Goal: Task Accomplishment & Management: Use online tool/utility

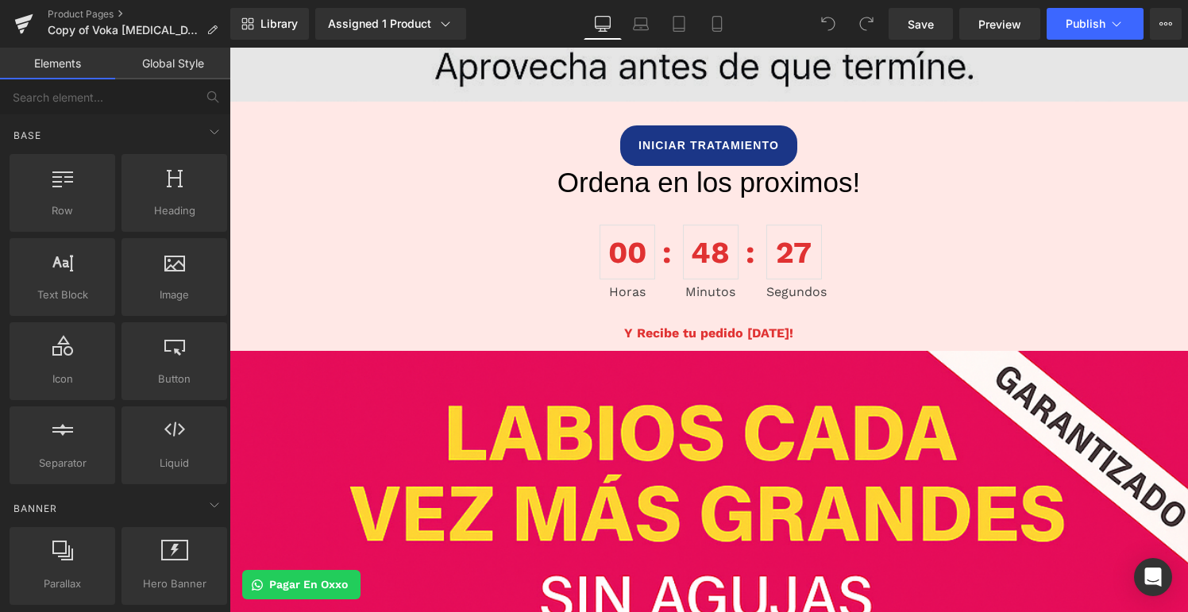
scroll to position [1385, 0]
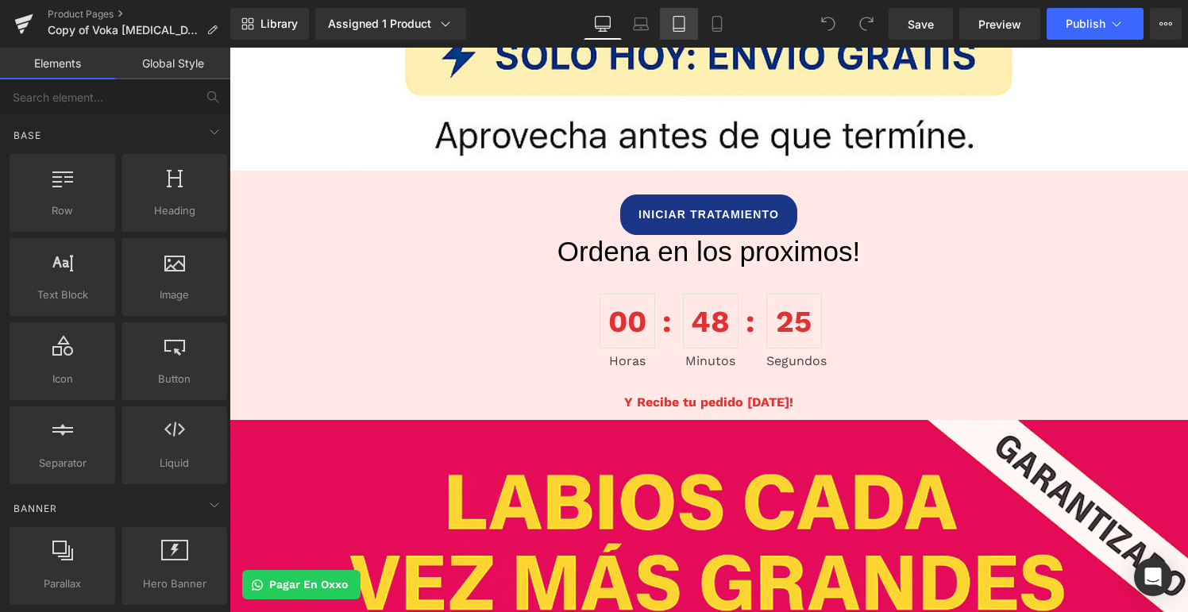
click at [680, 30] on icon at bounding box center [679, 24] width 16 height 16
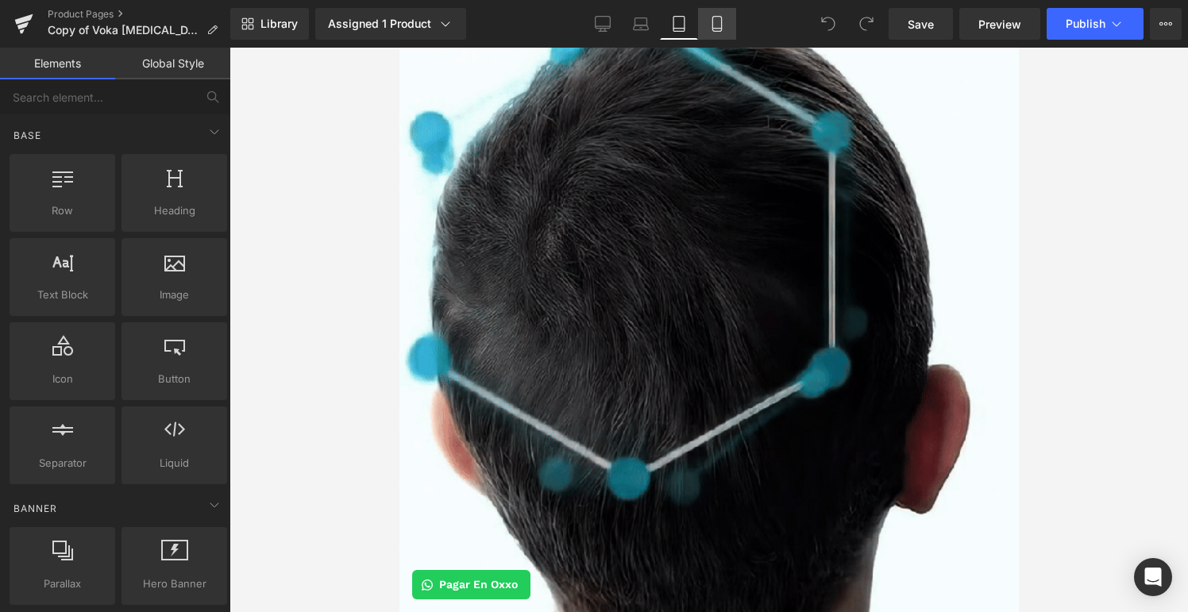
click at [716, 26] on icon at bounding box center [717, 24] width 16 height 16
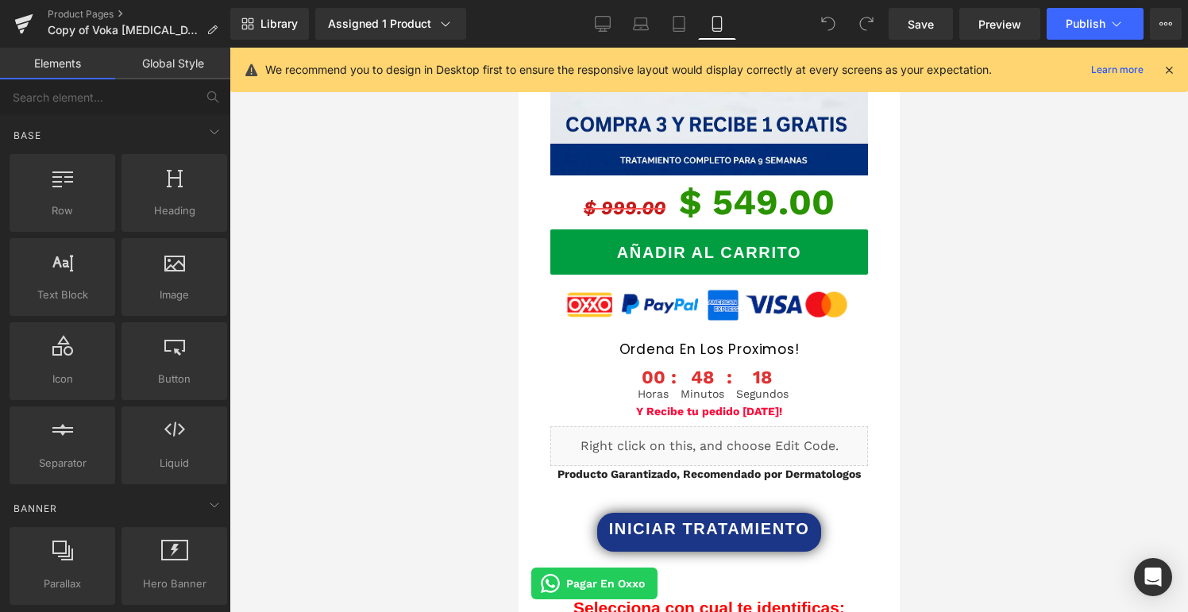
scroll to position [2683, 0]
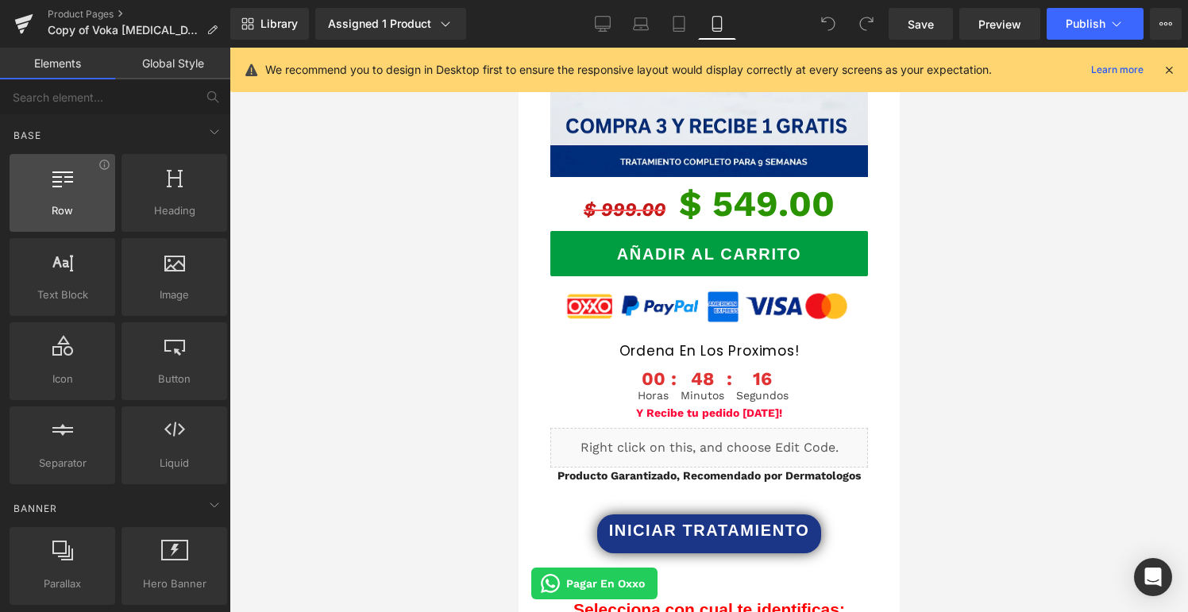
click at [53, 221] on div "Row rows, columns, layouts, div" at bounding box center [63, 193] width 106 height 78
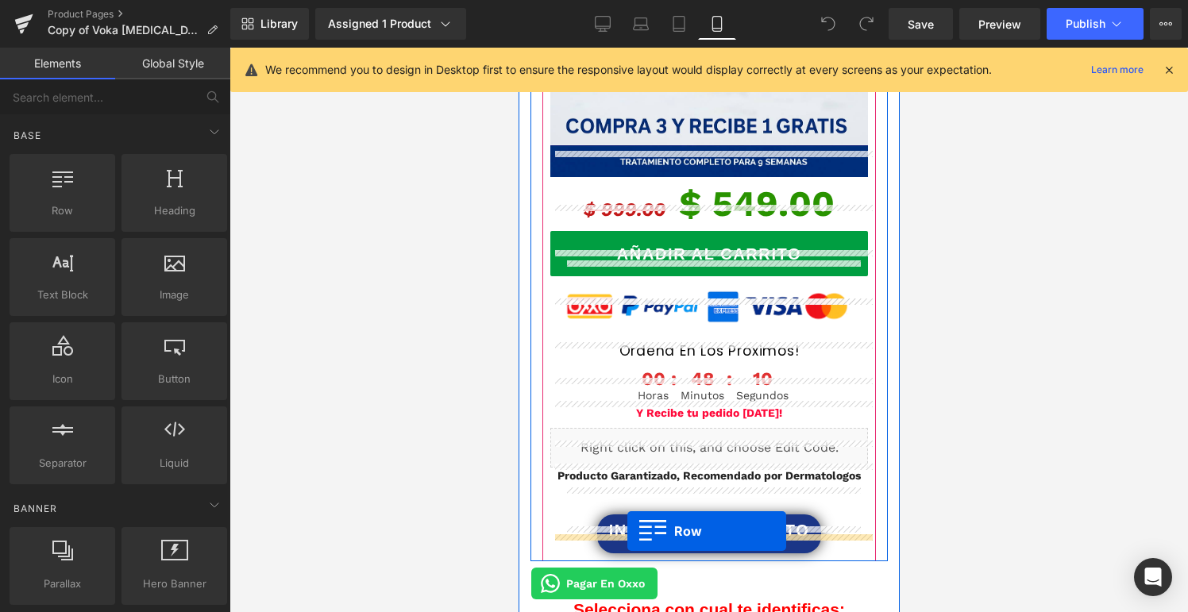
drag, startPoint x: 586, startPoint y: 247, endPoint x: 627, endPoint y: 531, distance: 287.3
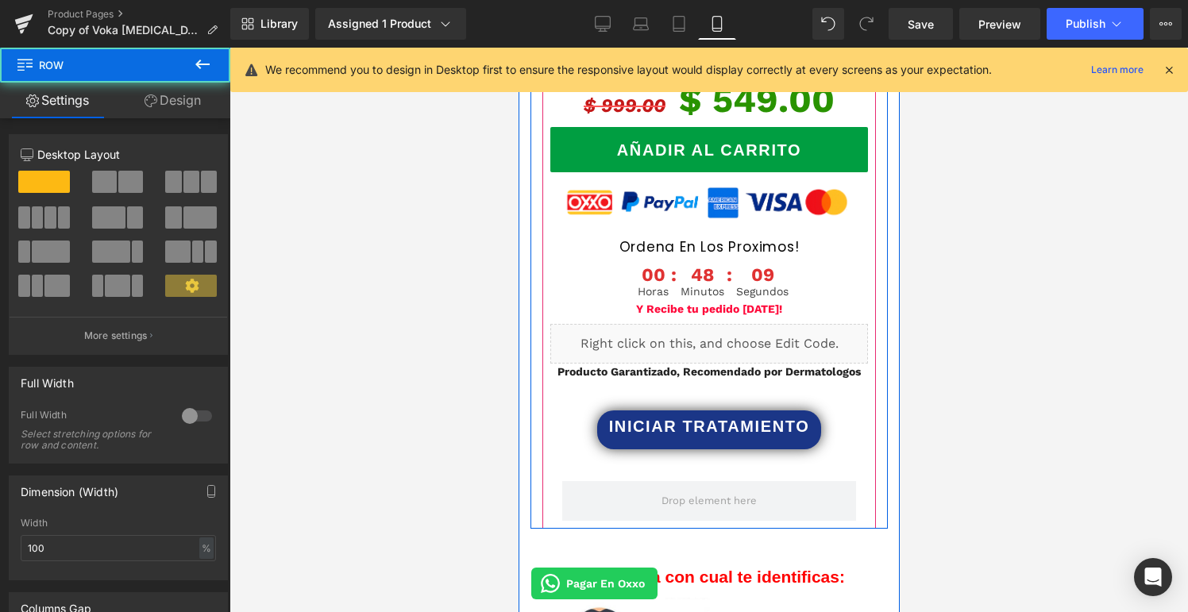
scroll to position [2797, 0]
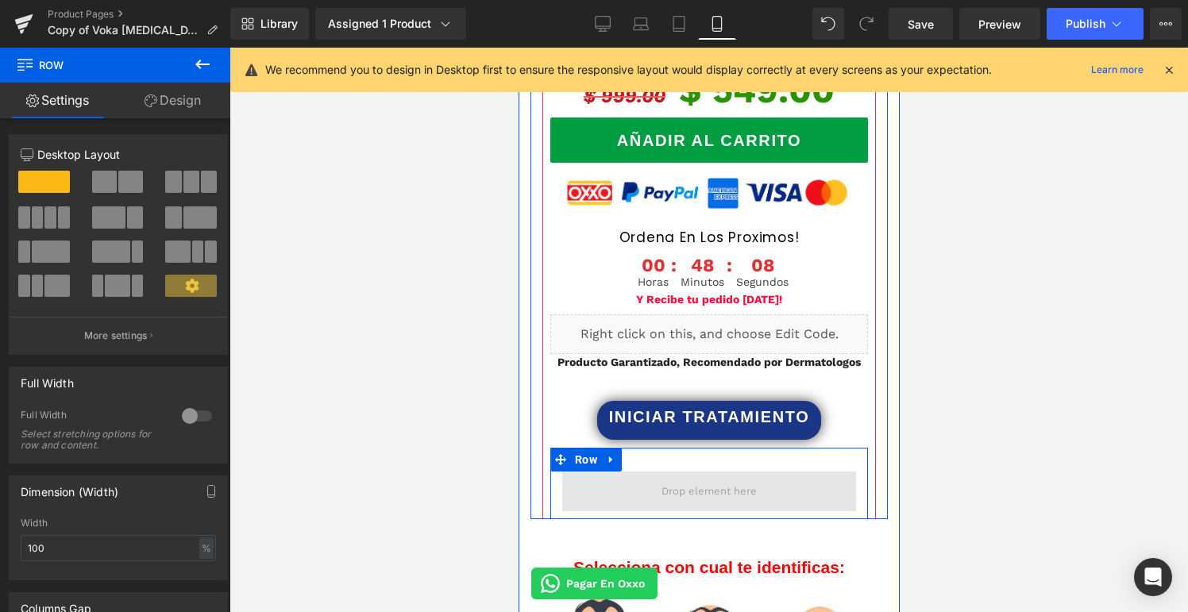
click at [623, 476] on span at bounding box center [708, 492] width 294 height 40
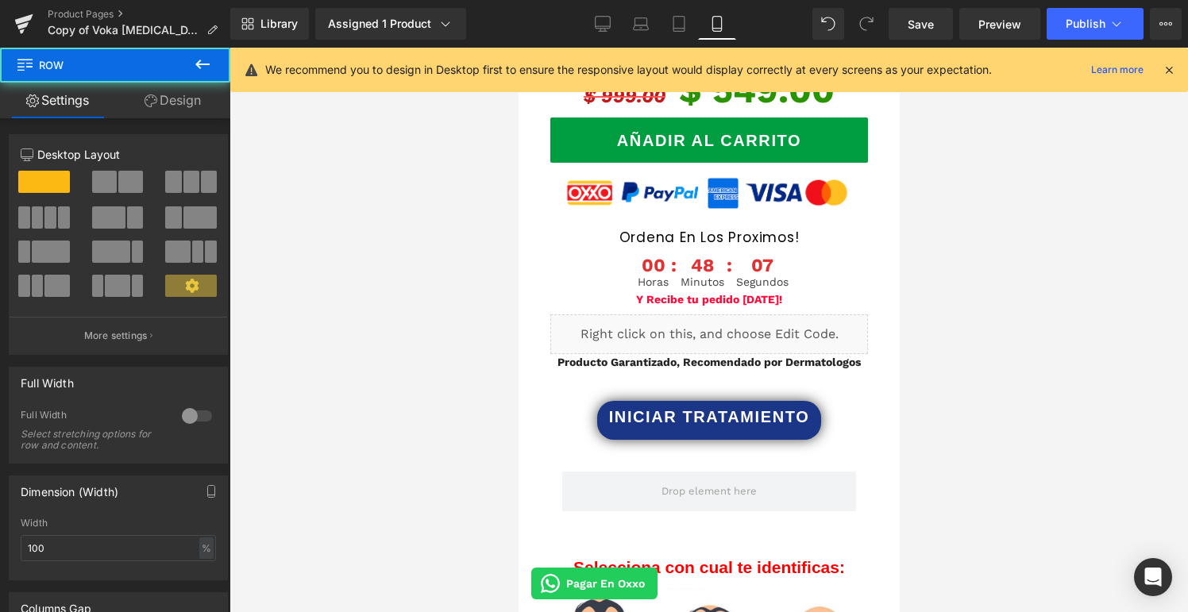
click at [197, 64] on icon at bounding box center [202, 65] width 14 height 10
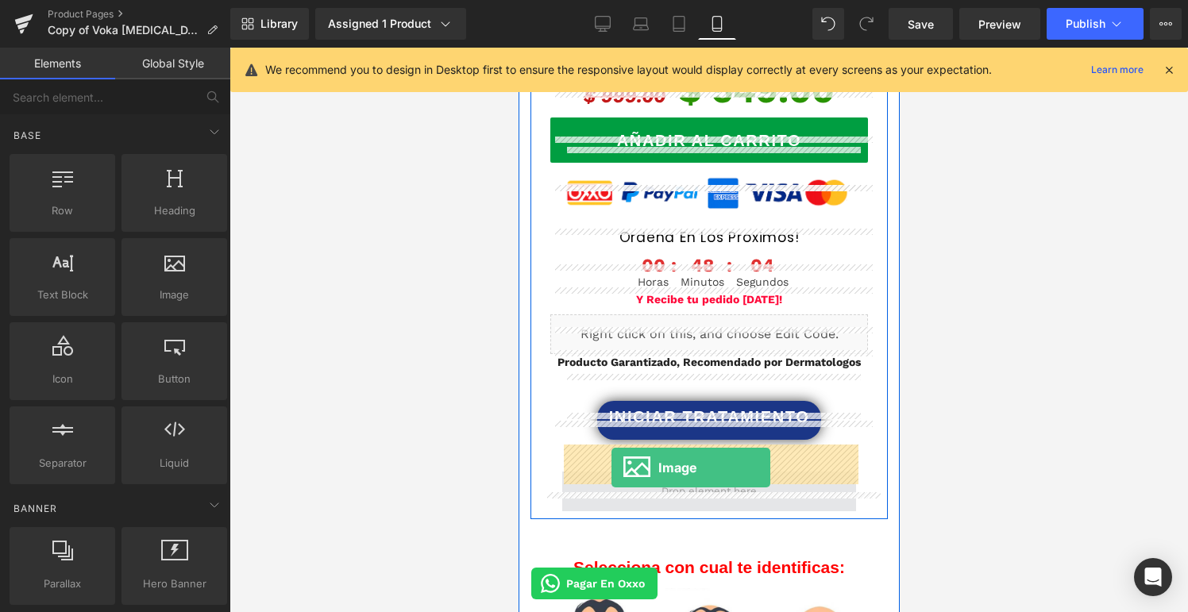
drag, startPoint x: 695, startPoint y: 309, endPoint x: 611, endPoint y: 468, distance: 179.8
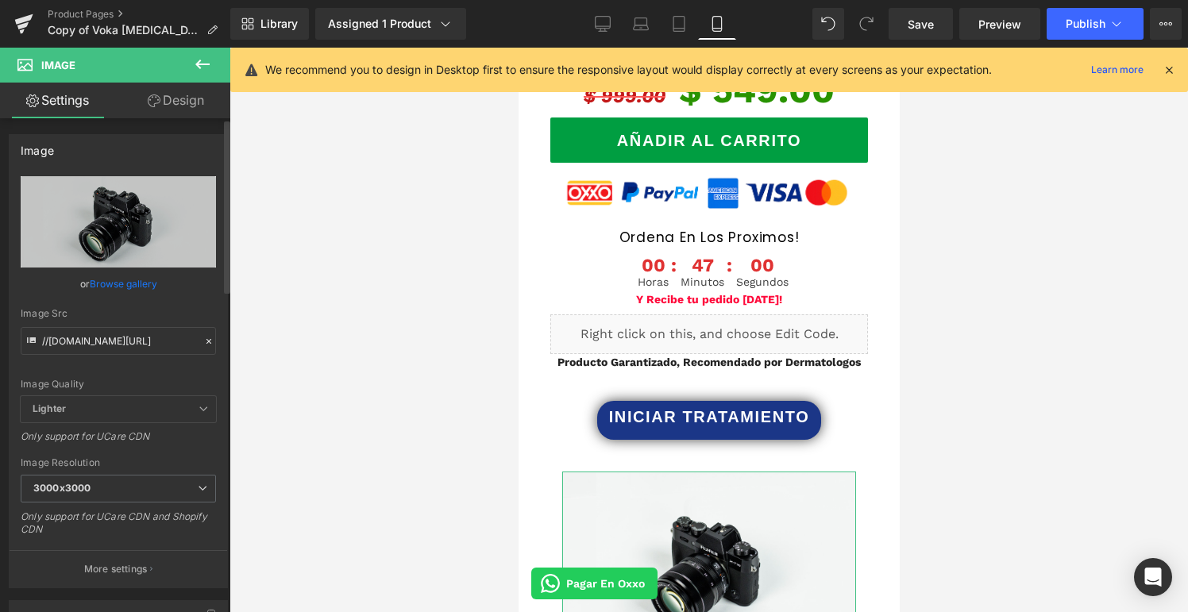
click at [131, 285] on link "Browse gallery" at bounding box center [123, 284] width 67 height 28
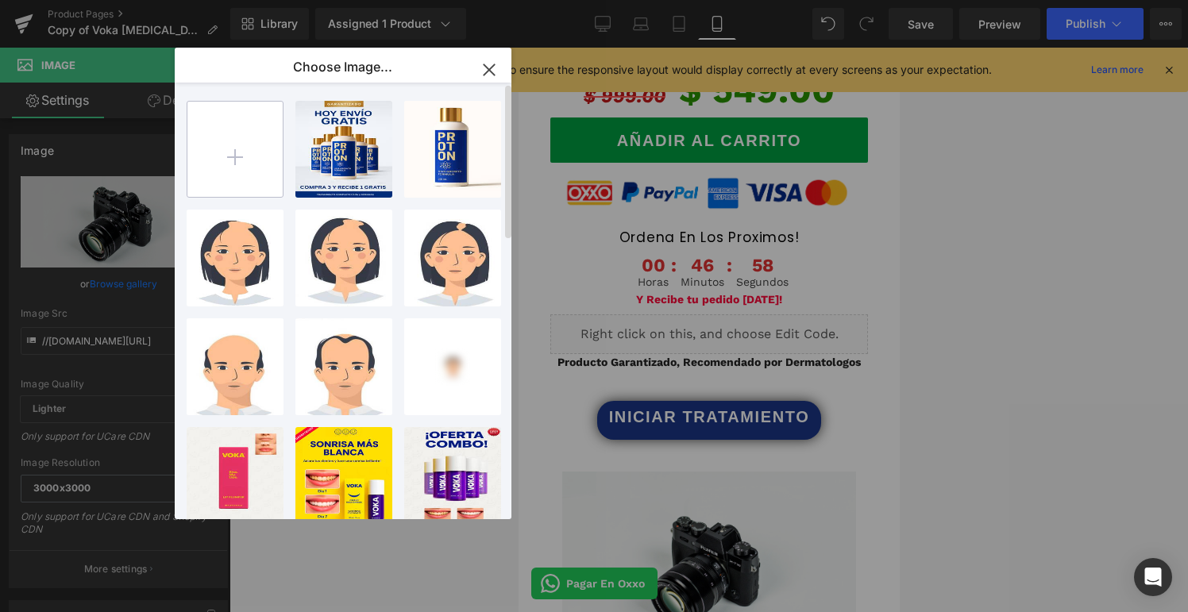
click at [256, 162] on input "file" at bounding box center [234, 149] width 95 height 95
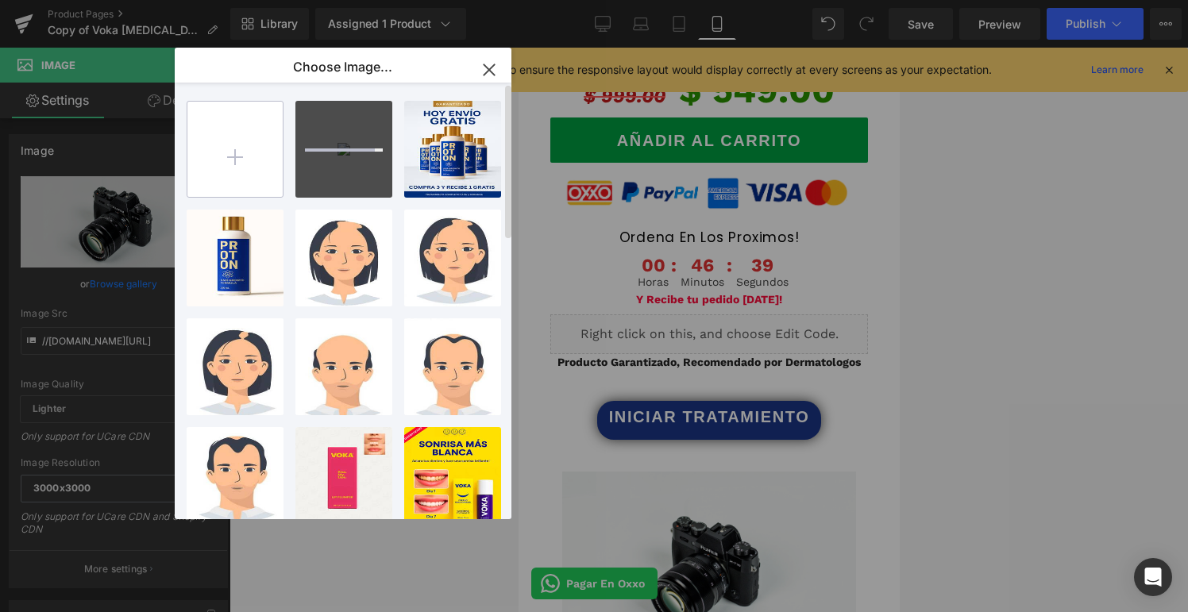
click at [260, 151] on input "file" at bounding box center [234, 149] width 95 height 95
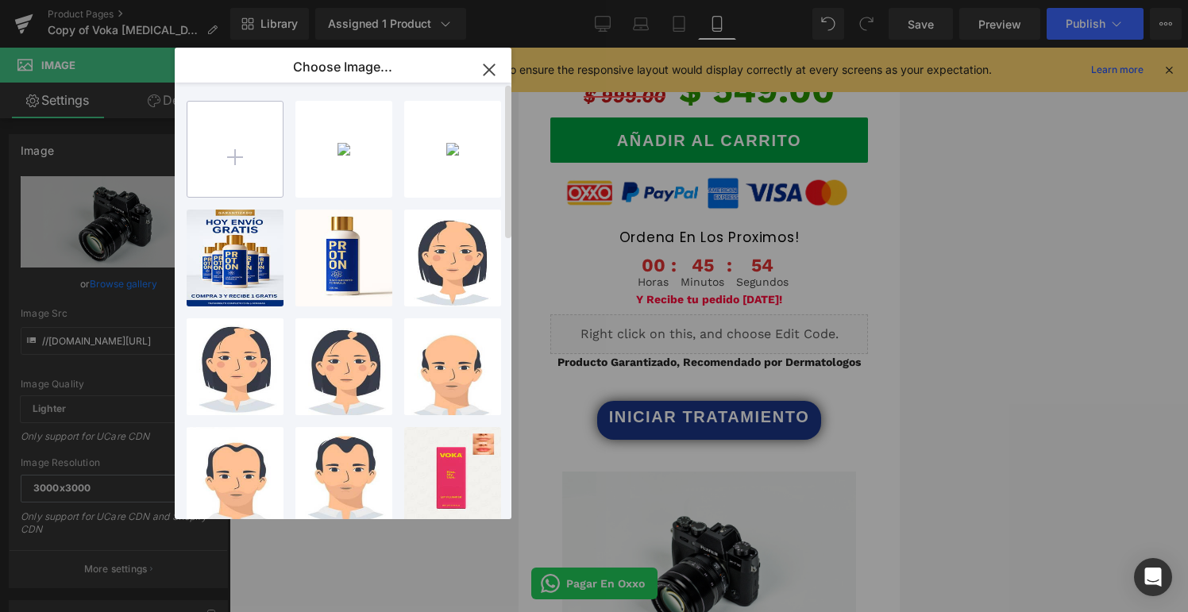
click at [254, 163] on input "file" at bounding box center [234, 149] width 95 height 95
type input "C:\fakepath\IMG_7099_500x.avif"
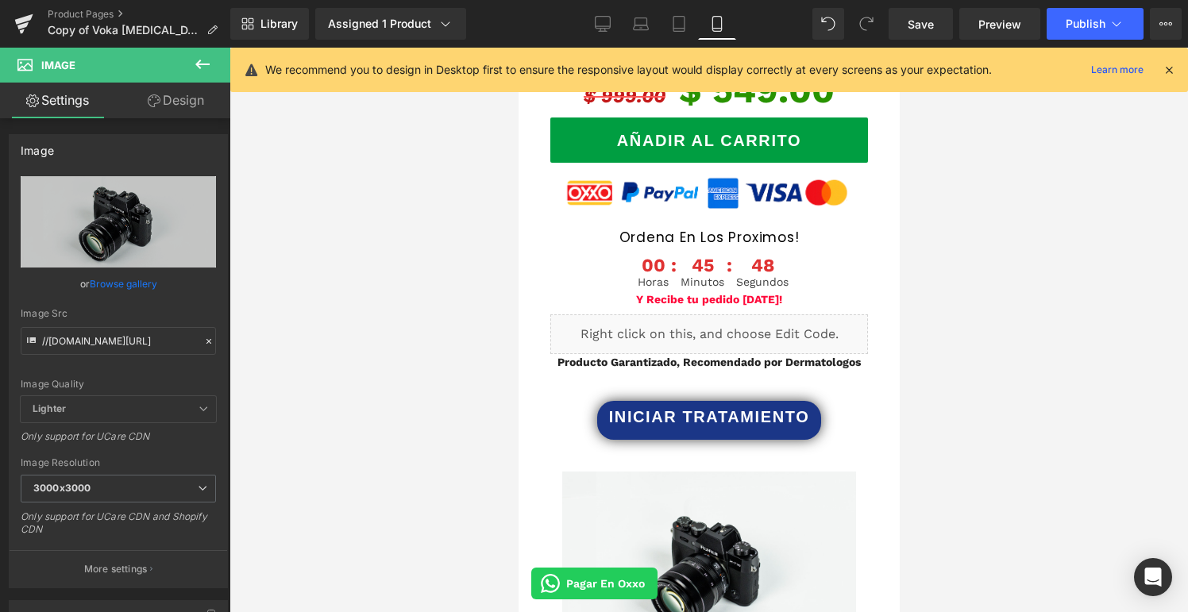
click at [199, 66] on icon at bounding box center [202, 65] width 14 height 10
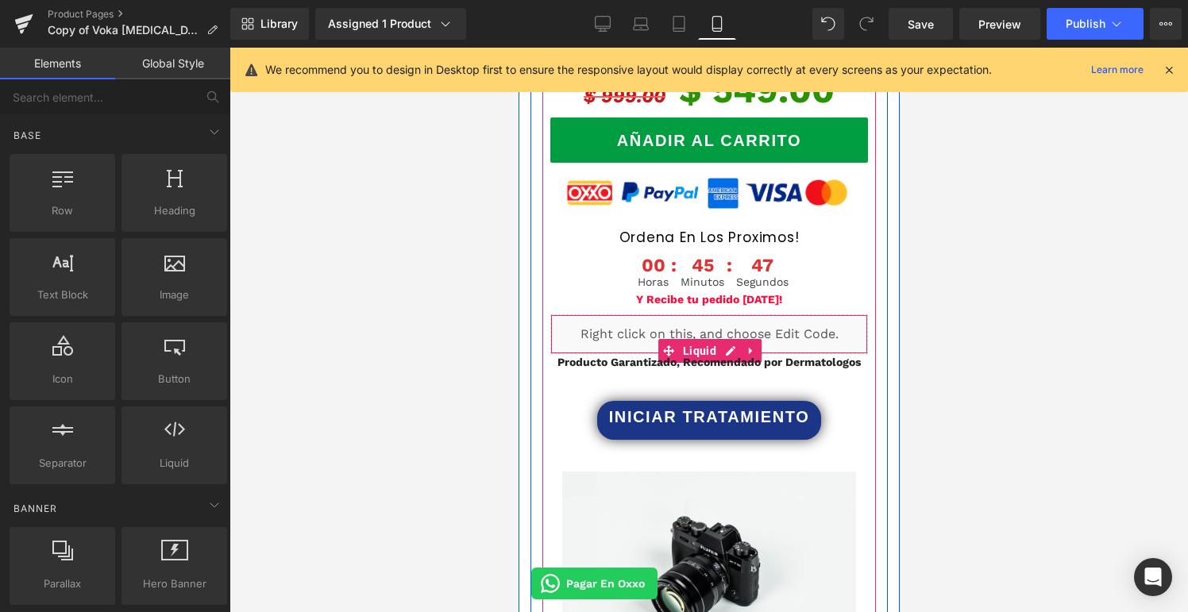
click at [693, 314] on div "Liquid" at bounding box center [709, 334] width 318 height 40
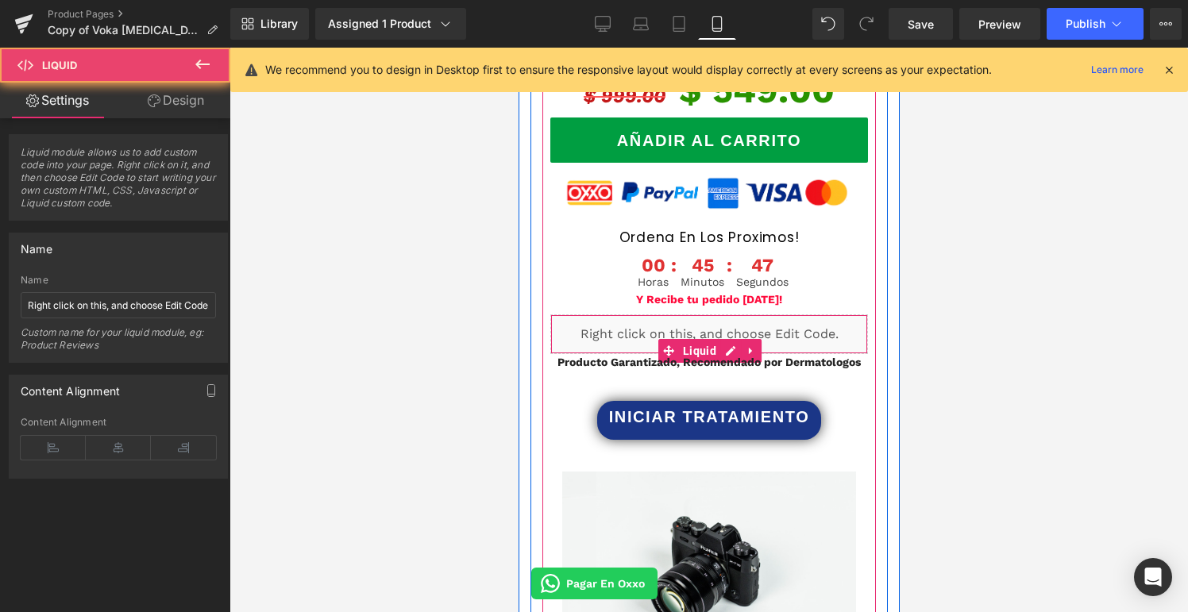
click at [673, 314] on div "Liquid" at bounding box center [709, 334] width 318 height 40
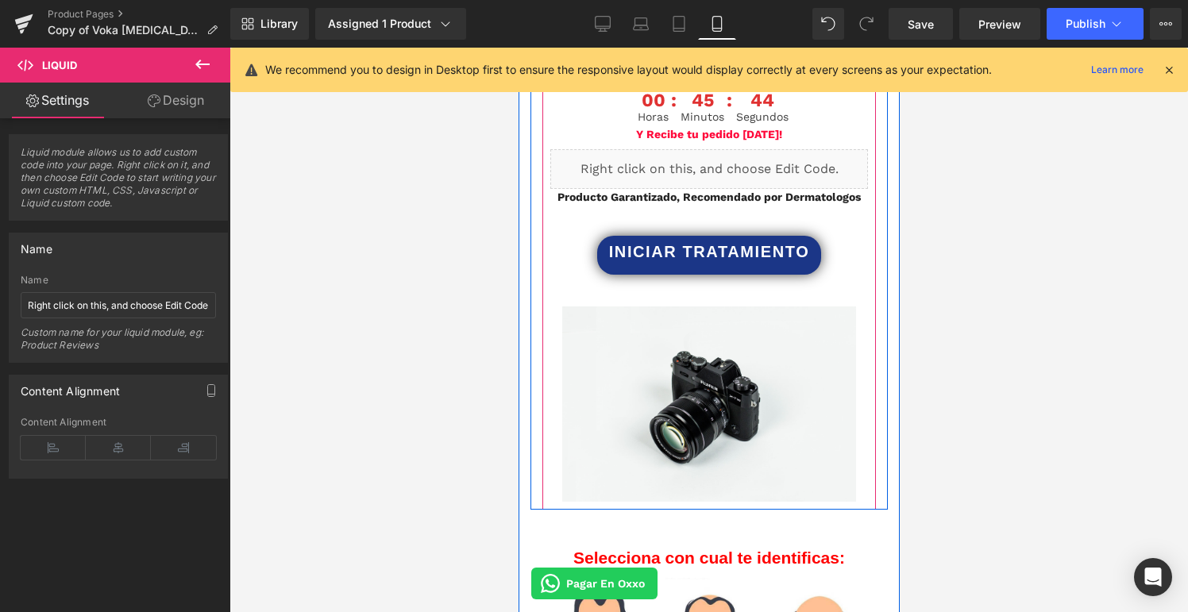
scroll to position [2999, 0]
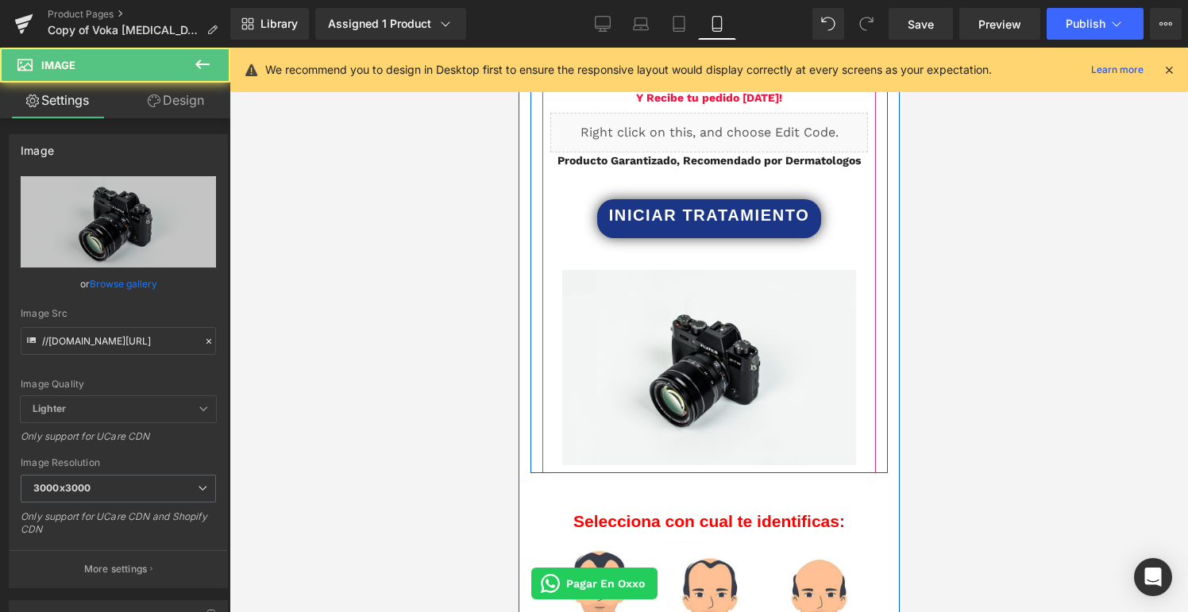
click at [702, 319] on img at bounding box center [708, 367] width 294 height 195
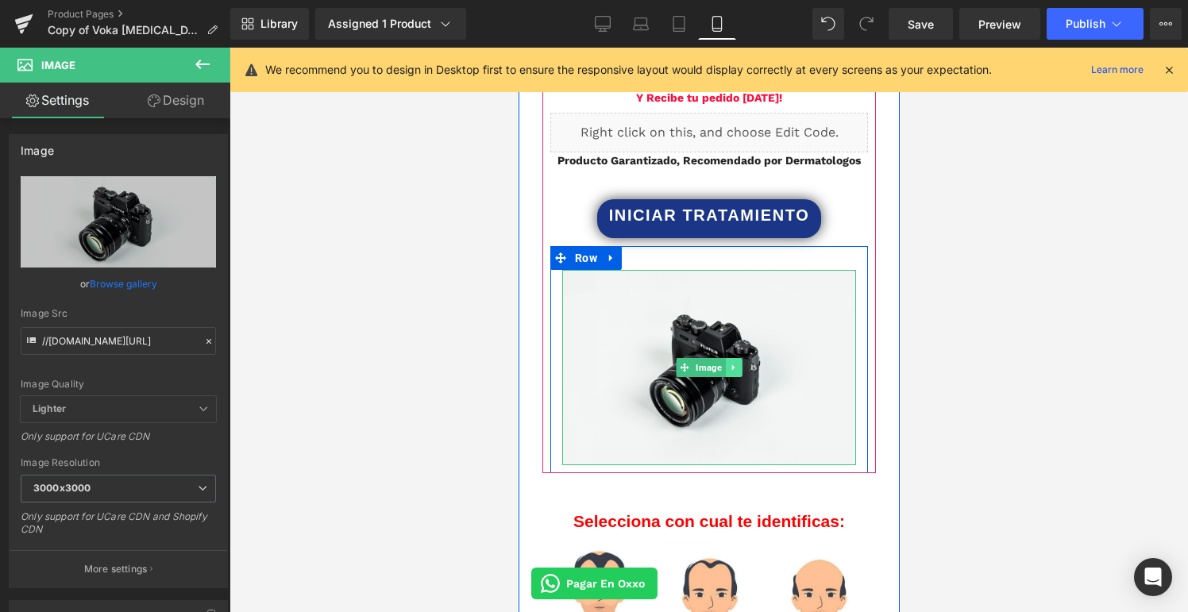
click at [732, 363] on icon at bounding box center [732, 368] width 9 height 10
click at [742, 363] on icon at bounding box center [741, 367] width 9 height 9
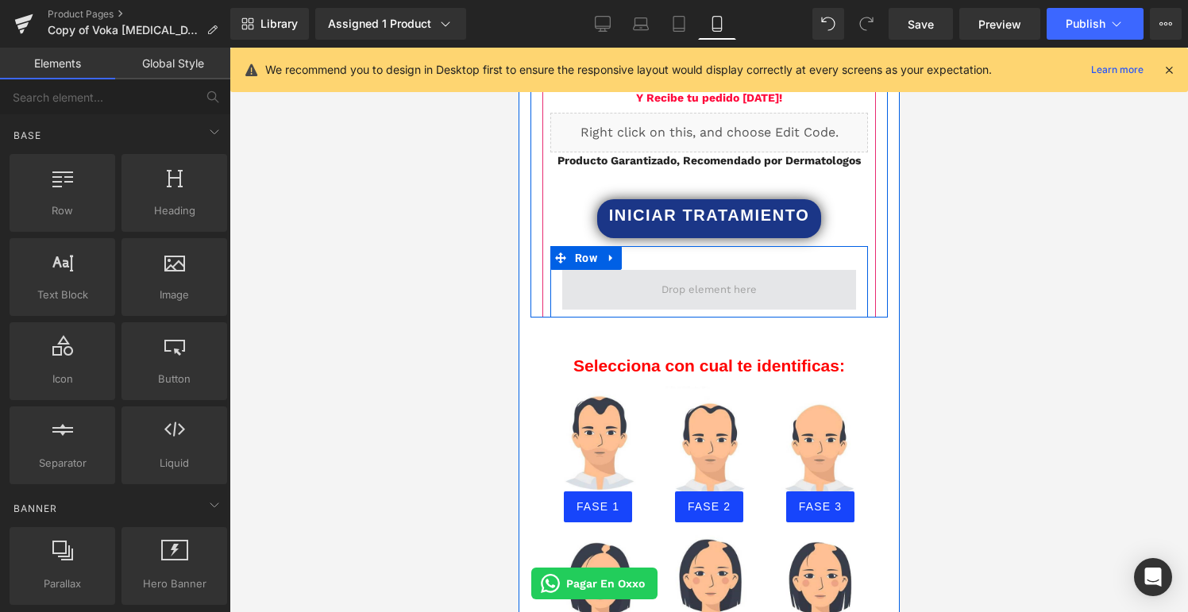
click at [675, 279] on span at bounding box center [708, 291] width 106 height 24
click at [673, 279] on span at bounding box center [708, 291] width 106 height 24
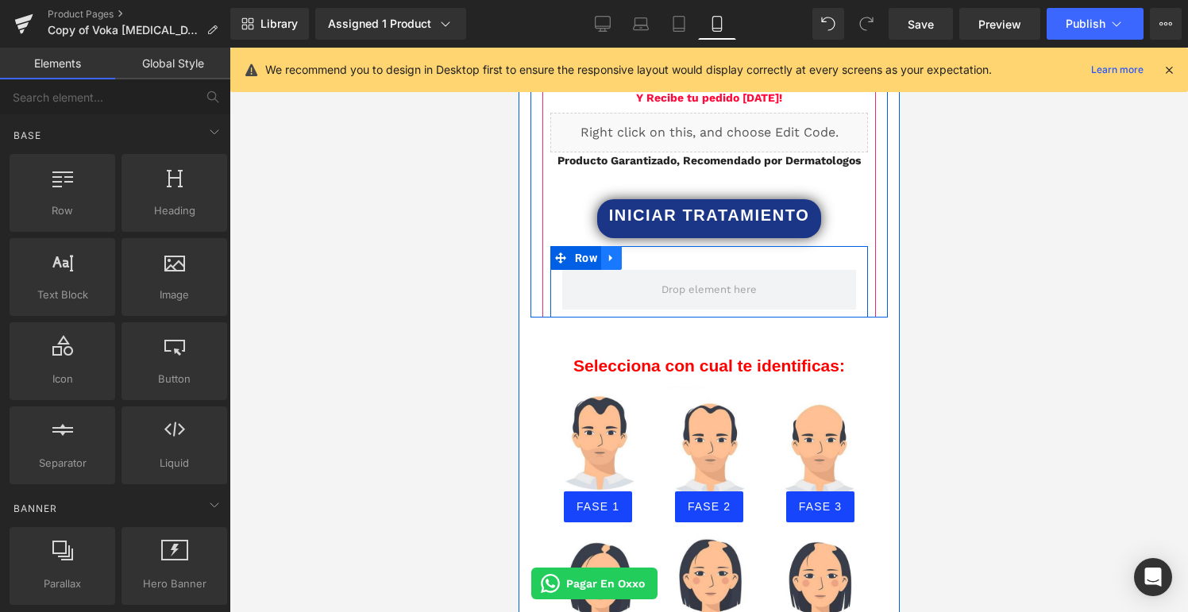
click at [615, 253] on icon at bounding box center [610, 259] width 11 height 12
click at [645, 246] on link at bounding box center [652, 258] width 21 height 24
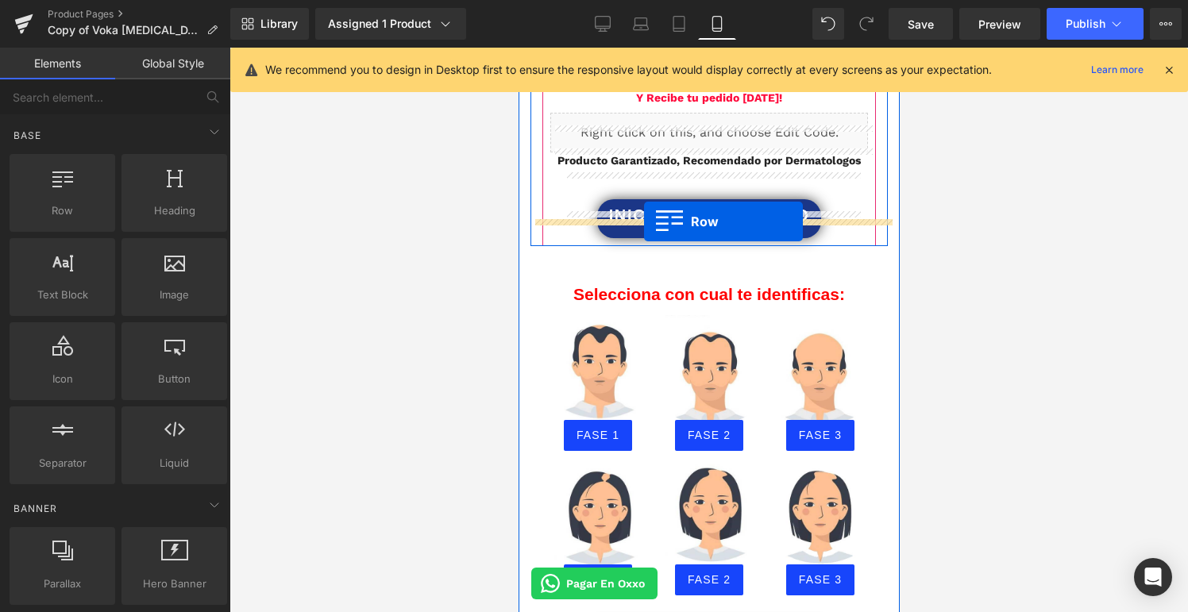
drag, startPoint x: 610, startPoint y: 230, endPoint x: 643, endPoint y: 222, distance: 34.5
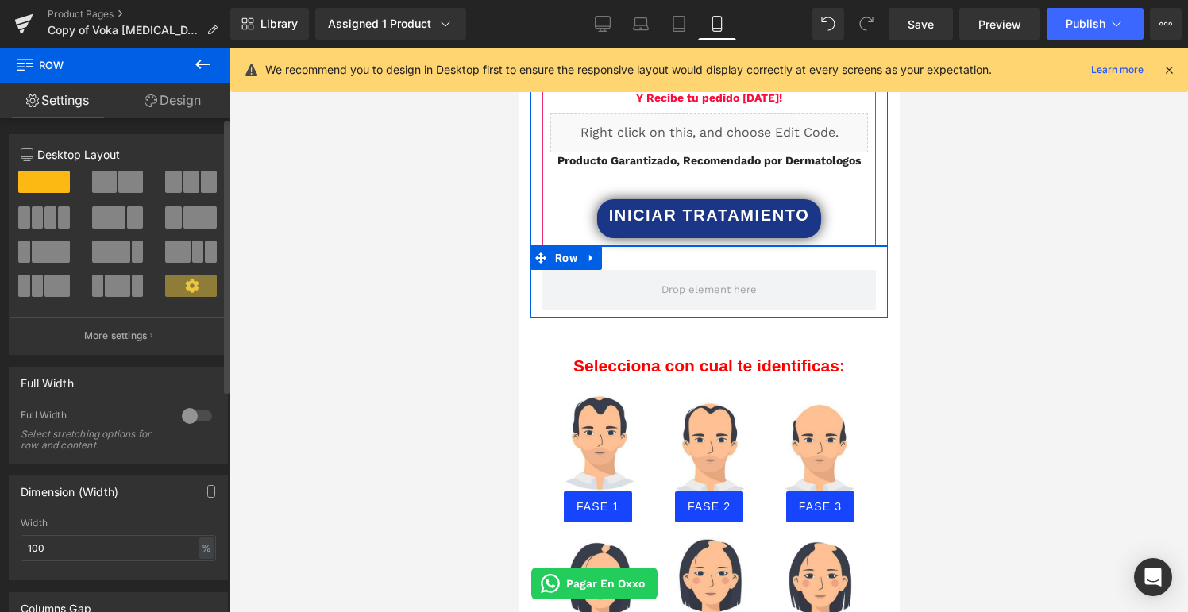
click at [183, 183] on span at bounding box center [191, 182] width 16 height 22
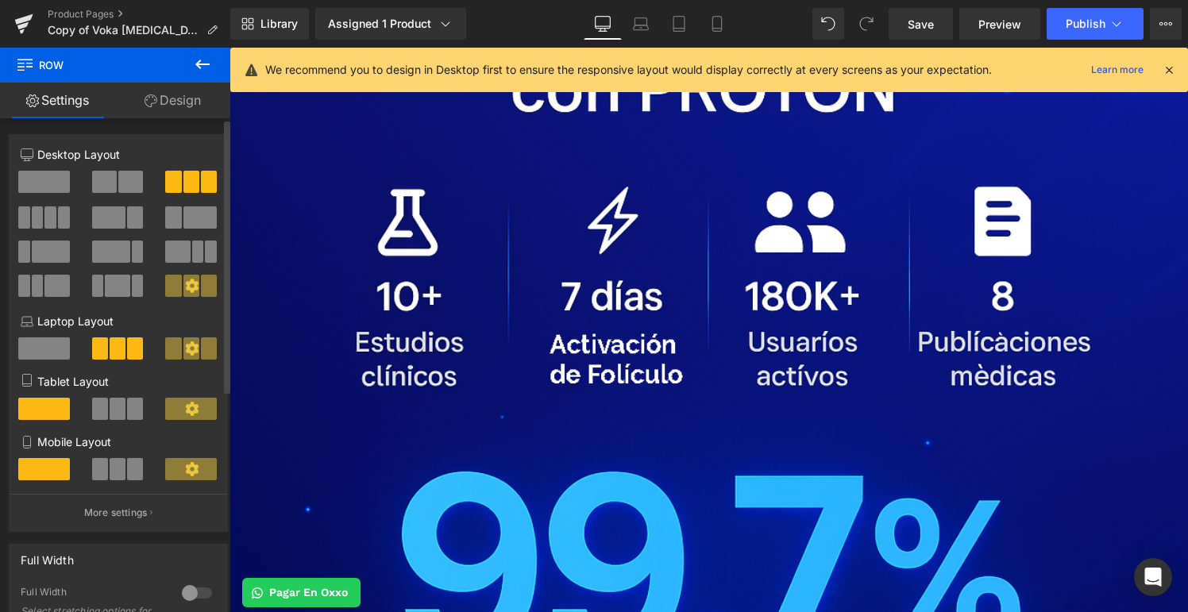
scroll to position [6324, 0]
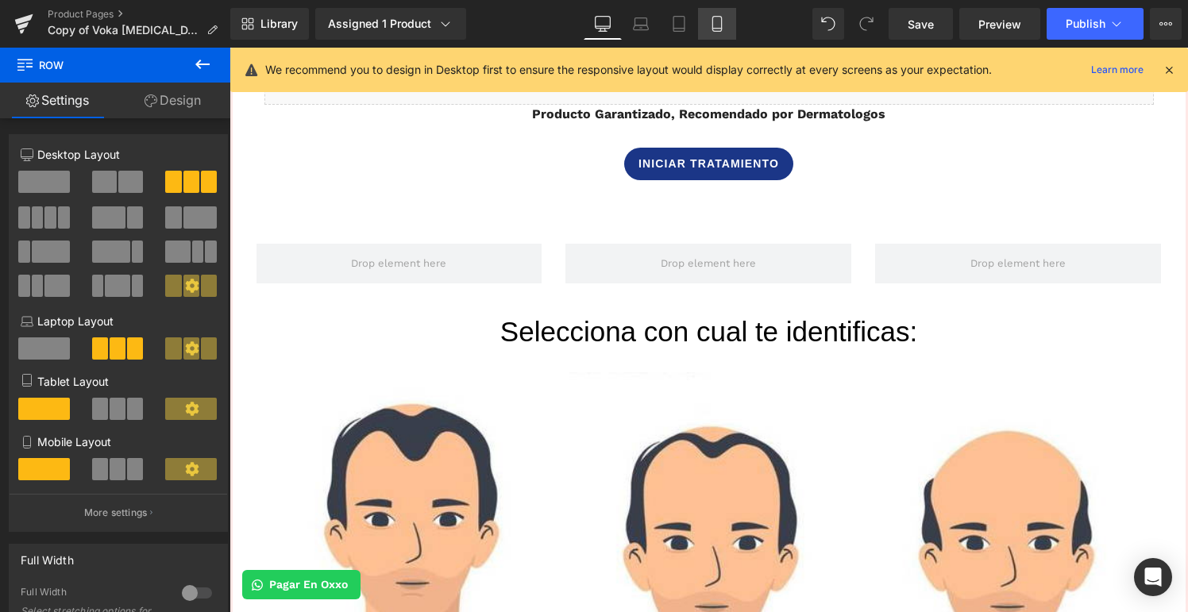
click at [717, 23] on icon at bounding box center [717, 24] width 16 height 16
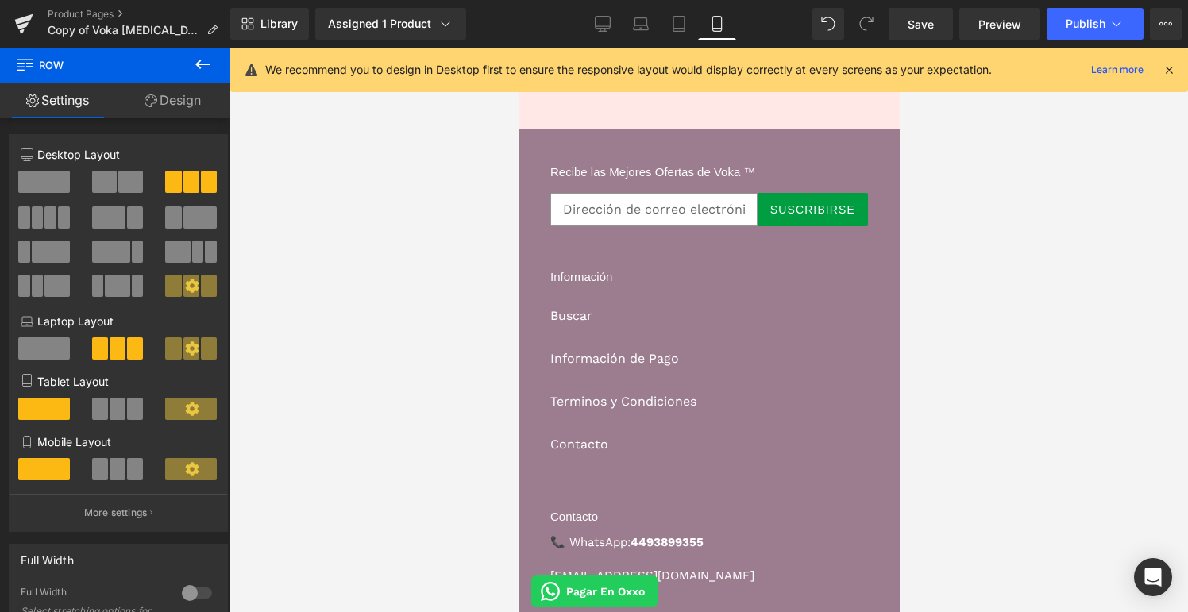
scroll to position [2999, 0]
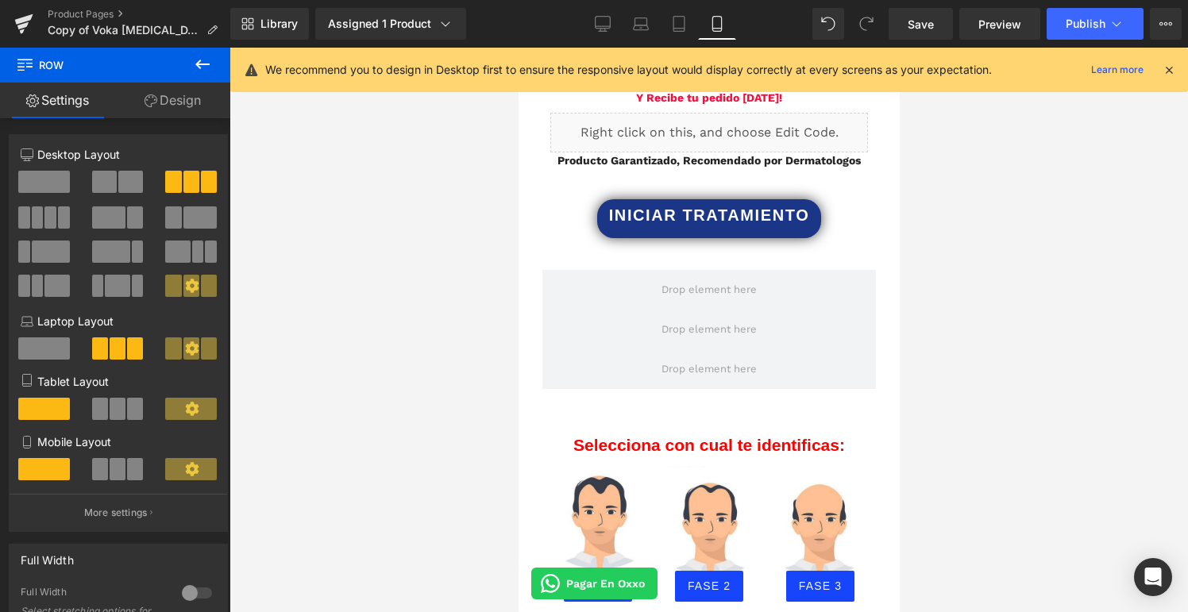
click at [205, 69] on icon at bounding box center [202, 64] width 19 height 19
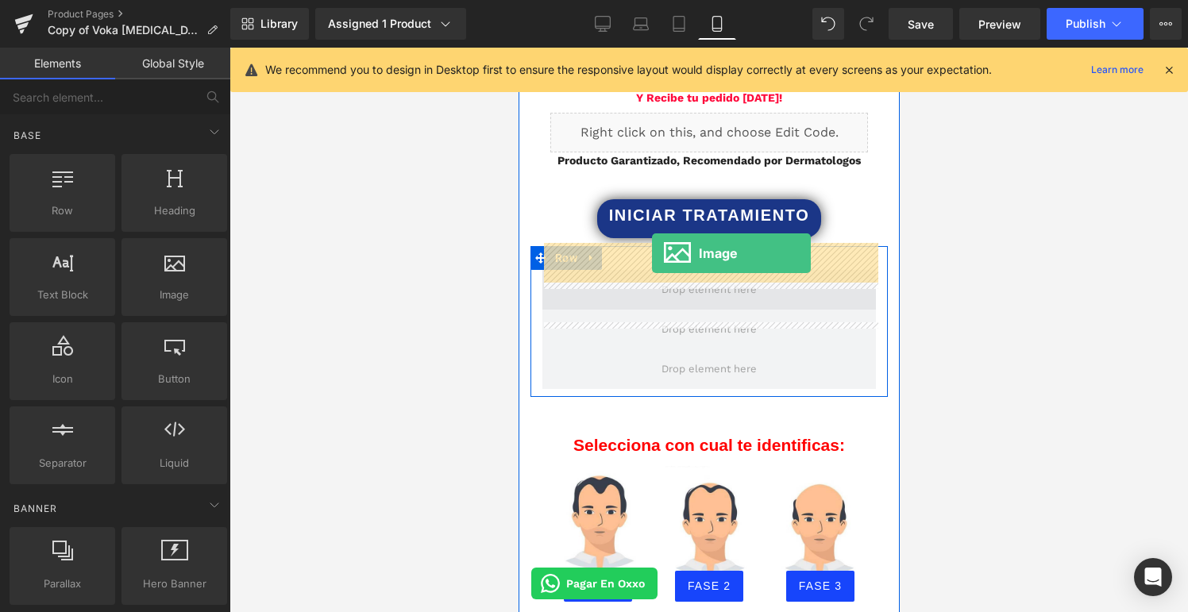
drag, startPoint x: 704, startPoint y: 339, endPoint x: 650, endPoint y: 254, distance: 100.3
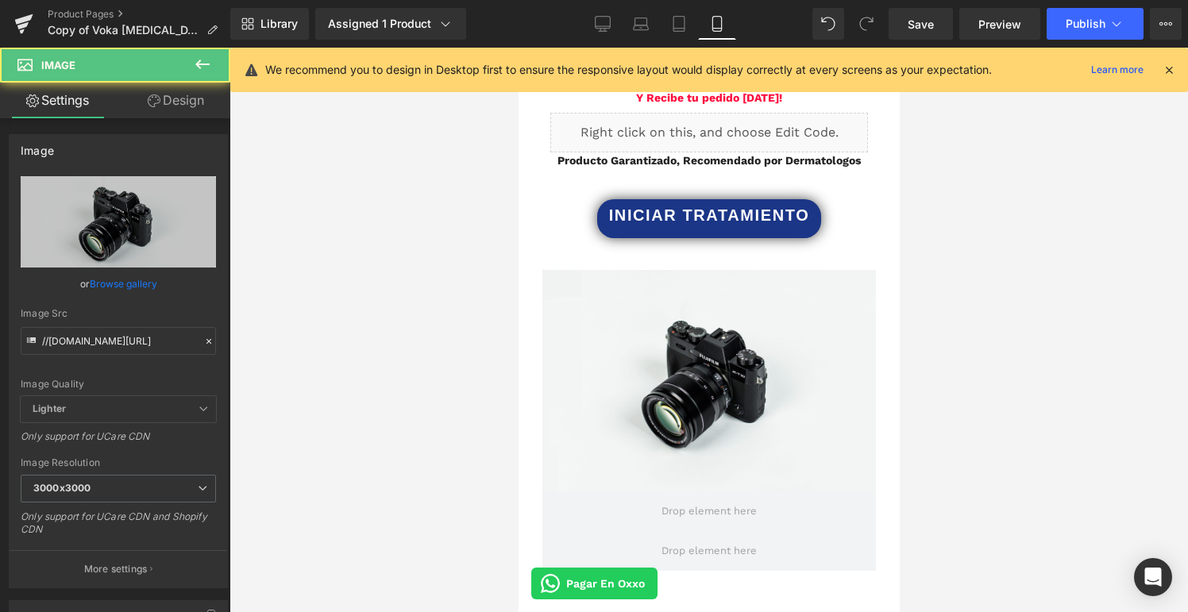
click at [203, 67] on icon at bounding box center [202, 64] width 19 height 19
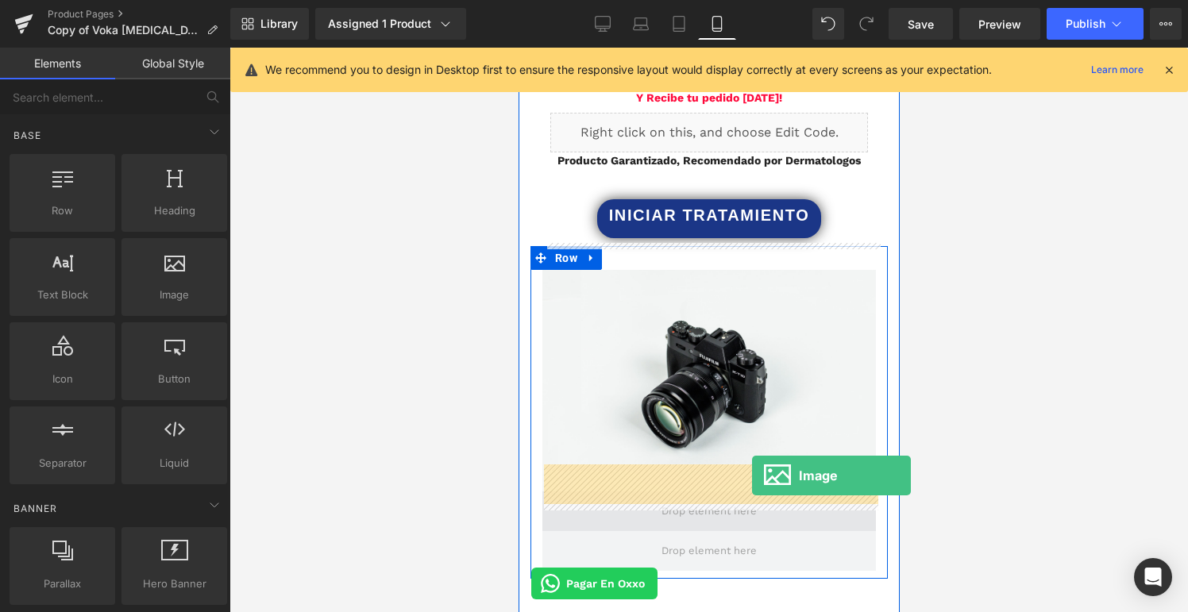
drag, startPoint x: 701, startPoint y: 327, endPoint x: 751, endPoint y: 475, distance: 155.9
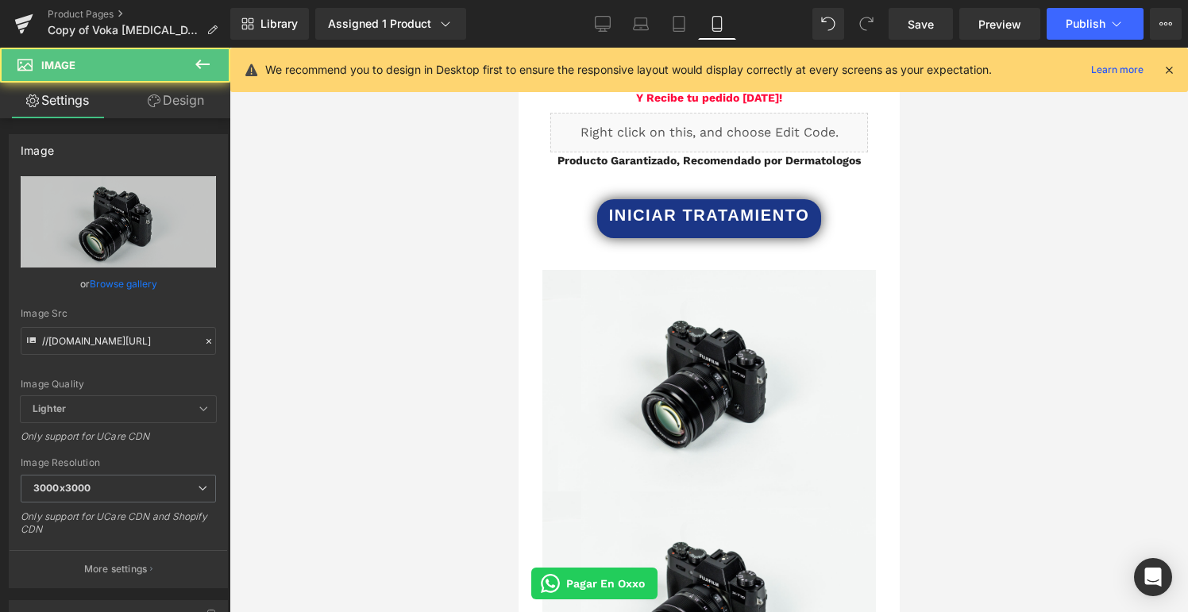
click at [202, 78] on button at bounding box center [203, 65] width 56 height 35
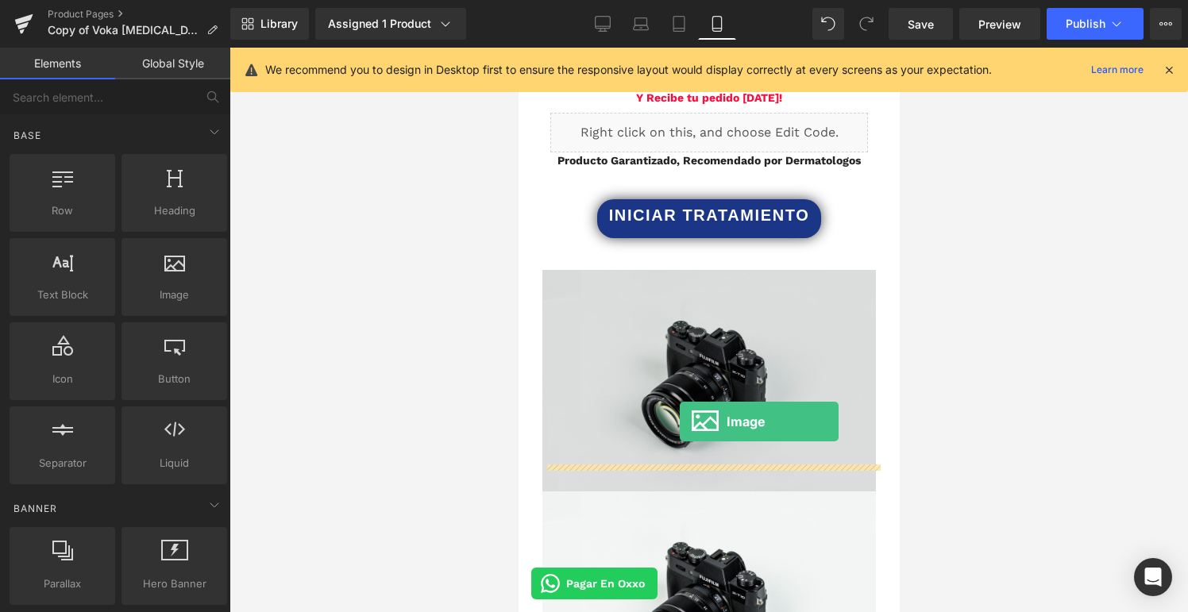
scroll to position [2998, 0]
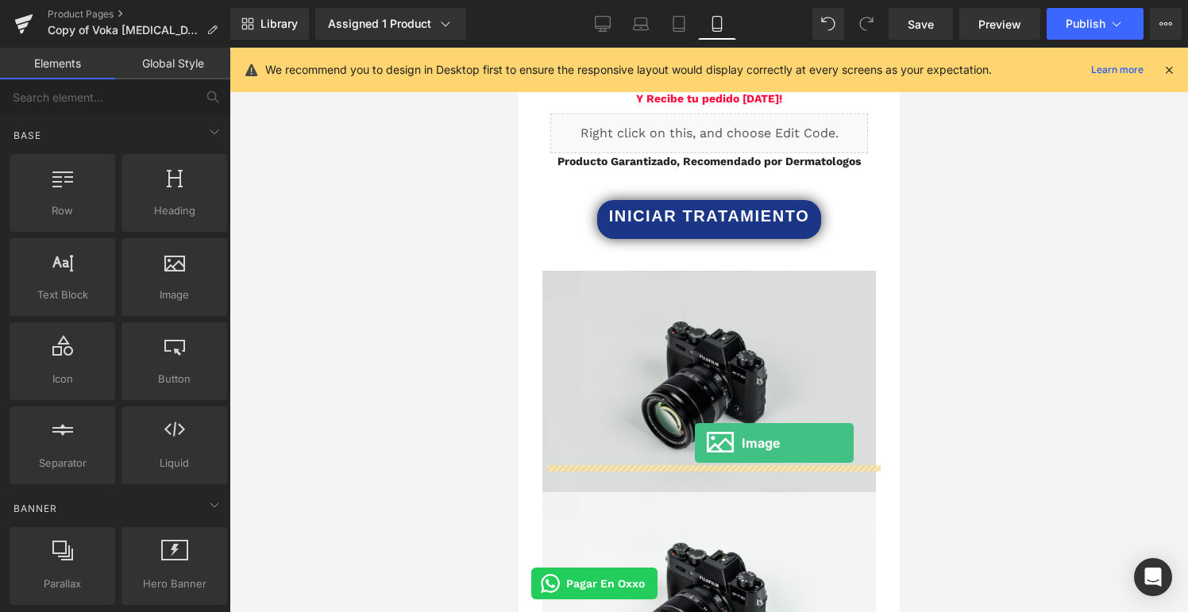
drag, startPoint x: 686, startPoint y: 334, endPoint x: 694, endPoint y: 442, distance: 108.3
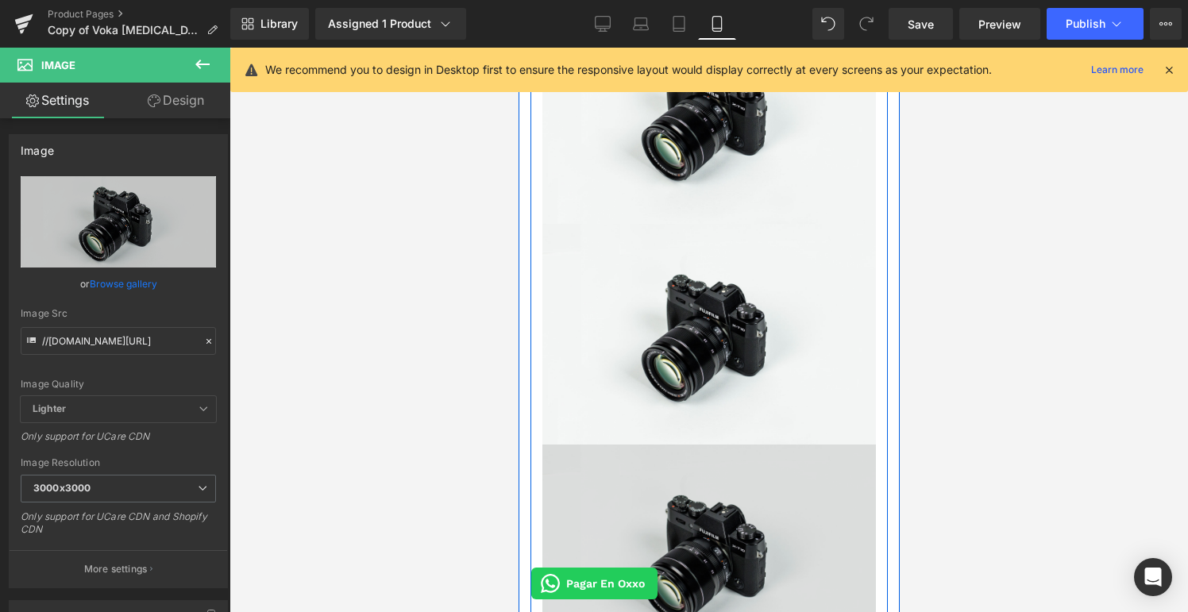
scroll to position [3234, 0]
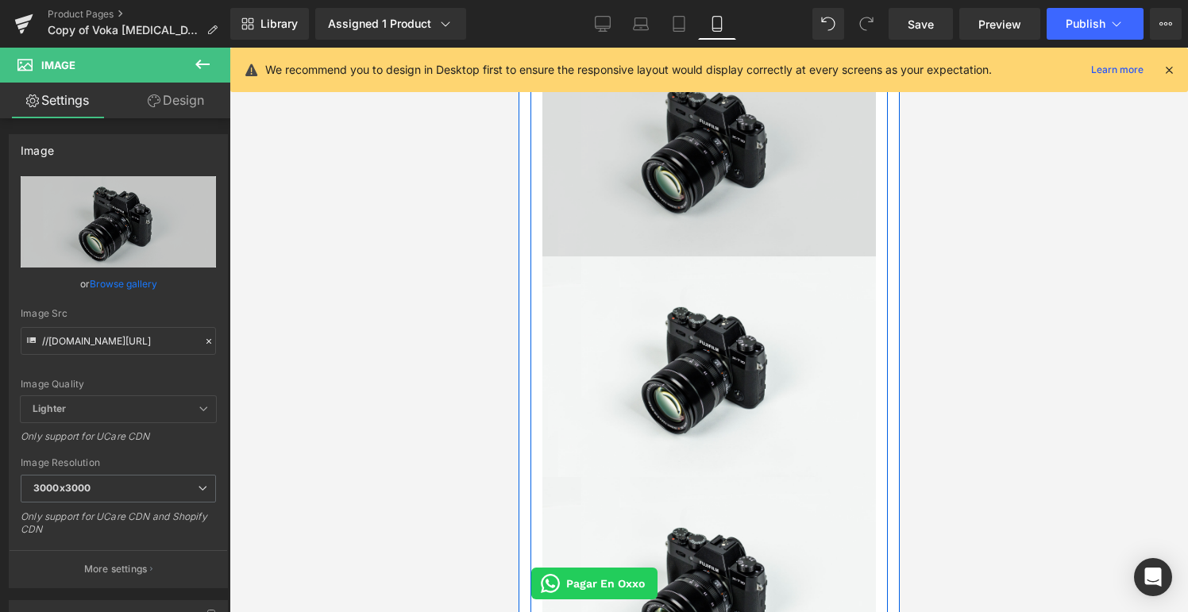
click at [702, 205] on img at bounding box center [709, 145] width 334 height 221
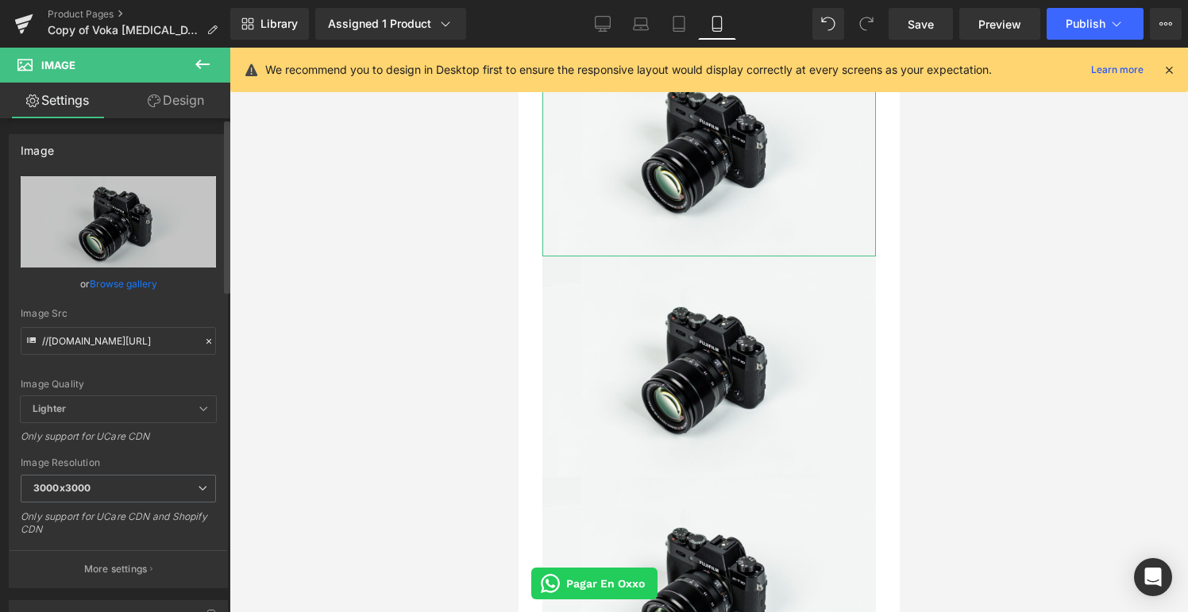
click at [118, 278] on link "Browse gallery" at bounding box center [123, 284] width 67 height 28
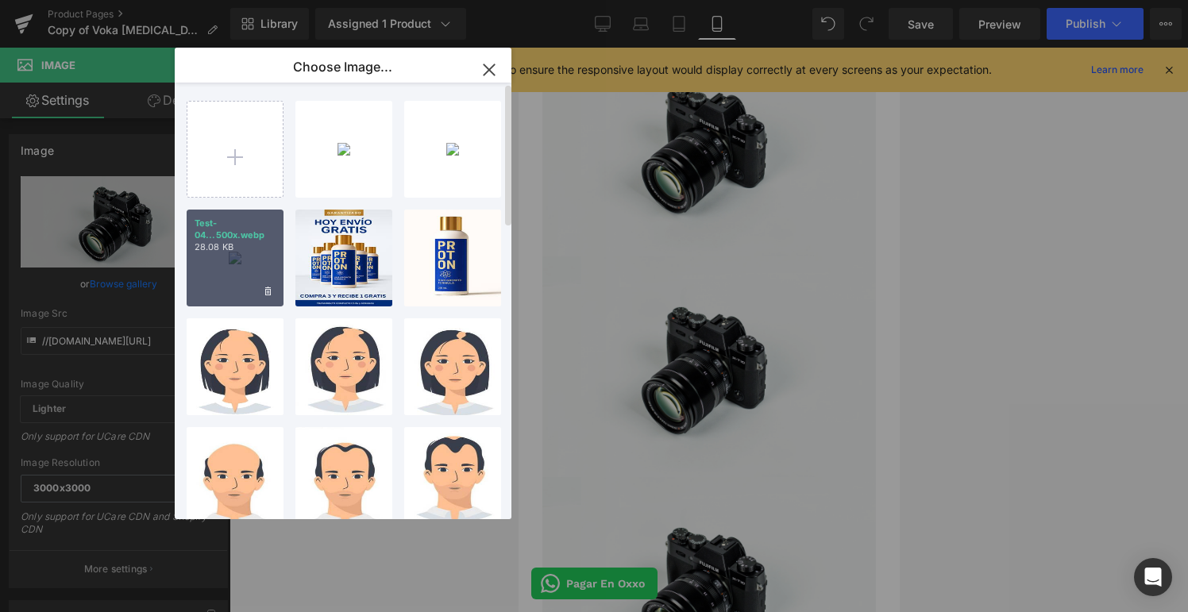
click at [253, 240] on p "Test-04...500x.webp" at bounding box center [235, 230] width 81 height 24
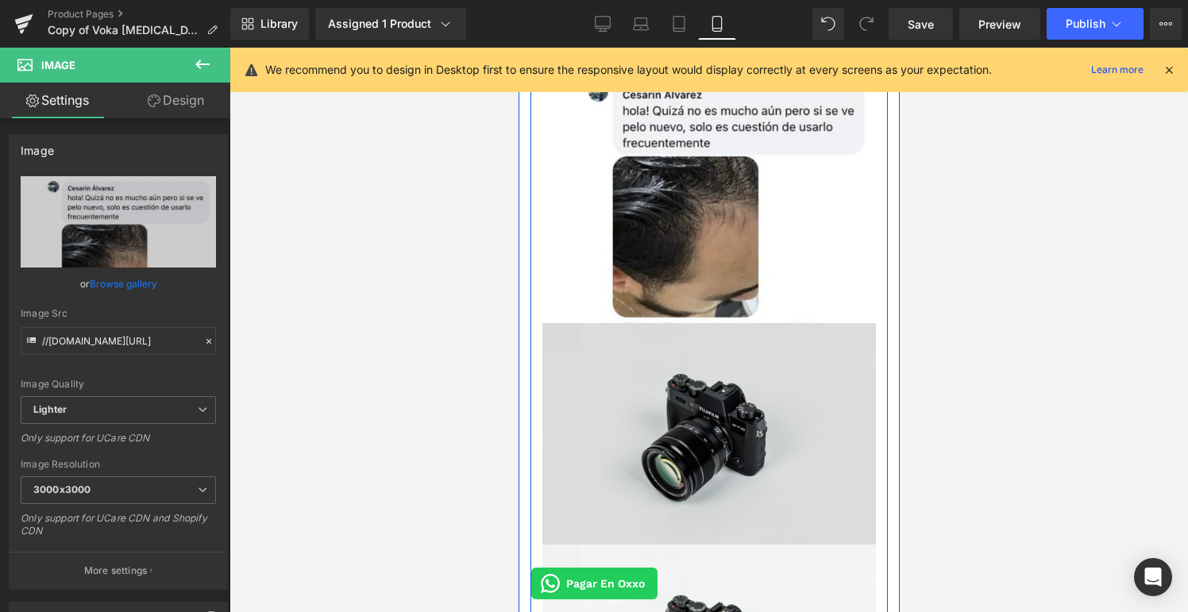
scroll to position [3294, 0]
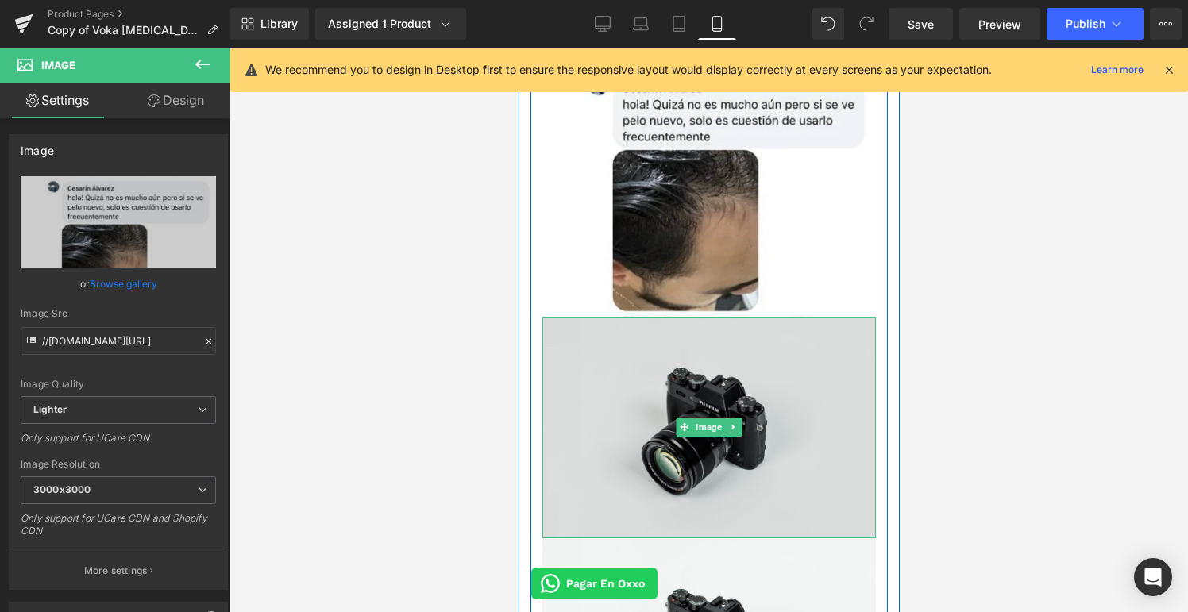
click at [663, 402] on img at bounding box center [709, 427] width 334 height 221
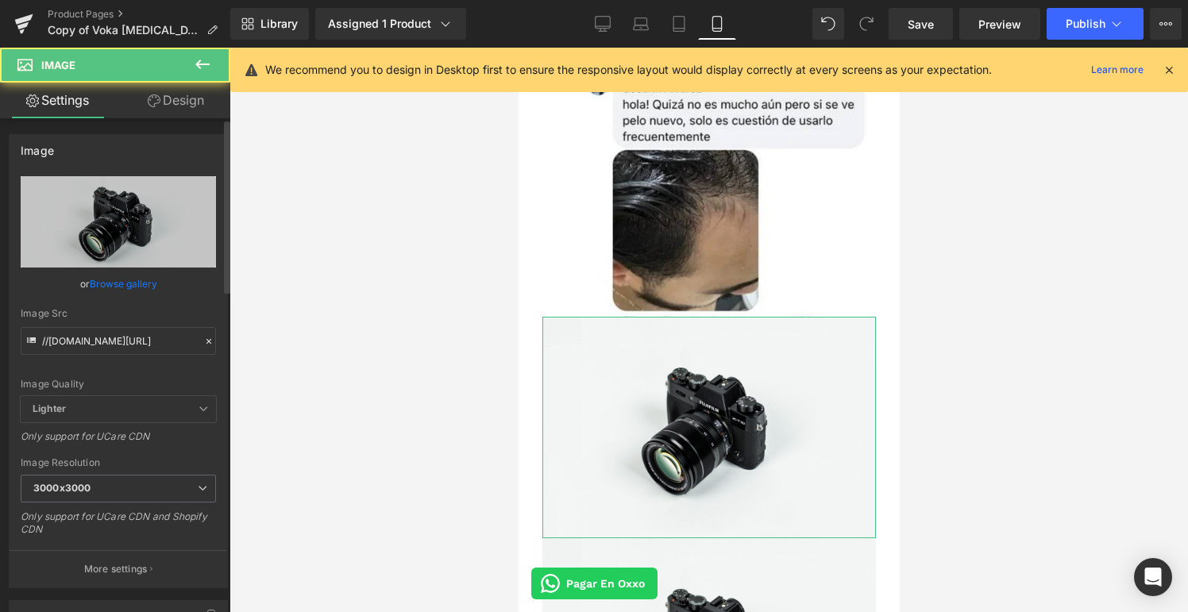
click at [144, 283] on link "Browse gallery" at bounding box center [123, 284] width 67 height 28
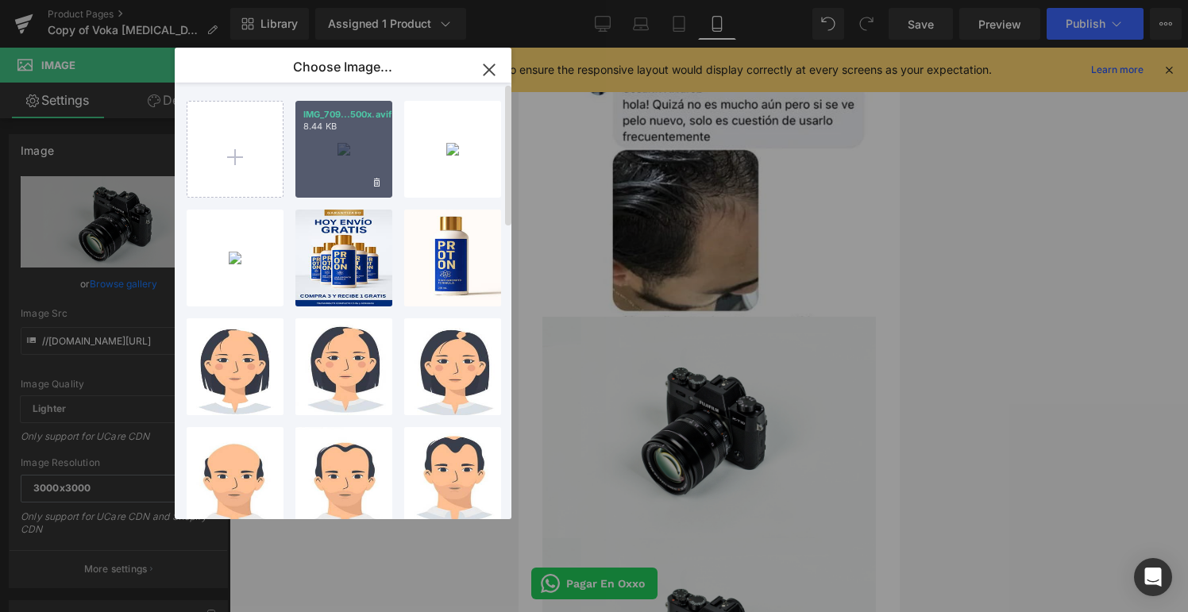
click at [332, 175] on div "IMG_709...500x.avif 8.44 KB" at bounding box center [343, 149] width 97 height 97
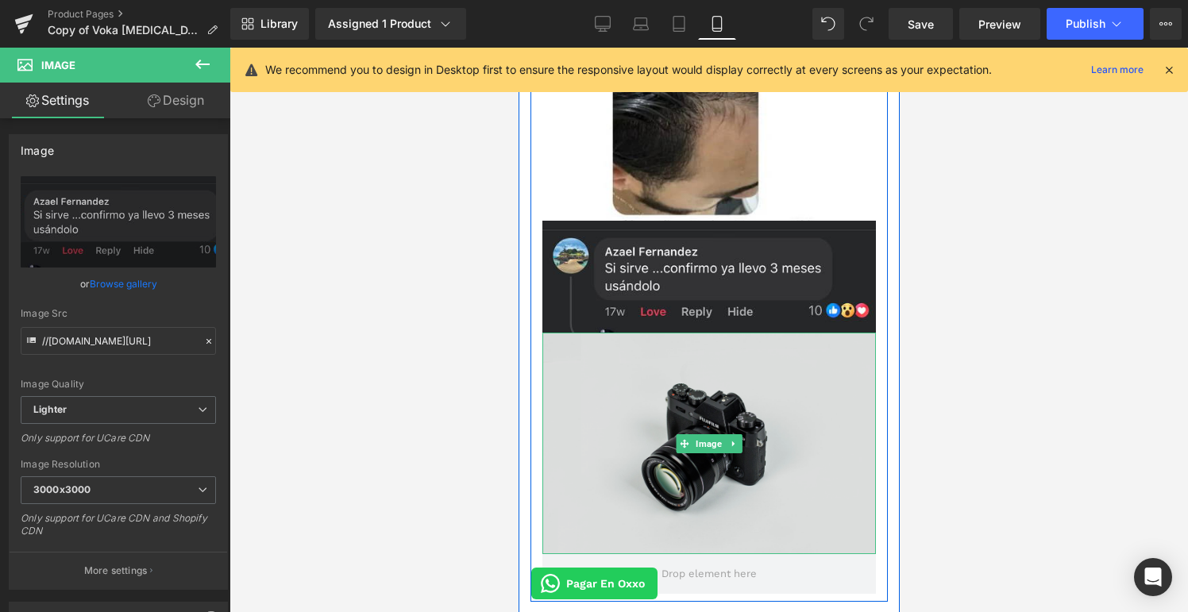
scroll to position [3443, 0]
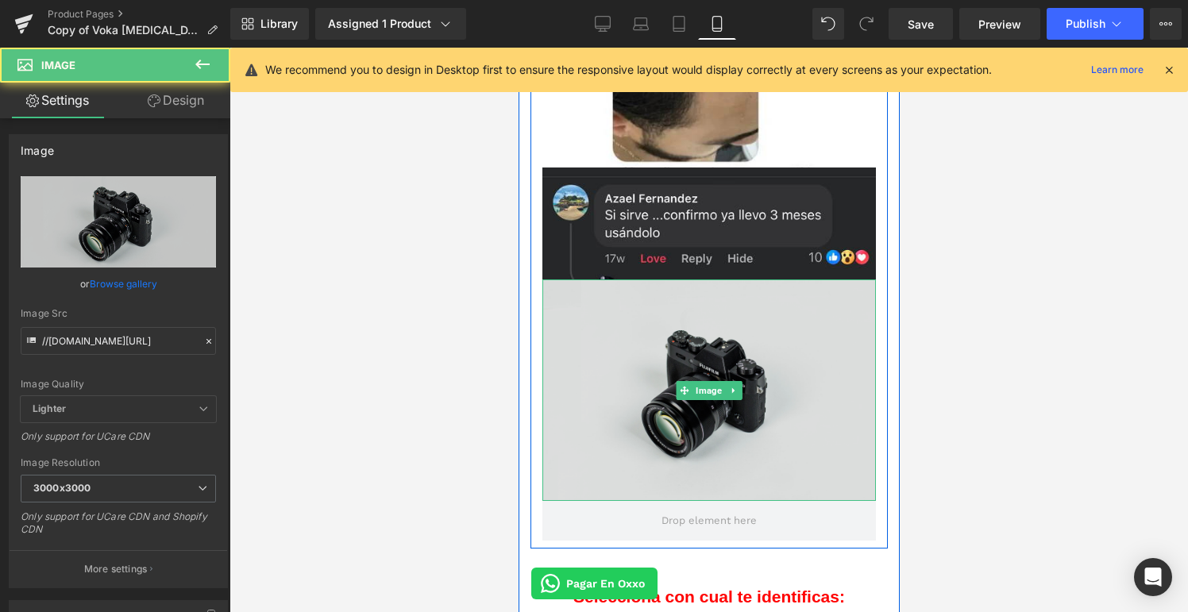
click at [651, 430] on img at bounding box center [709, 390] width 334 height 221
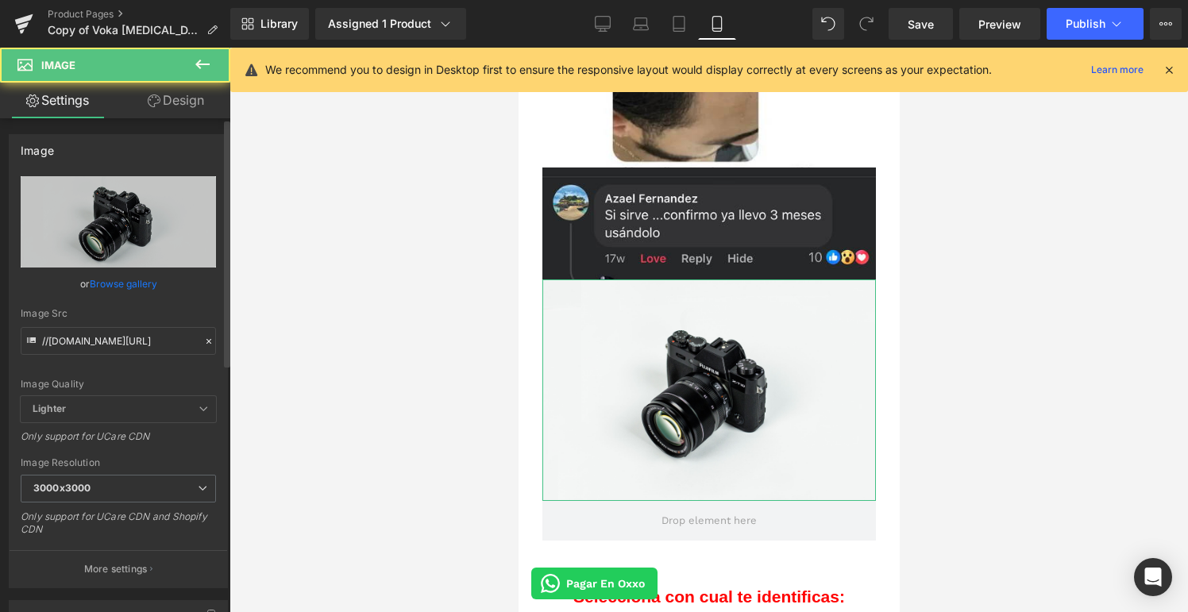
click at [126, 284] on link "Browse gallery" at bounding box center [123, 284] width 67 height 28
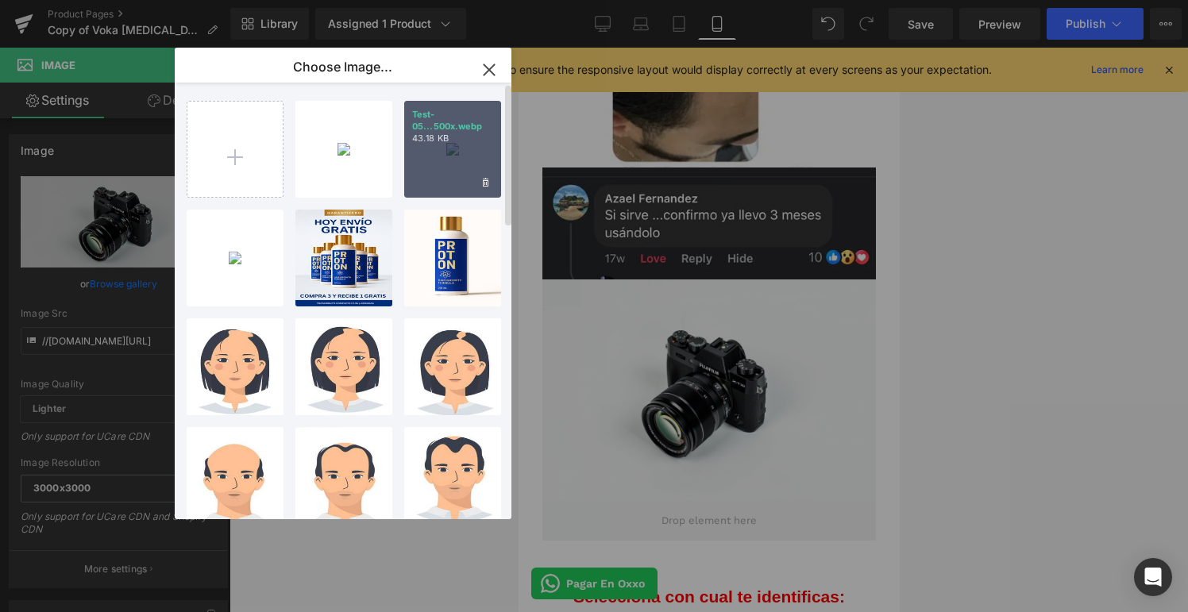
click at [423, 156] on div "Test-05...500x.webp 43.18 KB" at bounding box center [452, 149] width 97 height 97
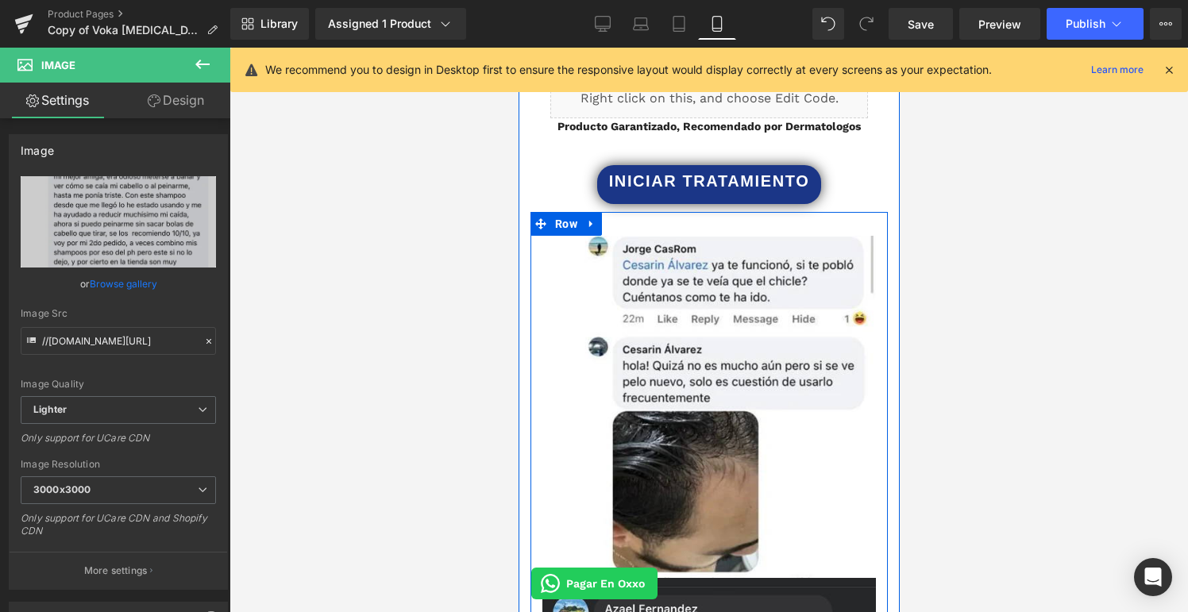
scroll to position [3032, 0]
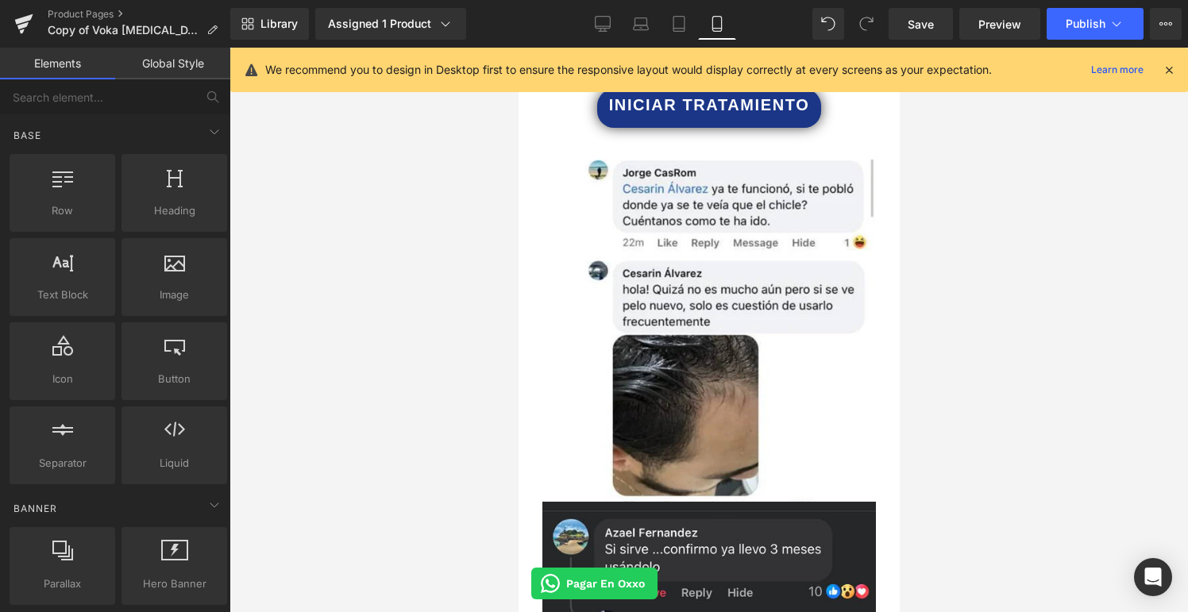
click at [950, 397] on div at bounding box center [708, 330] width 958 height 565
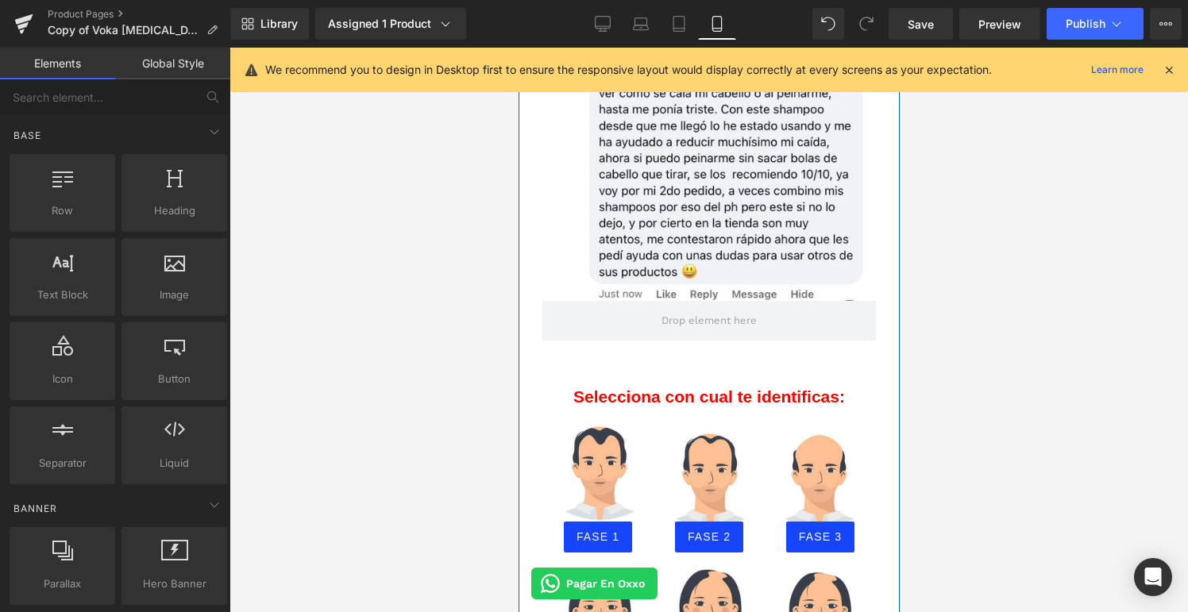
scroll to position [3713, 0]
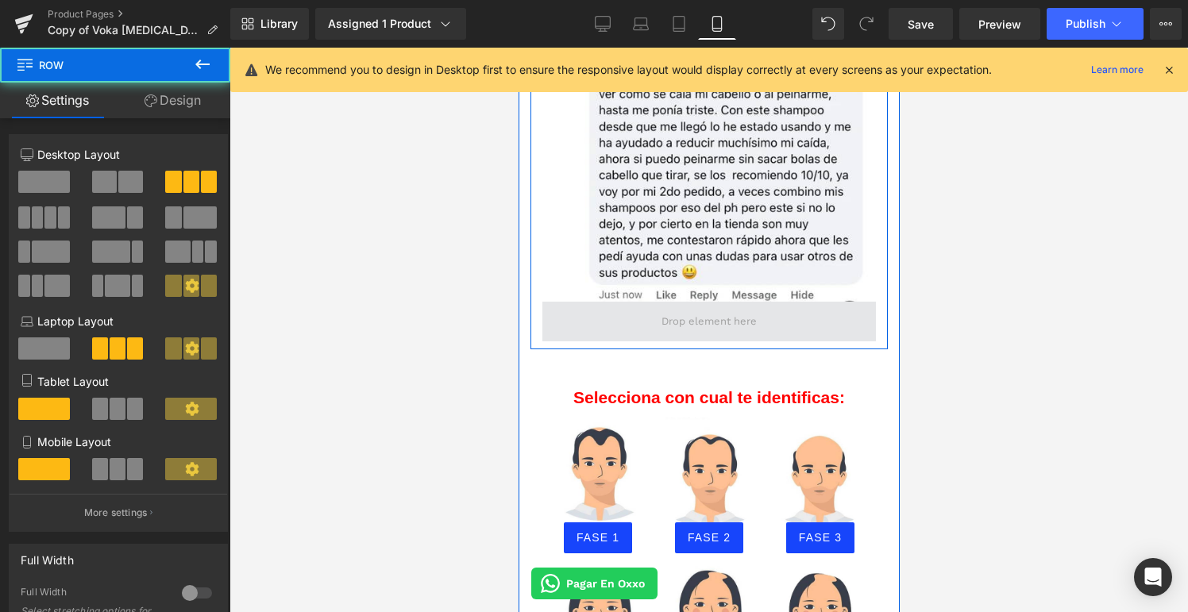
click at [763, 302] on span at bounding box center [709, 322] width 334 height 40
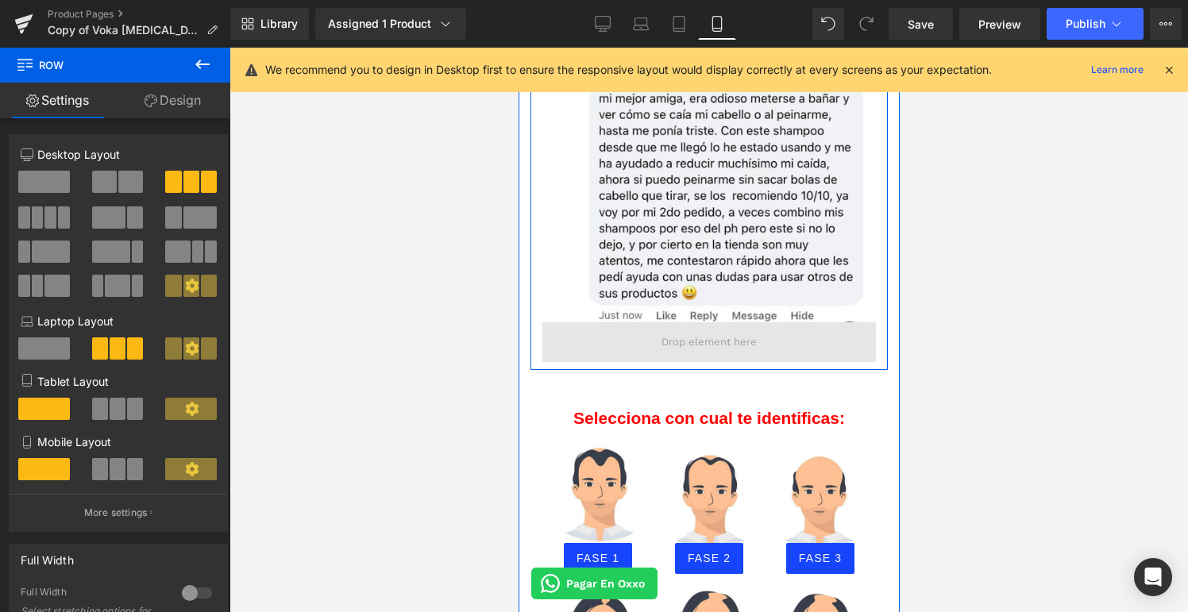
scroll to position [3678, 0]
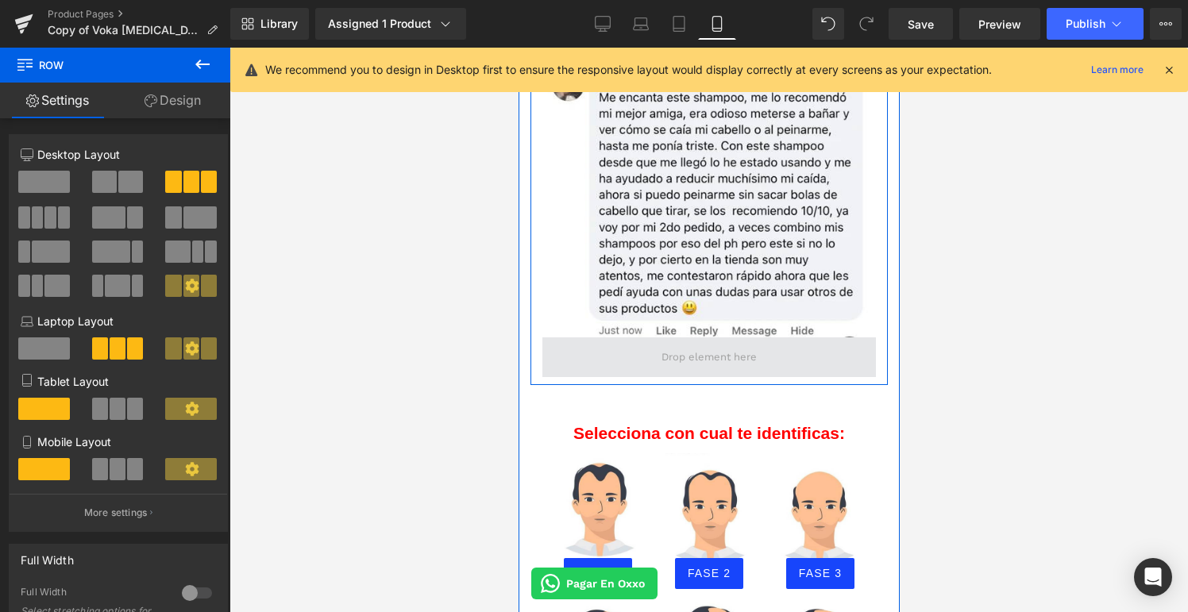
click at [735, 345] on span at bounding box center [708, 357] width 106 height 24
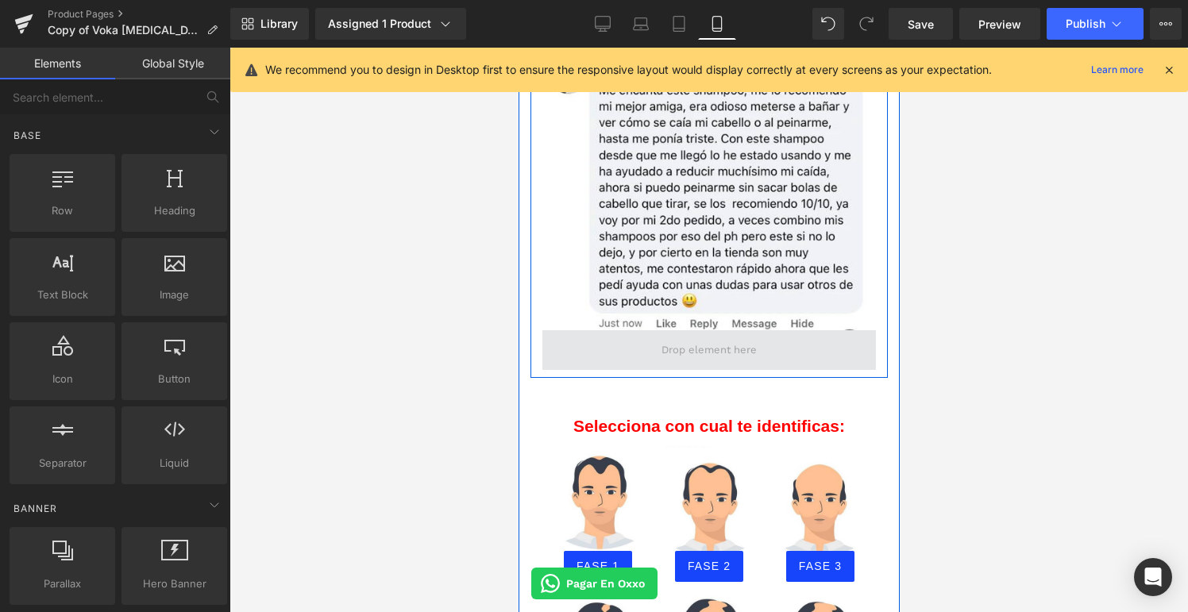
scroll to position [3697, 0]
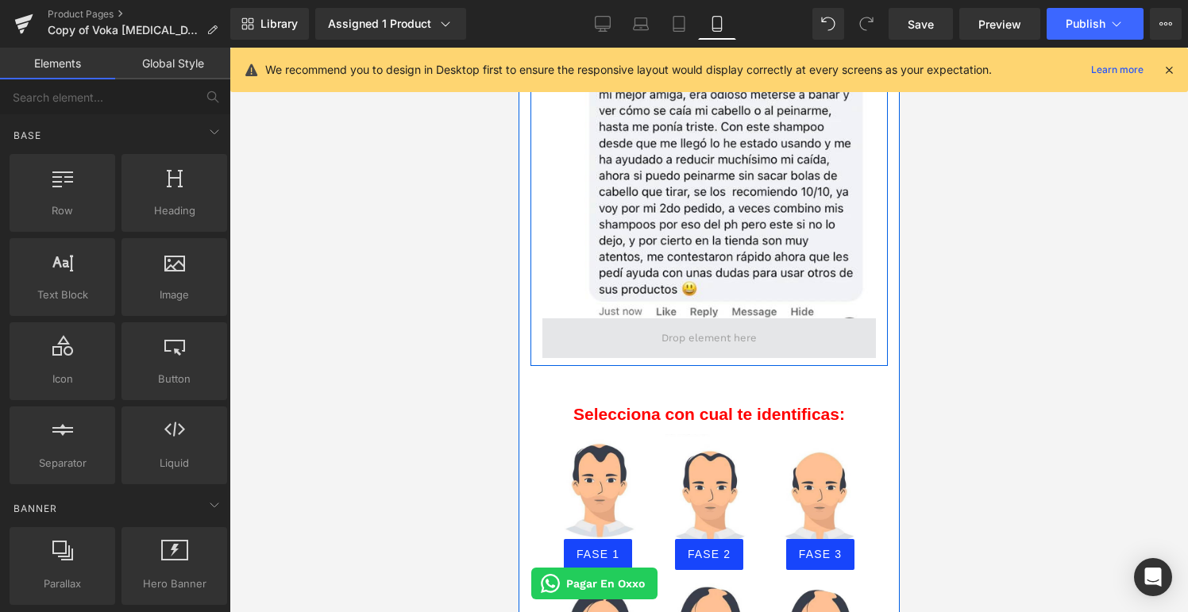
click at [709, 326] on span at bounding box center [708, 338] width 106 height 24
click at [642, 318] on span at bounding box center [709, 338] width 334 height 40
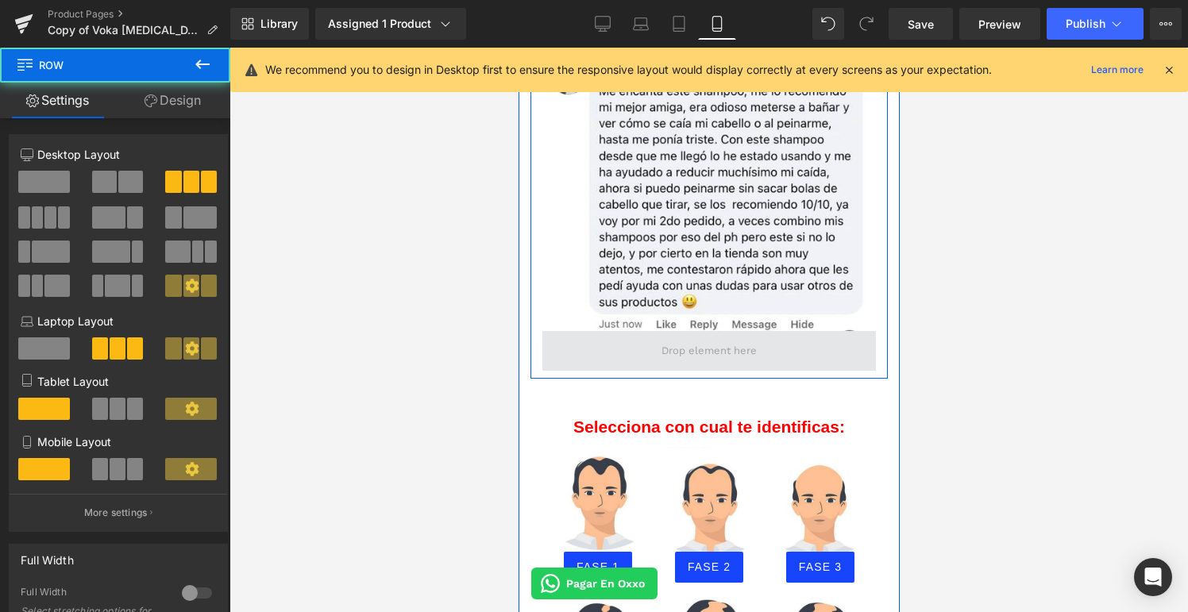
scroll to position [3664, 0]
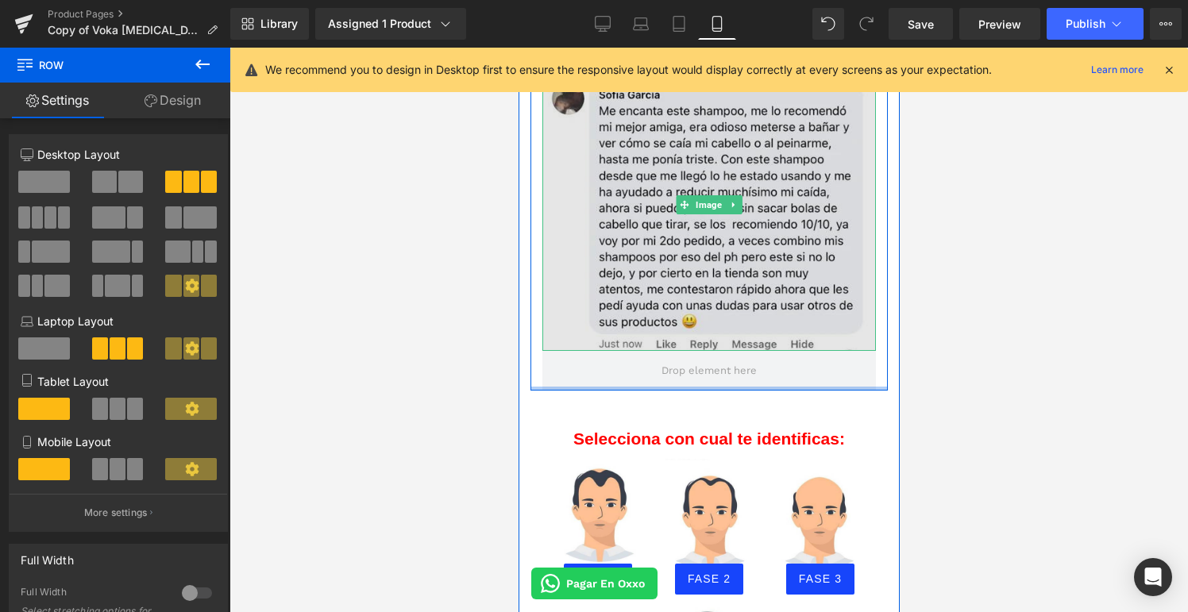
drag, startPoint x: 656, startPoint y: 368, endPoint x: 656, endPoint y: 318, distance: 50.0
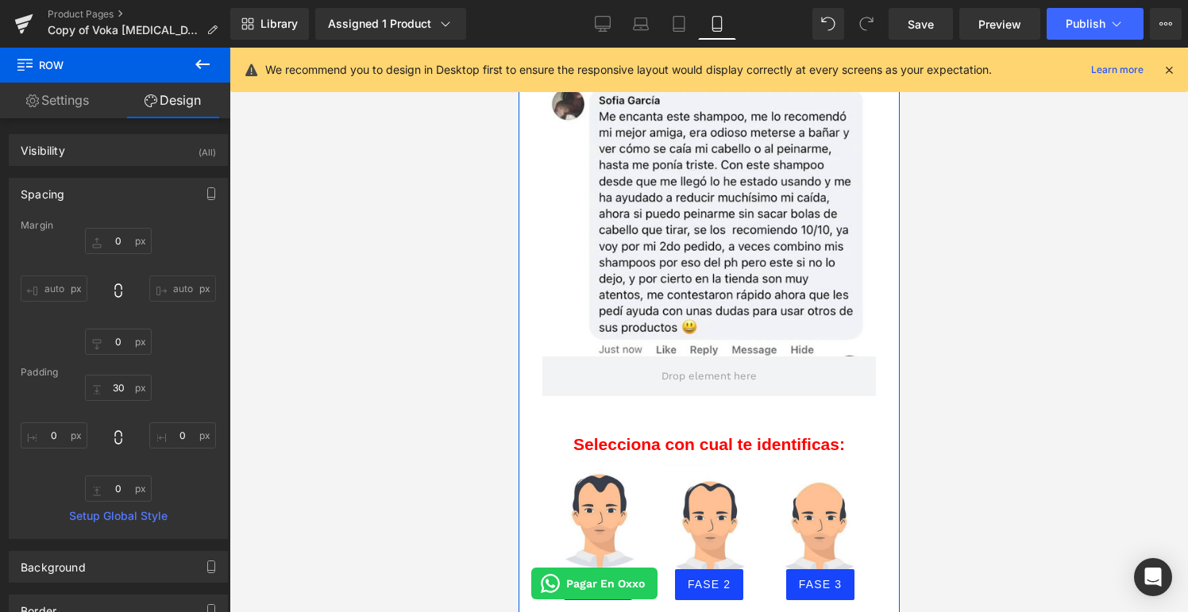
scroll to position [3633, 0]
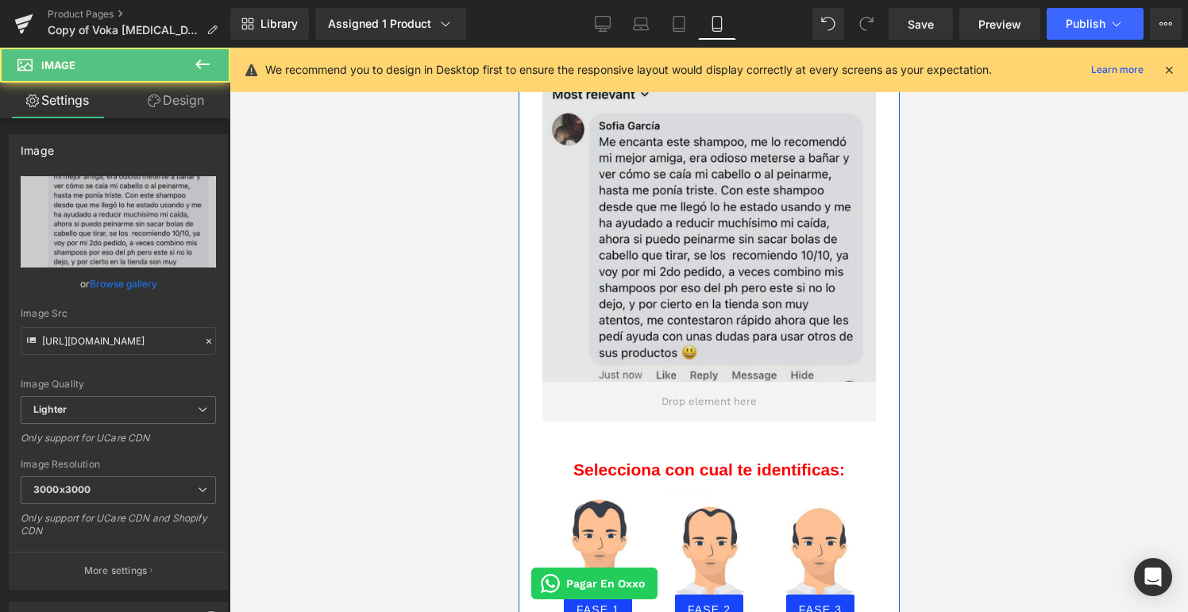
click at [681, 252] on img at bounding box center [709, 235] width 334 height 291
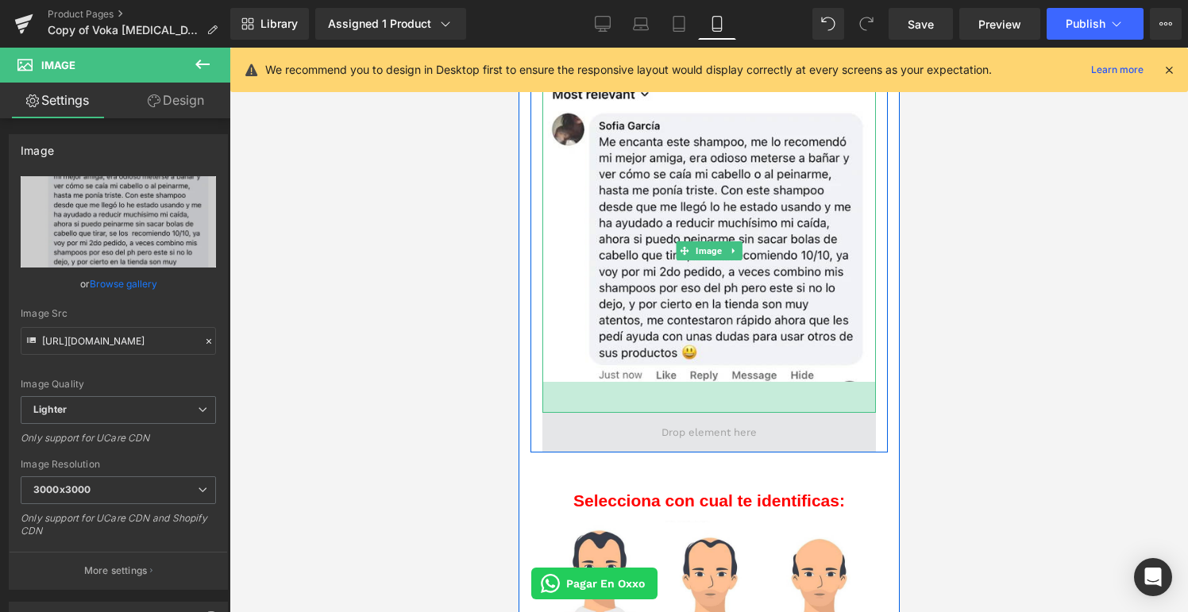
drag, startPoint x: 685, startPoint y: 353, endPoint x: 683, endPoint y: 384, distance: 31.0
click at [683, 384] on div "Image Image Image 39px Row" at bounding box center [708, 32] width 357 height 840
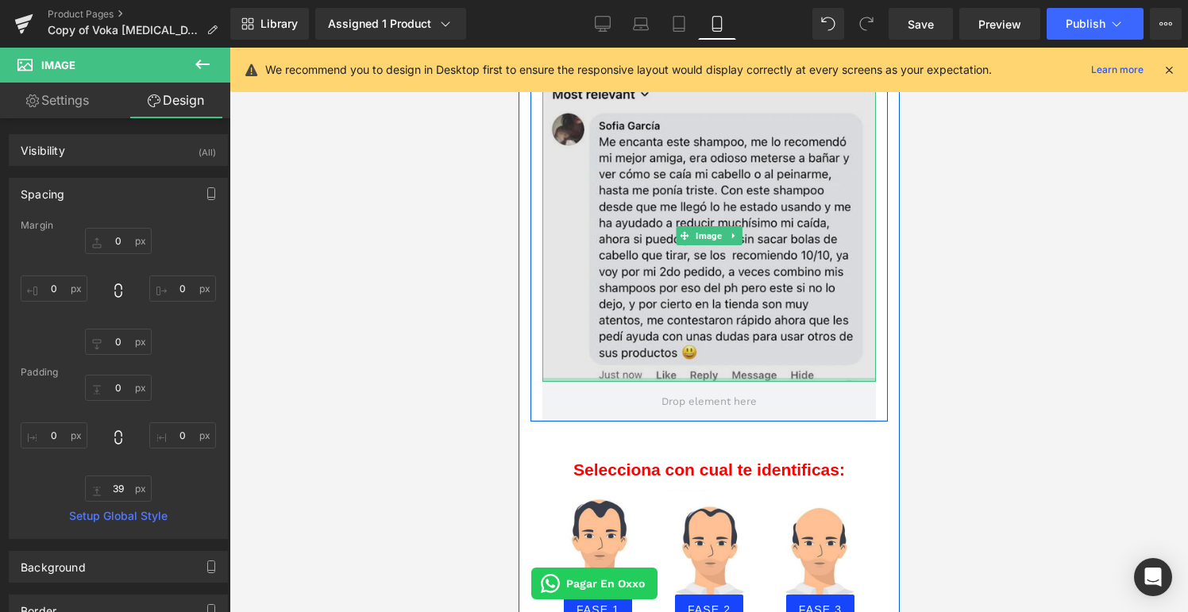
drag, startPoint x: 683, startPoint y: 384, endPoint x: 667, endPoint y: 264, distance: 121.0
click at [667, 263] on div "Image" at bounding box center [709, 235] width 334 height 291
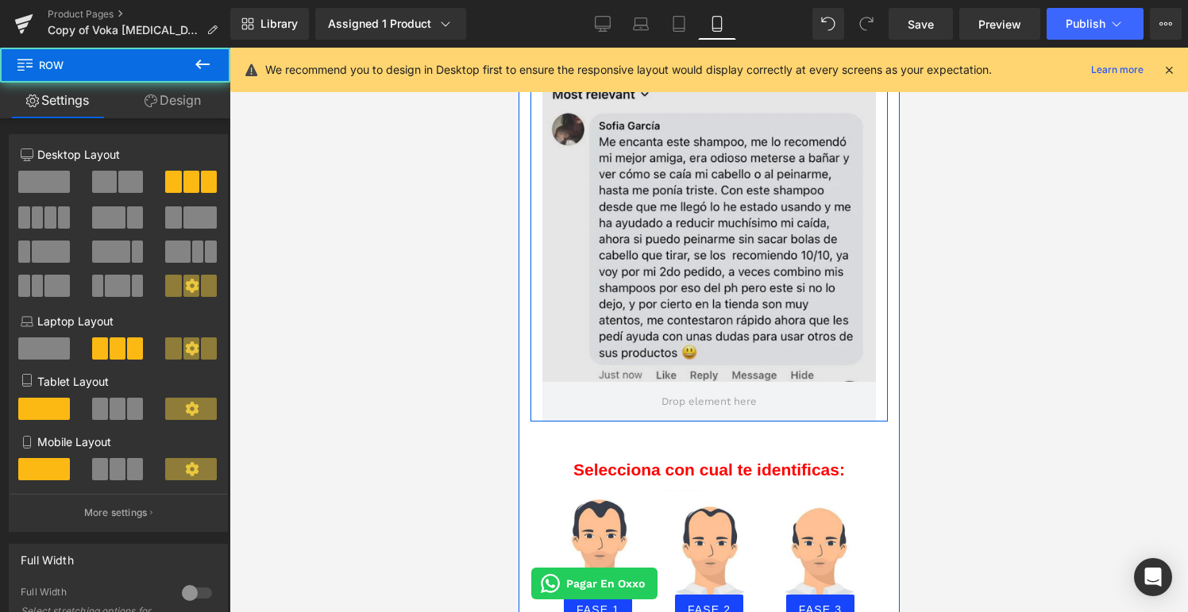
drag, startPoint x: 674, startPoint y: 391, endPoint x: 671, endPoint y: 332, distance: 59.6
click at [671, 332] on div "Image Image Image Row" at bounding box center [708, 16] width 357 height 809
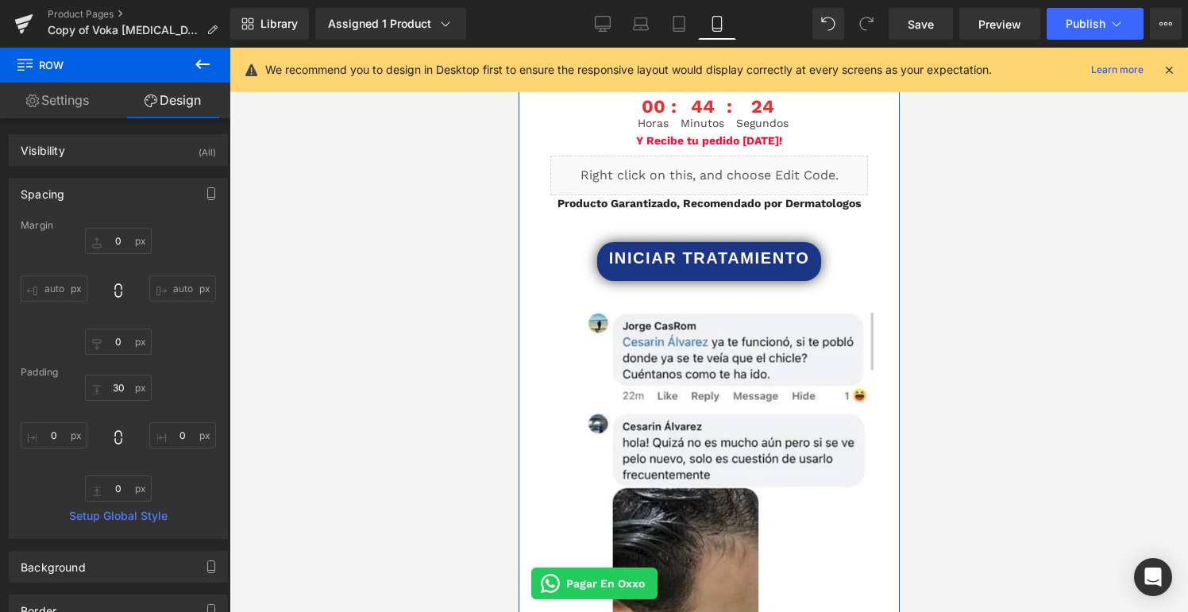
scroll to position [2941, 0]
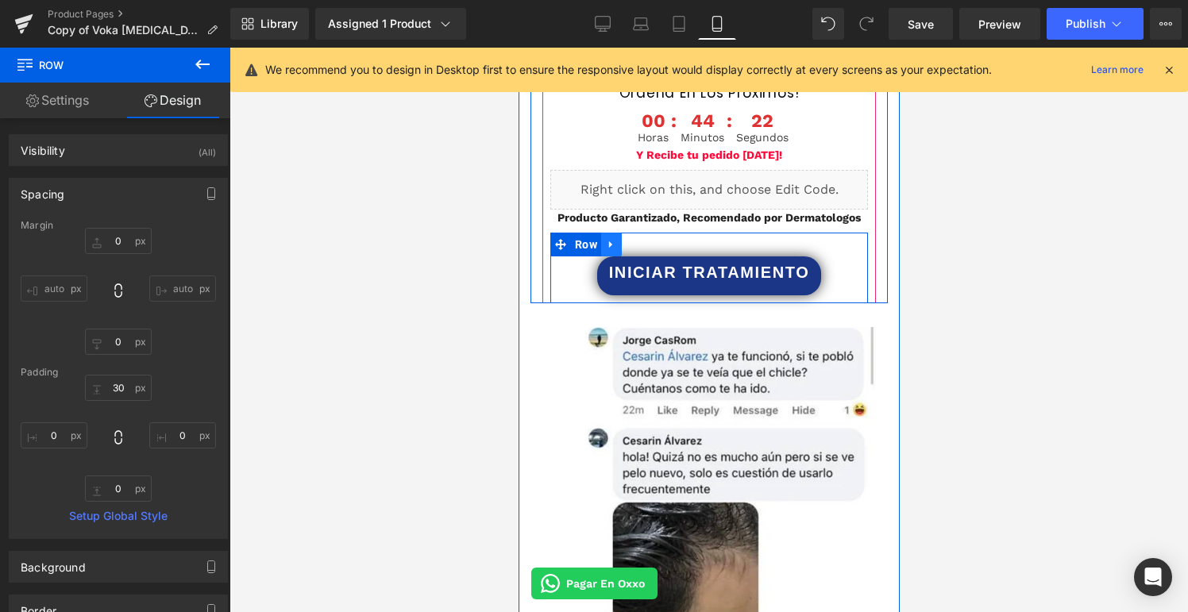
click at [613, 239] on icon at bounding box center [610, 245] width 11 height 12
click at [634, 239] on icon at bounding box center [631, 244] width 11 height 11
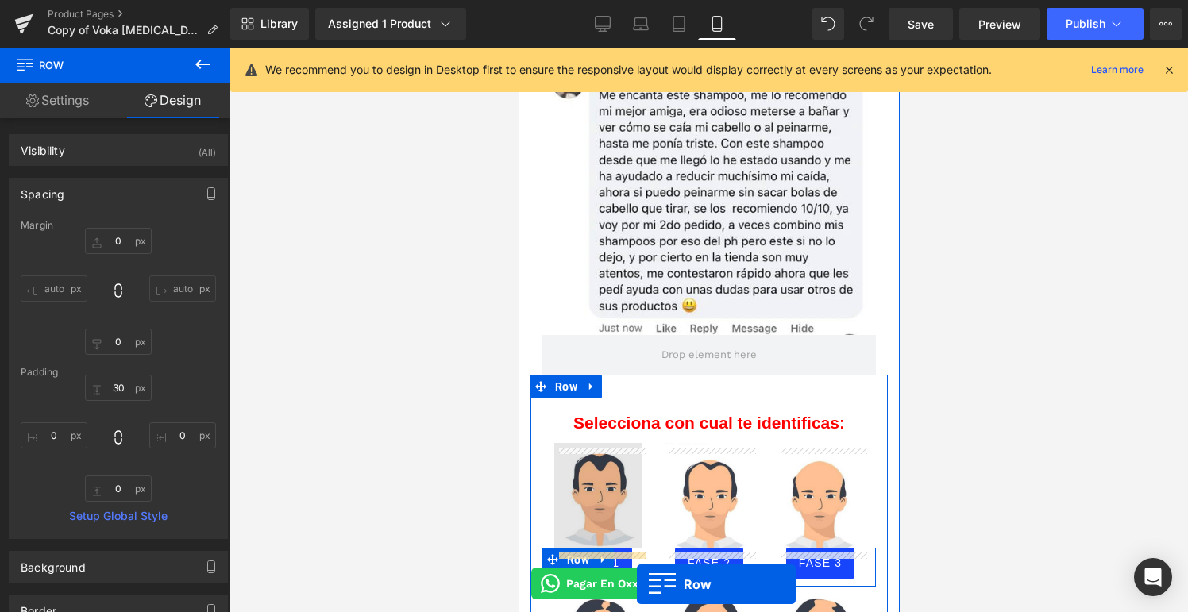
scroll to position [3751, 0]
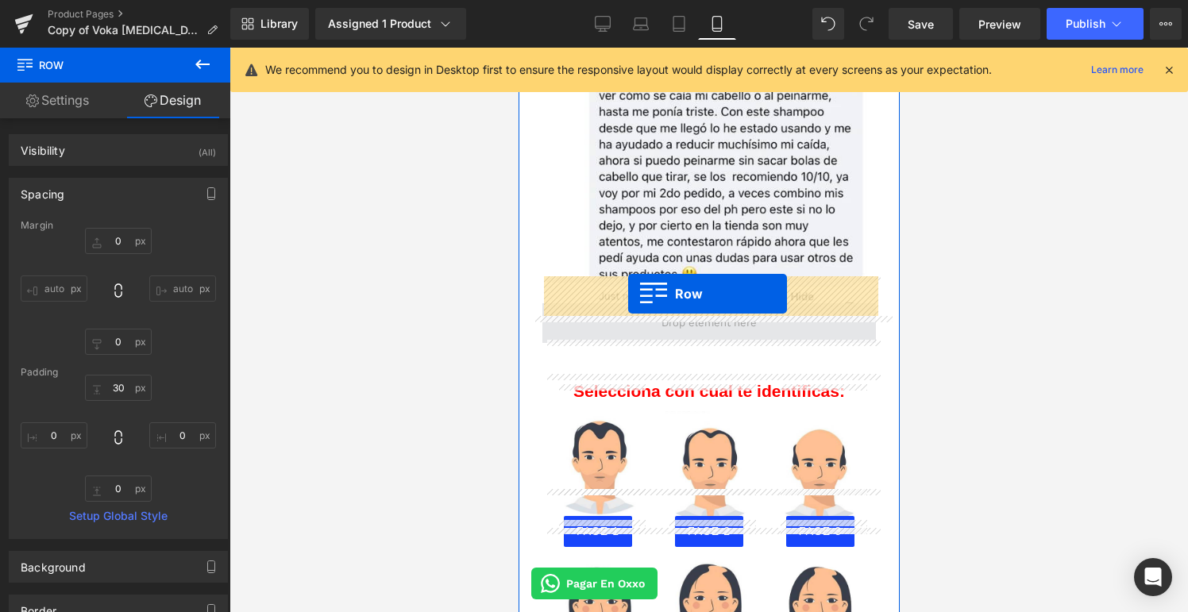
drag, startPoint x: 565, startPoint y: 288, endPoint x: 627, endPoint y: 294, distance: 63.0
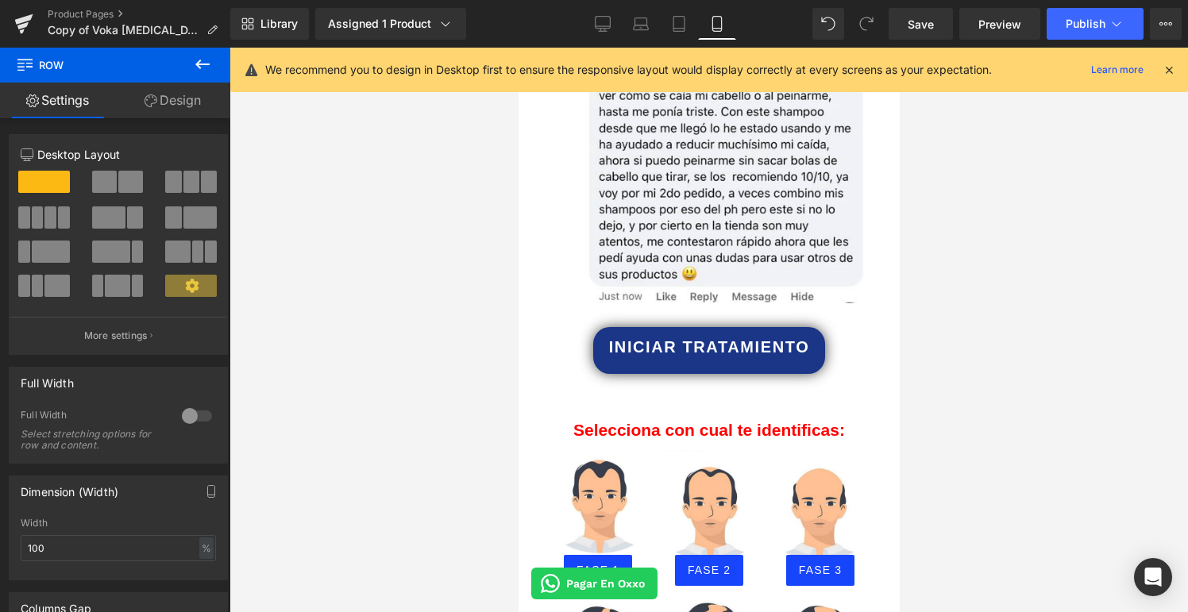
click at [966, 325] on div at bounding box center [708, 330] width 958 height 565
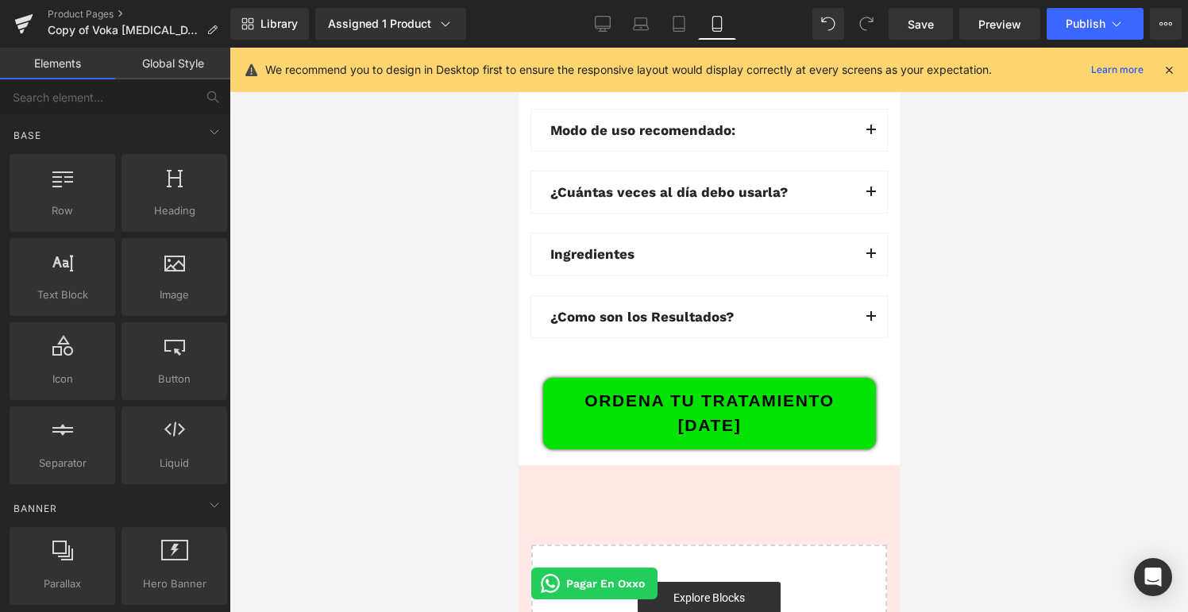
scroll to position [6572, 0]
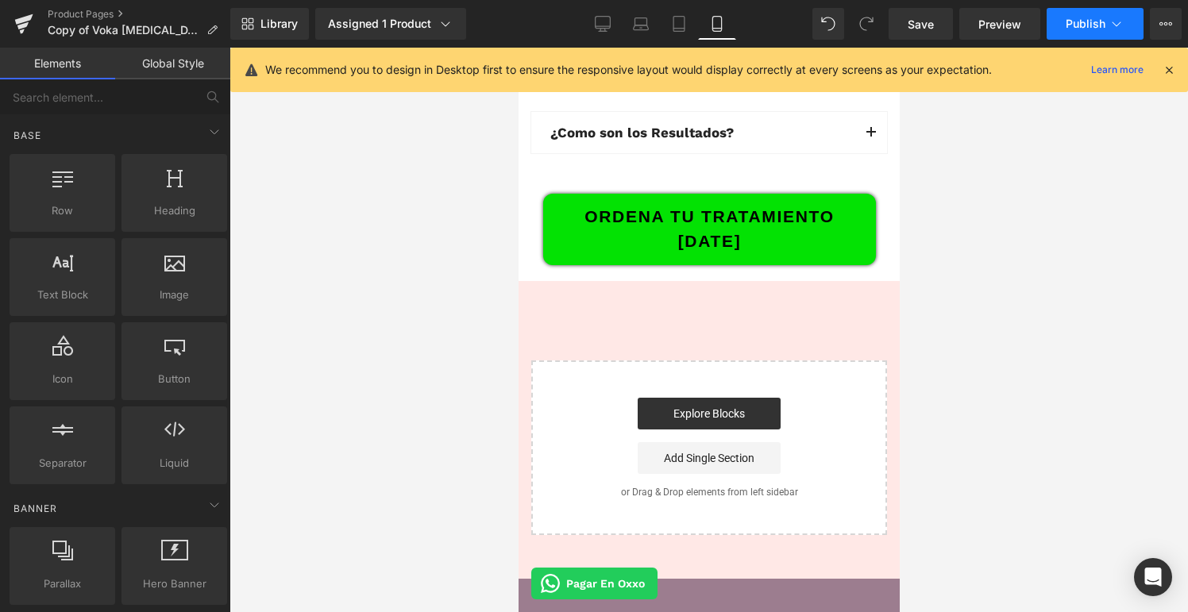
click at [1068, 33] on button "Publish" at bounding box center [1095, 24] width 97 height 32
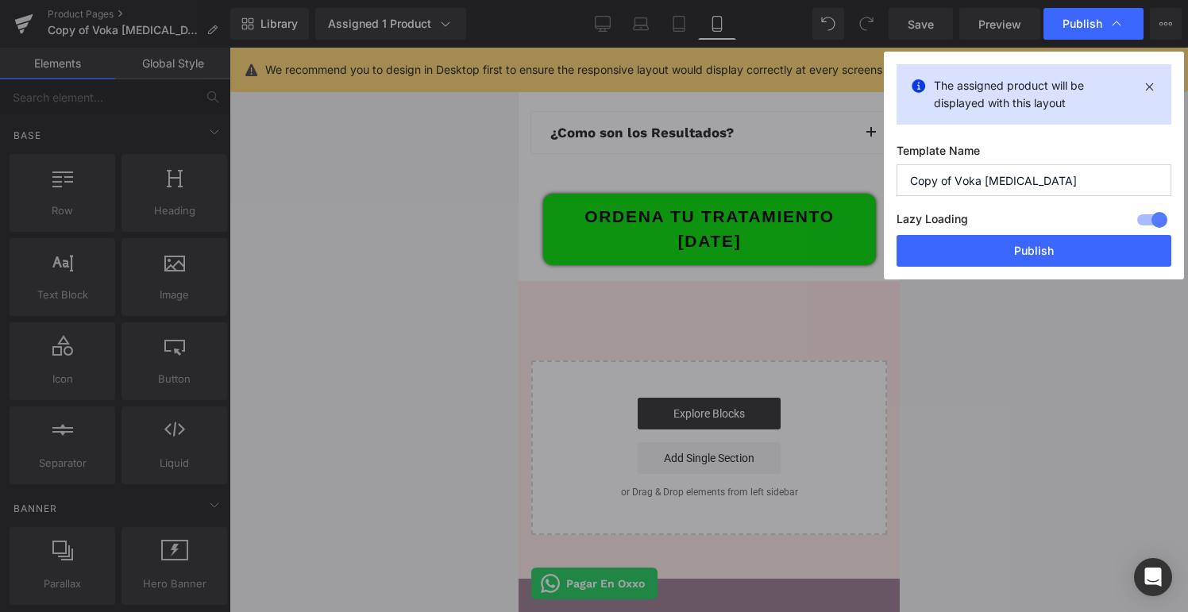
drag, startPoint x: 1034, startPoint y: 183, endPoint x: 816, endPoint y: 179, distance: 217.6
click at [816, 179] on div "Publish The assigned product will be displayed with this layout Template Name C…" at bounding box center [594, 306] width 1188 height 612
type input "PROTONMX"
click at [1004, 256] on button "Publish" at bounding box center [1034, 251] width 275 height 32
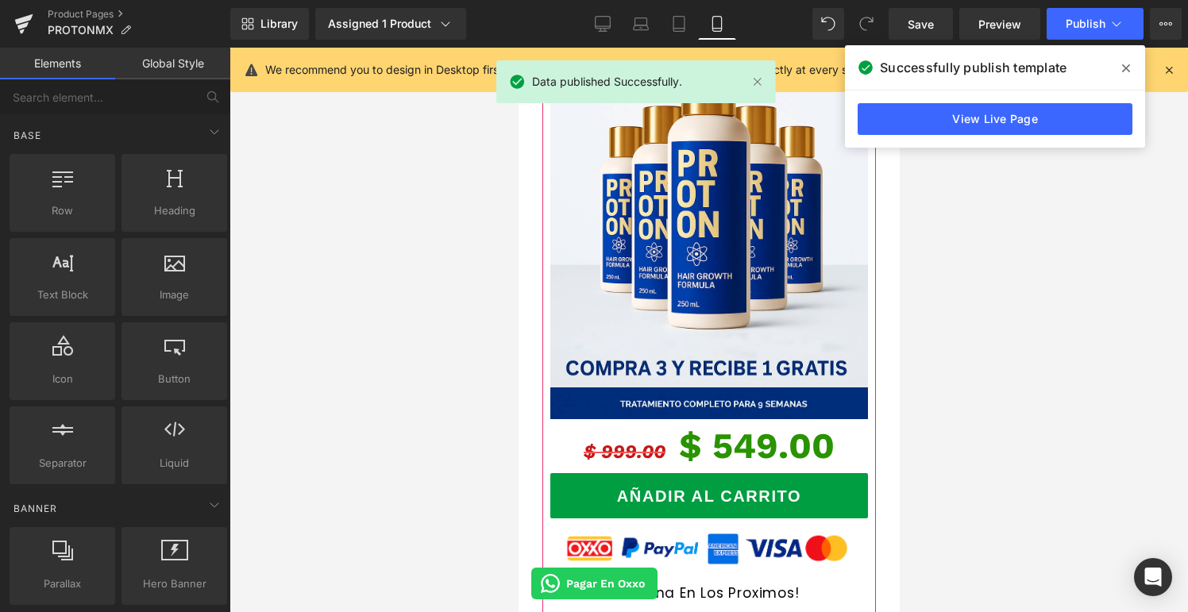
scroll to position [2447, 0]
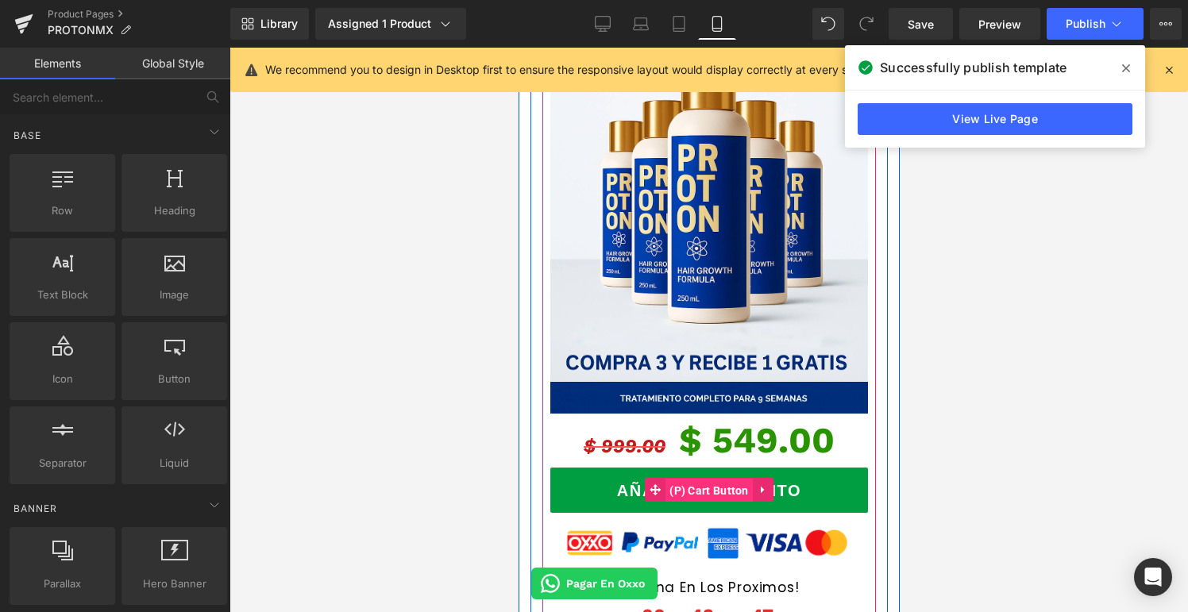
click at [696, 479] on span "(P) Cart Button" at bounding box center [708, 491] width 87 height 24
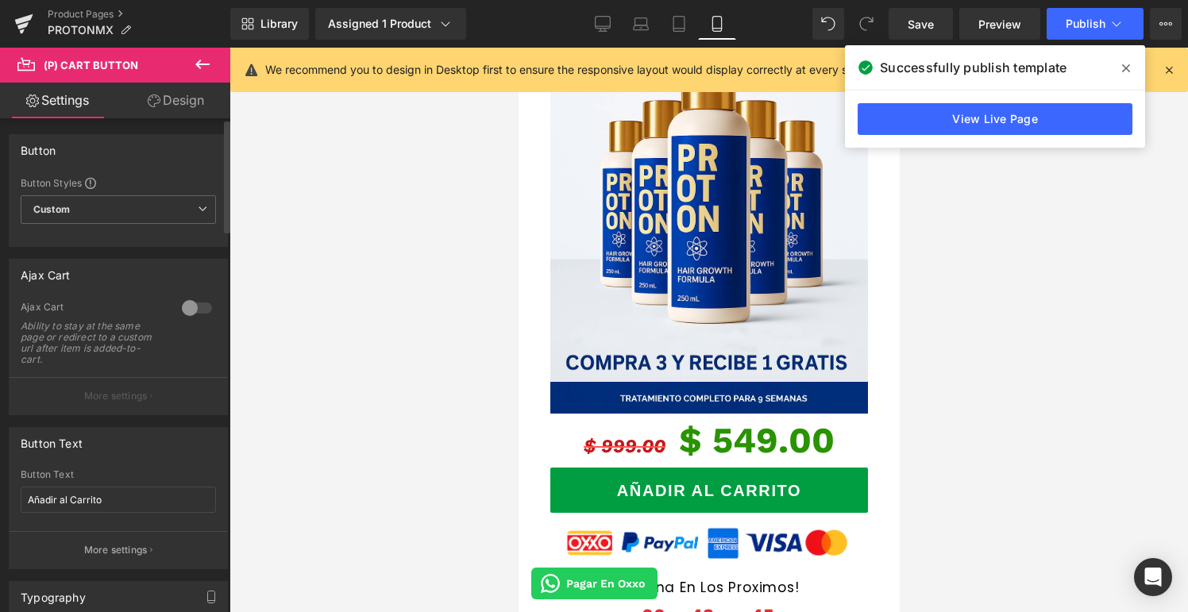
click at [192, 308] on div at bounding box center [197, 307] width 38 height 25
click at [1087, 26] on span "Publish" at bounding box center [1086, 23] width 40 height 13
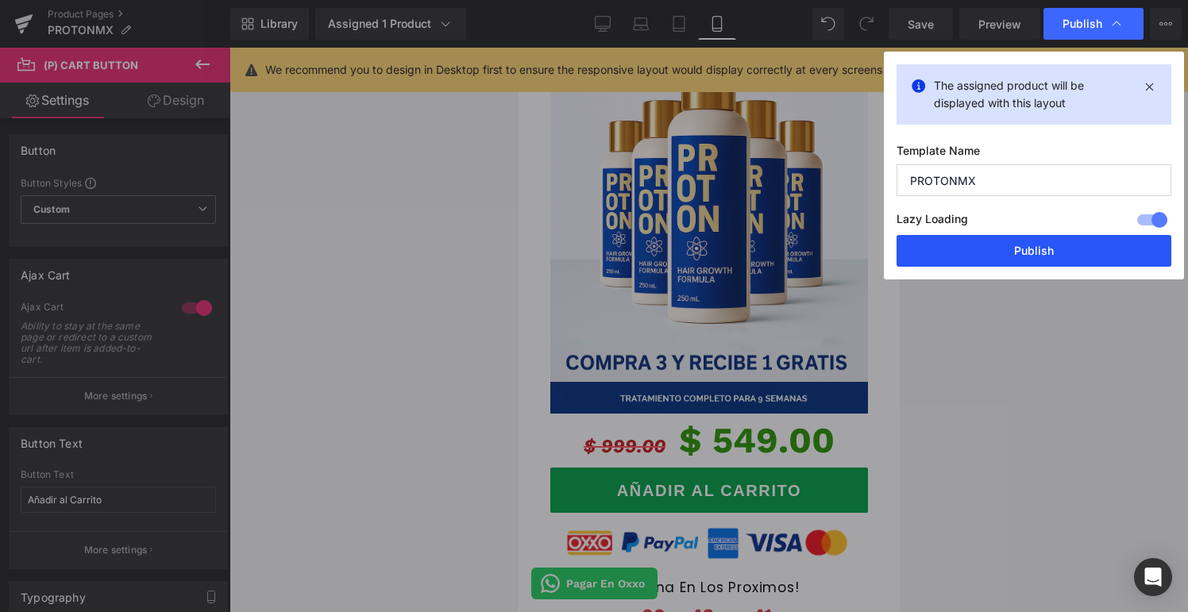
click at [1014, 248] on button "Publish" at bounding box center [1034, 251] width 275 height 32
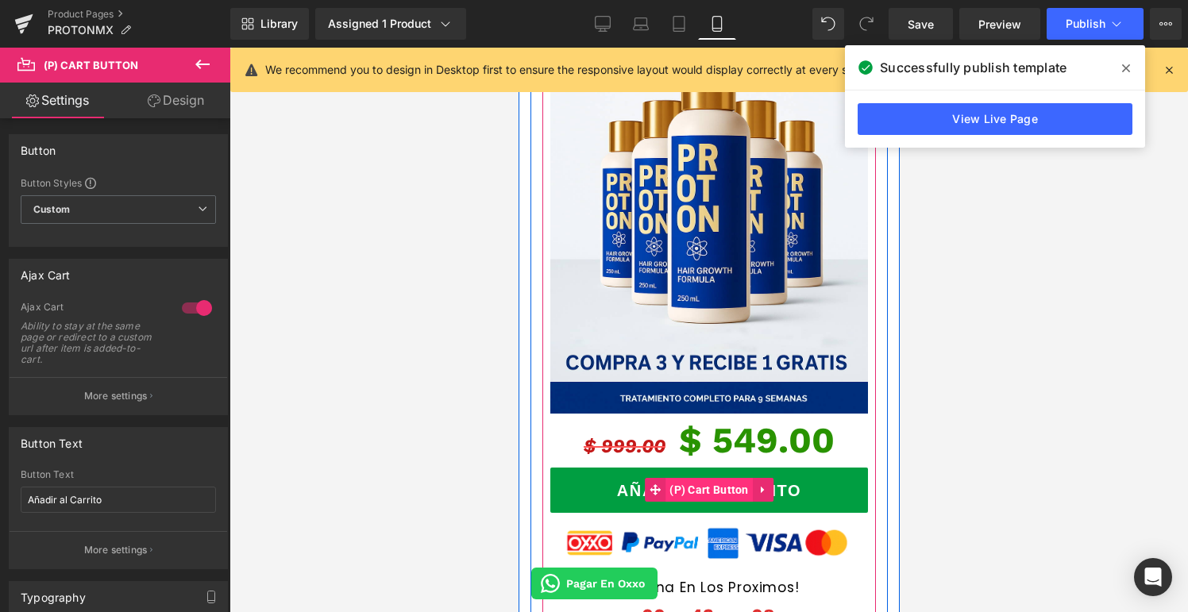
click at [718, 478] on span "(P) Cart Button" at bounding box center [708, 490] width 87 height 24
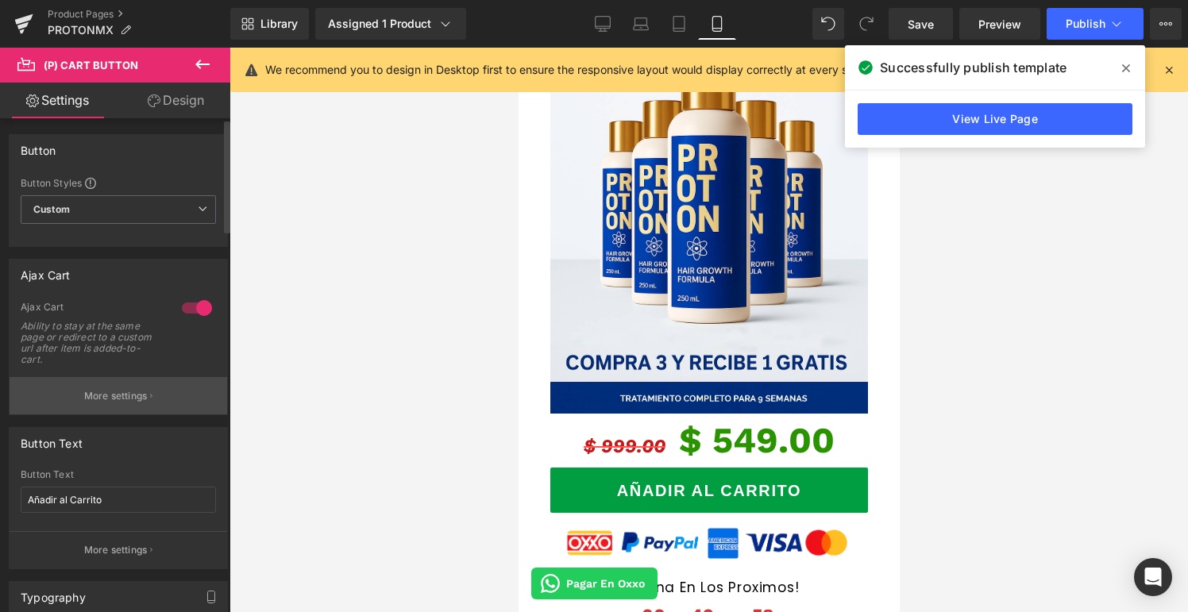
click at [118, 404] on button "More settings" at bounding box center [119, 395] width 218 height 37
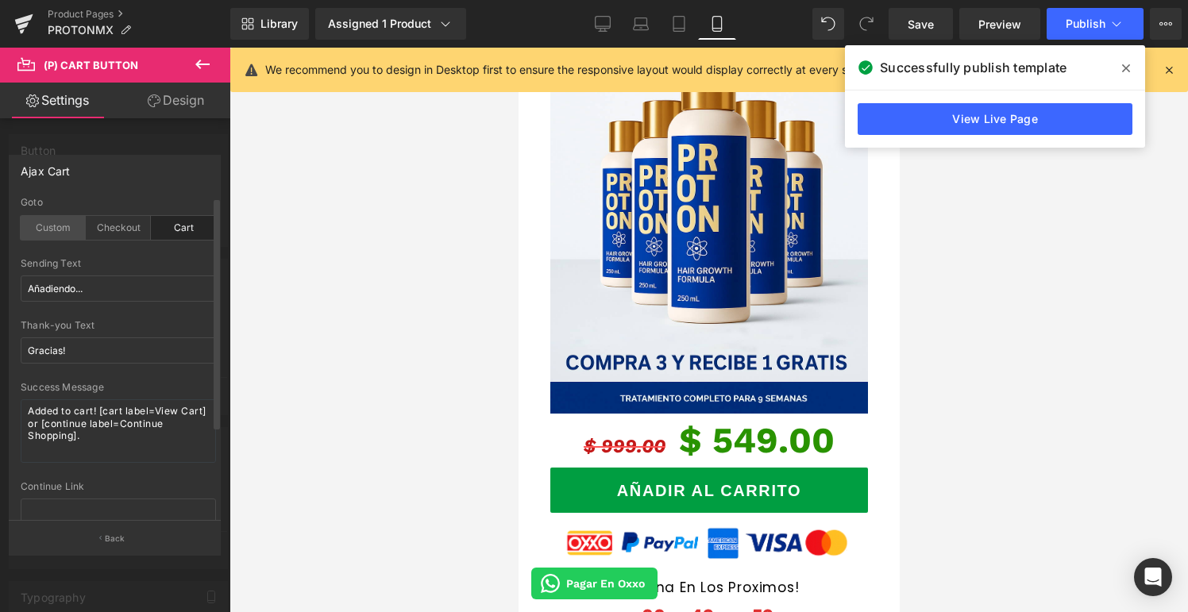
click at [54, 236] on div "Custom" at bounding box center [53, 228] width 65 height 24
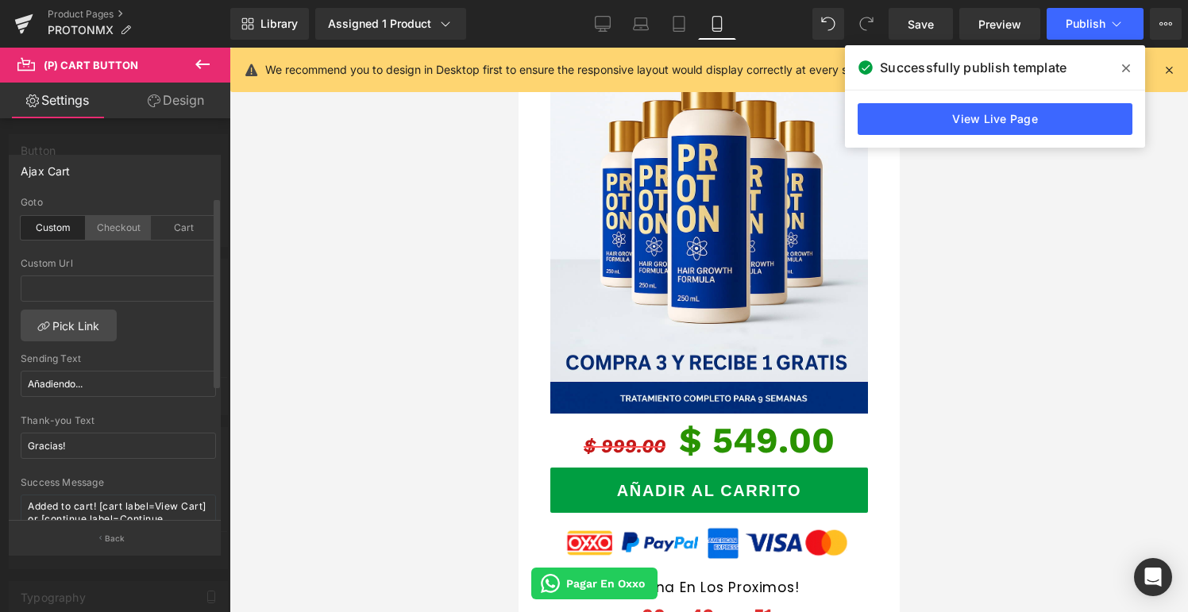
click at [106, 233] on div "Checkout" at bounding box center [118, 228] width 65 height 24
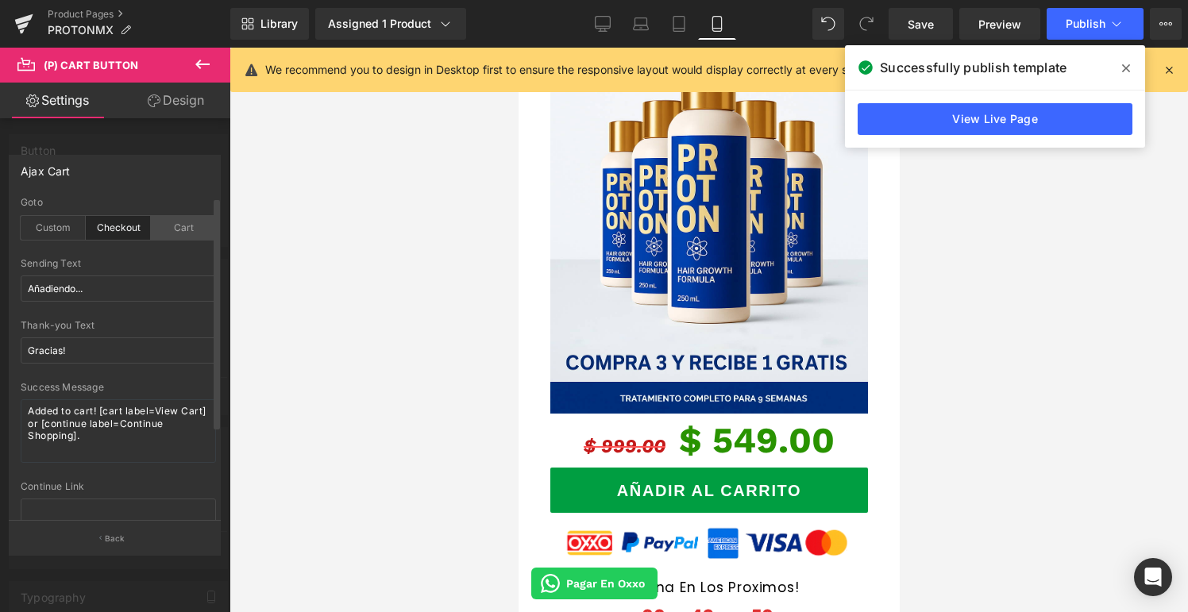
click at [175, 227] on div "Cart" at bounding box center [183, 228] width 65 height 24
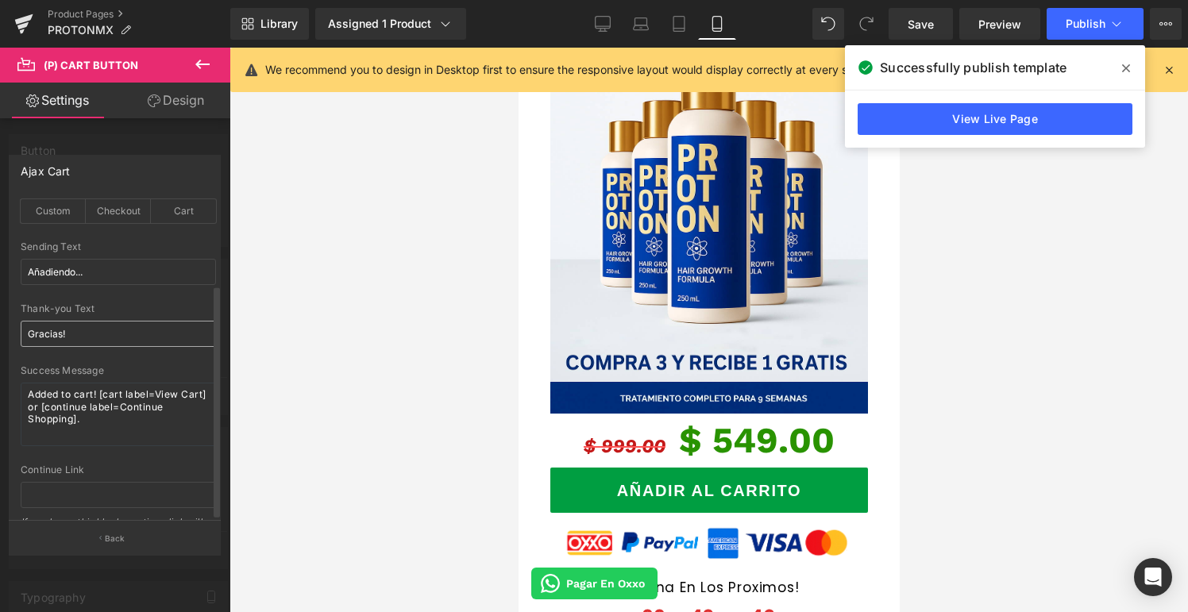
scroll to position [0, 0]
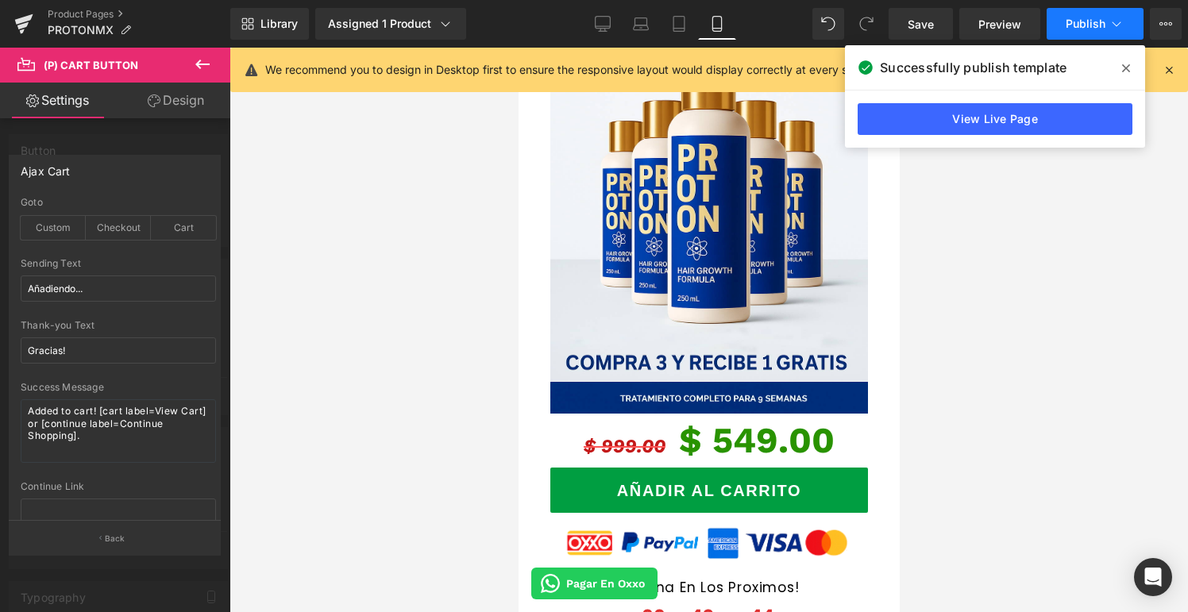
click at [1069, 10] on button "Publish" at bounding box center [1095, 24] width 97 height 32
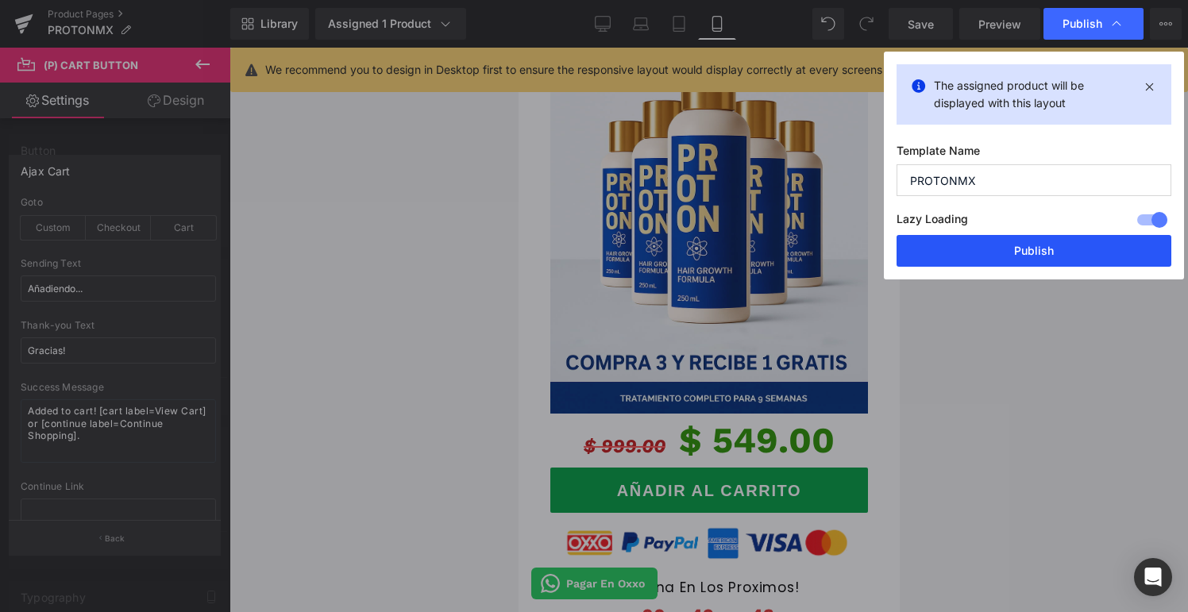
click at [986, 236] on button "Publish" at bounding box center [1034, 251] width 275 height 32
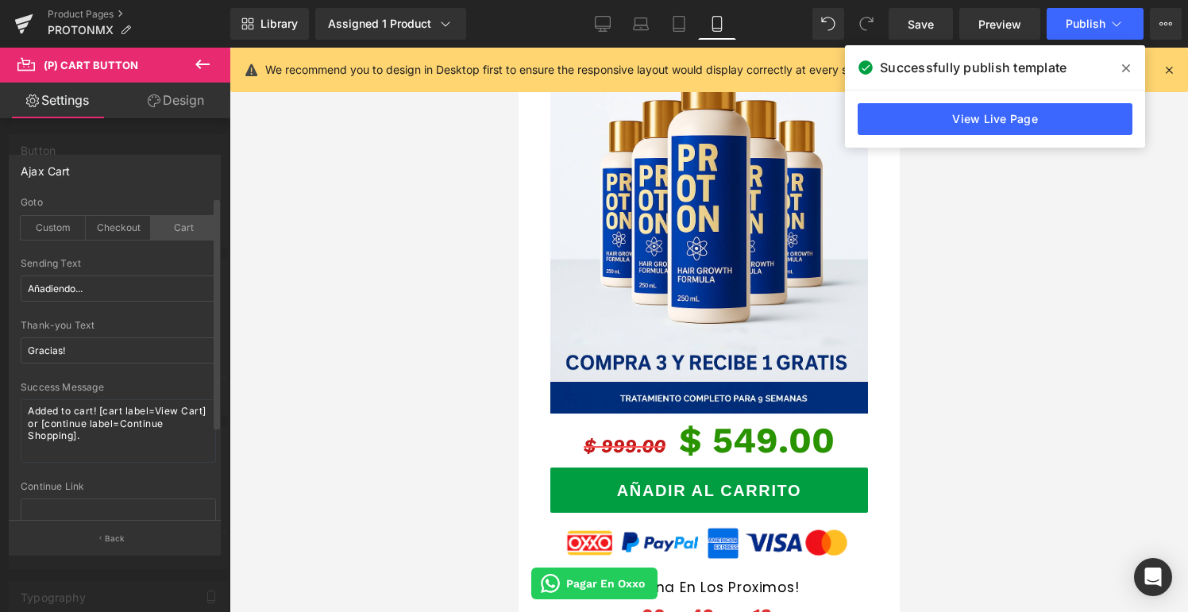
click at [170, 229] on div "Cart" at bounding box center [183, 228] width 65 height 24
click at [113, 229] on div "Checkout" at bounding box center [118, 228] width 65 height 24
click at [59, 232] on div "Custom" at bounding box center [53, 228] width 65 height 24
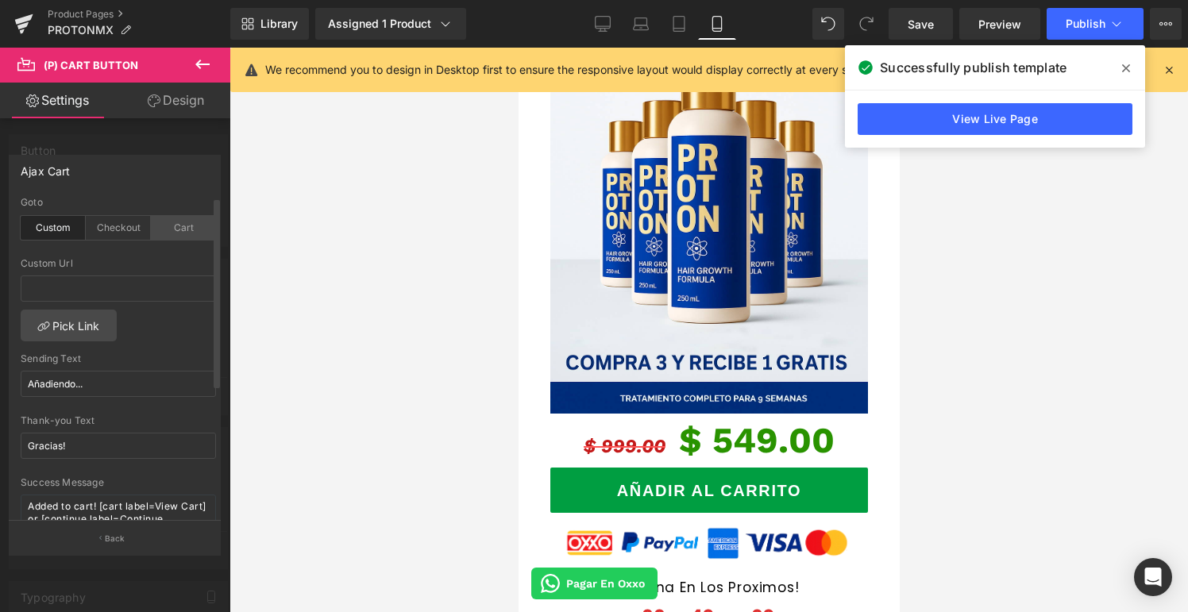
click at [174, 232] on div "Cart" at bounding box center [183, 228] width 65 height 24
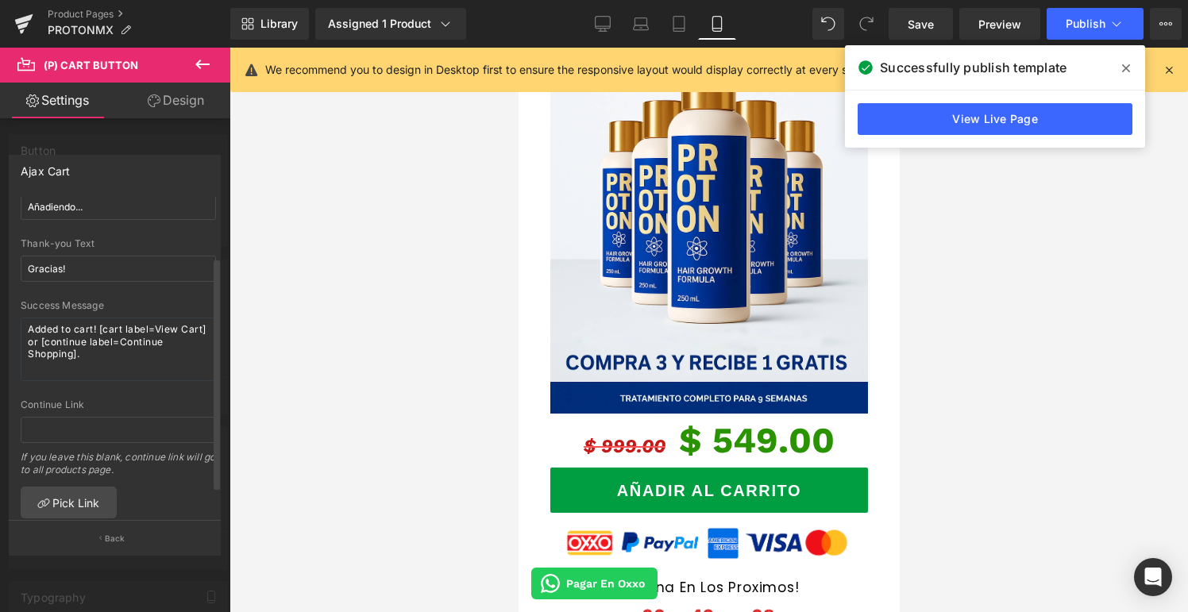
scroll to position [118, 0]
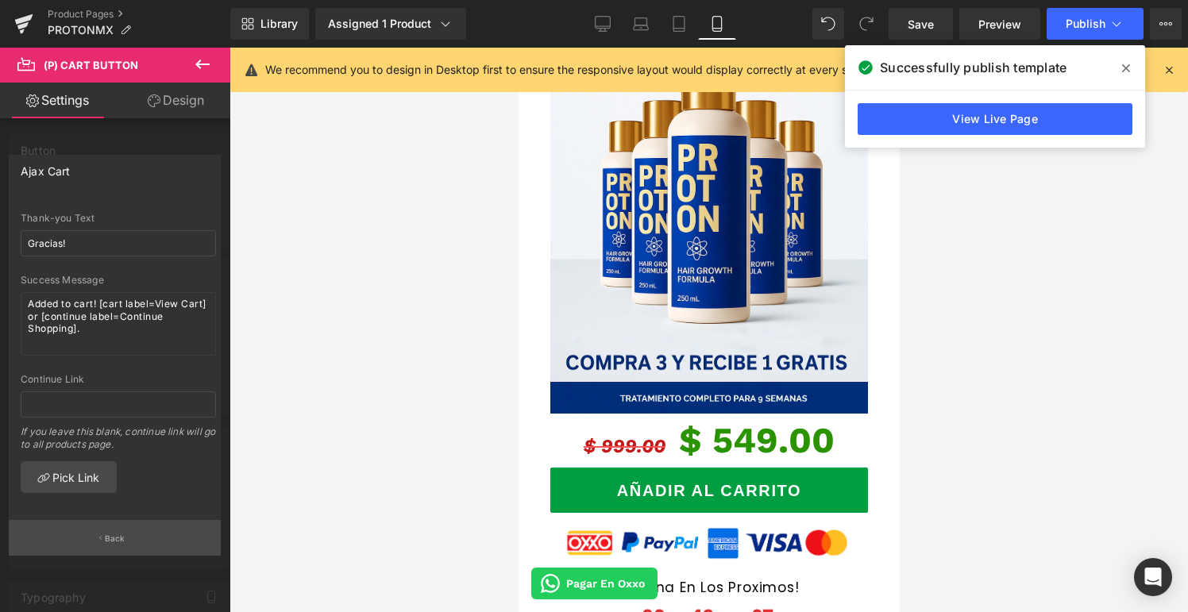
click at [115, 547] on button "Back" at bounding box center [115, 538] width 212 height 36
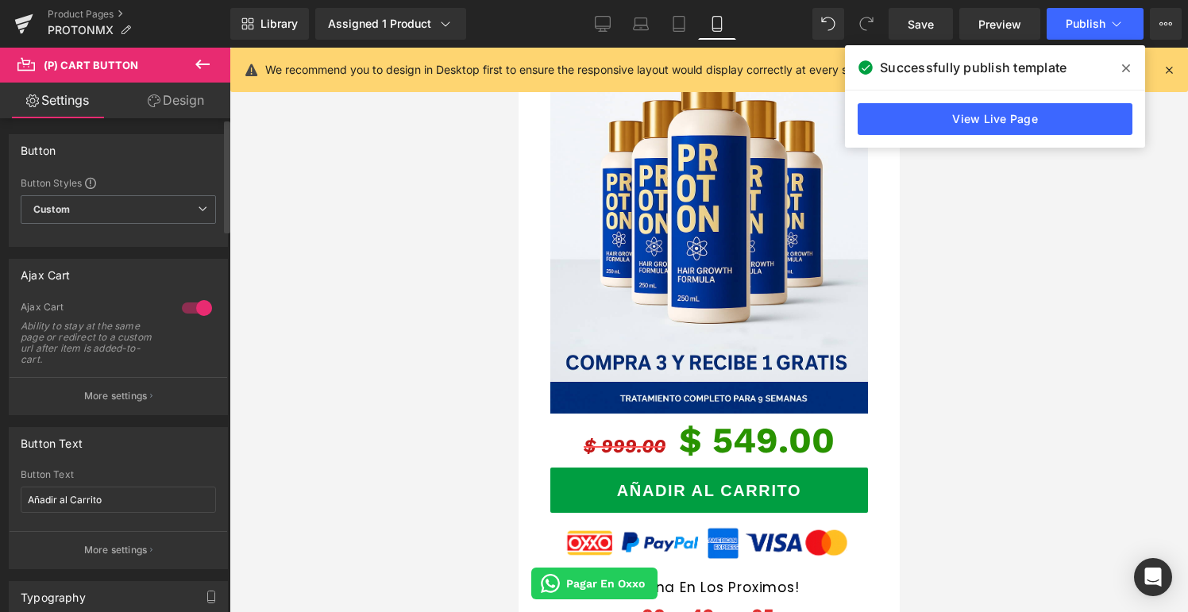
click at [199, 307] on div at bounding box center [197, 307] width 38 height 25
click at [1086, 29] on span "Publish" at bounding box center [1086, 23] width 40 height 13
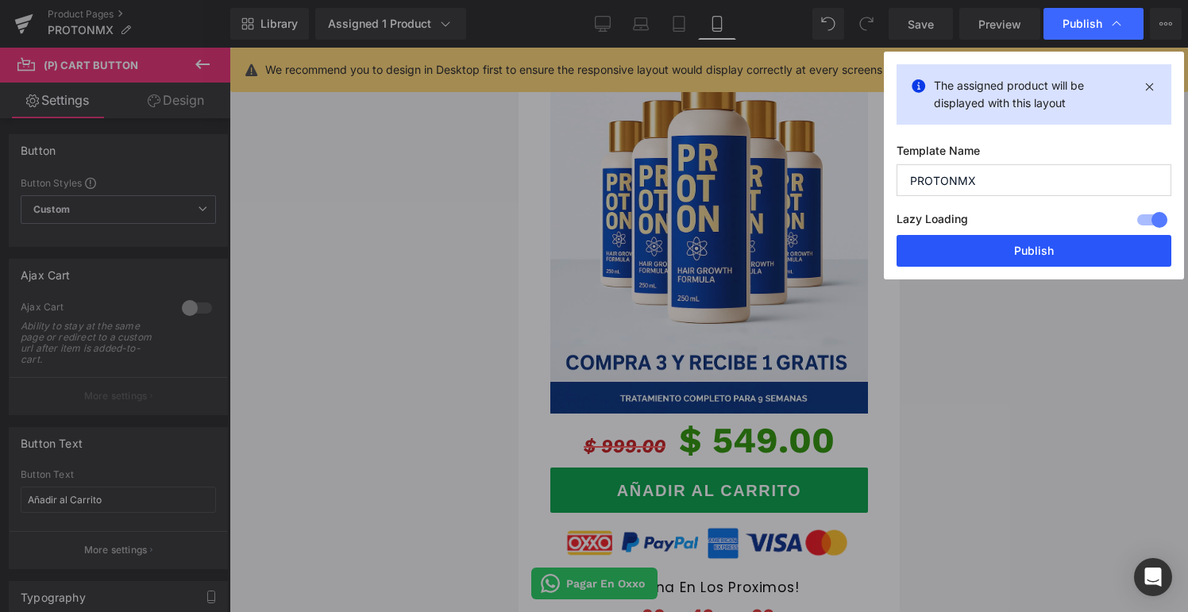
click at [1040, 257] on button "Publish" at bounding box center [1034, 251] width 275 height 32
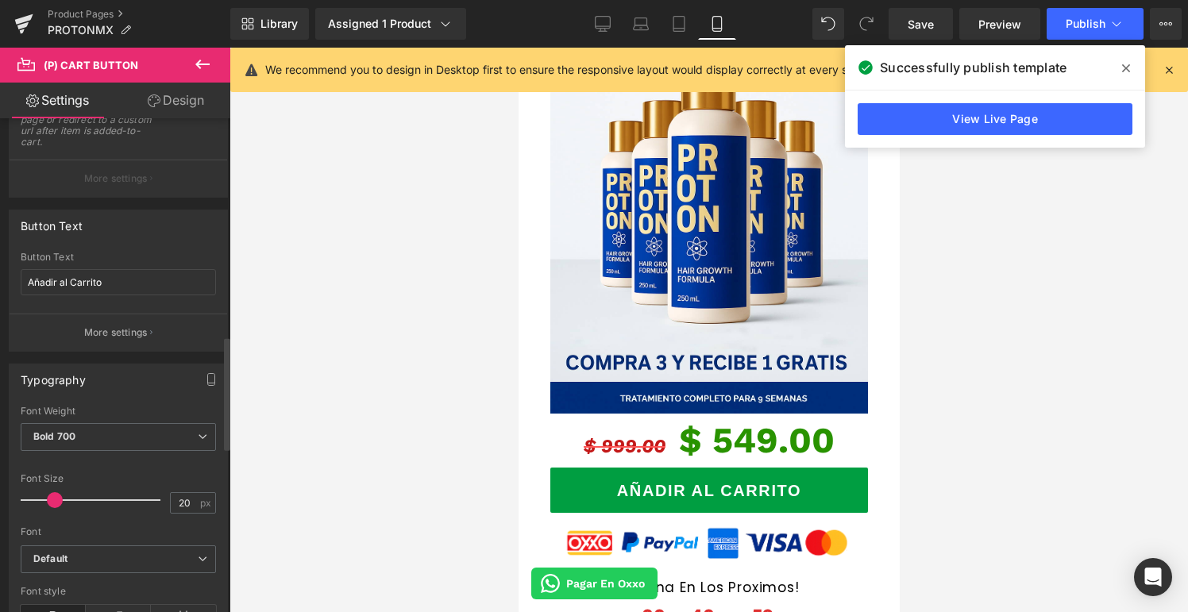
scroll to position [0, 0]
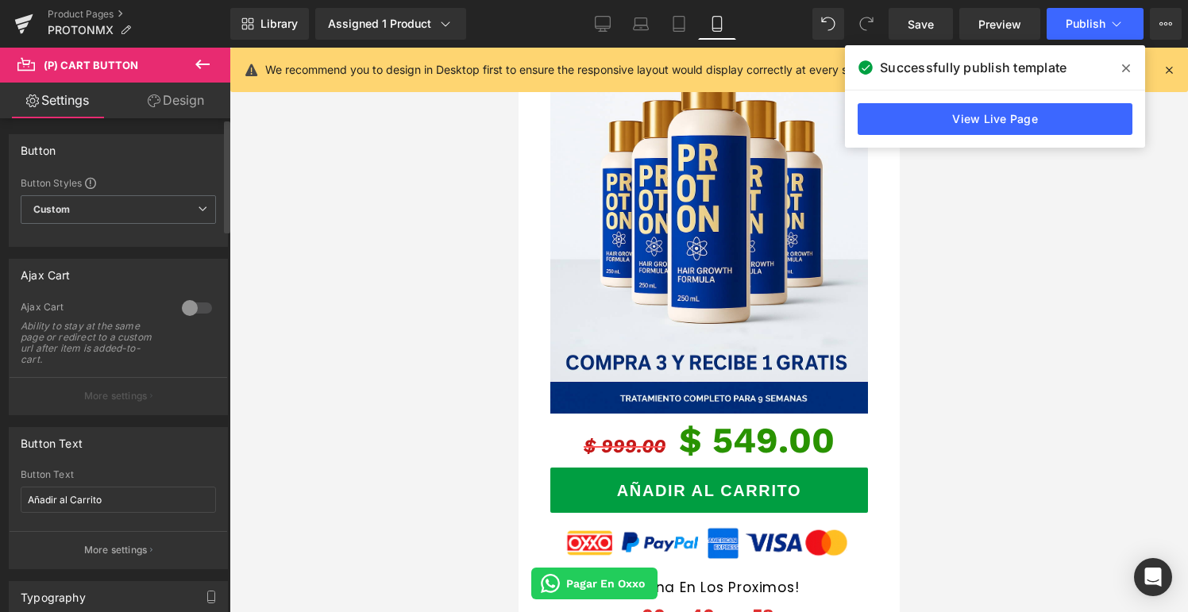
click at [108, 399] on p "More settings" at bounding box center [116, 396] width 64 height 14
click at [182, 306] on div at bounding box center [197, 307] width 38 height 25
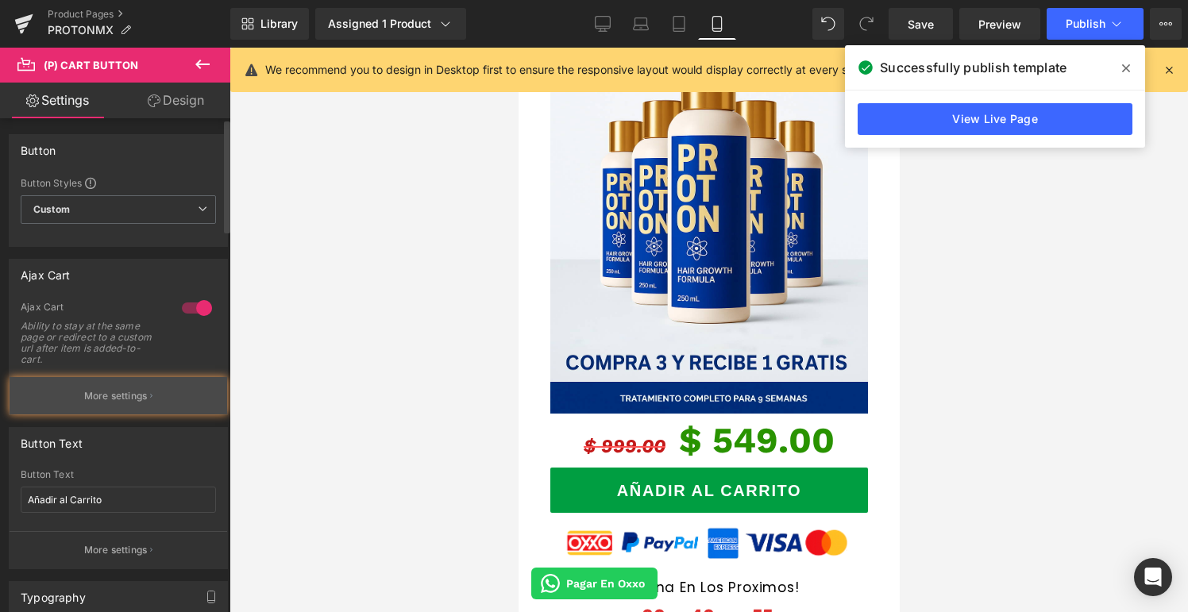
click at [120, 400] on p "More settings" at bounding box center [116, 396] width 64 height 14
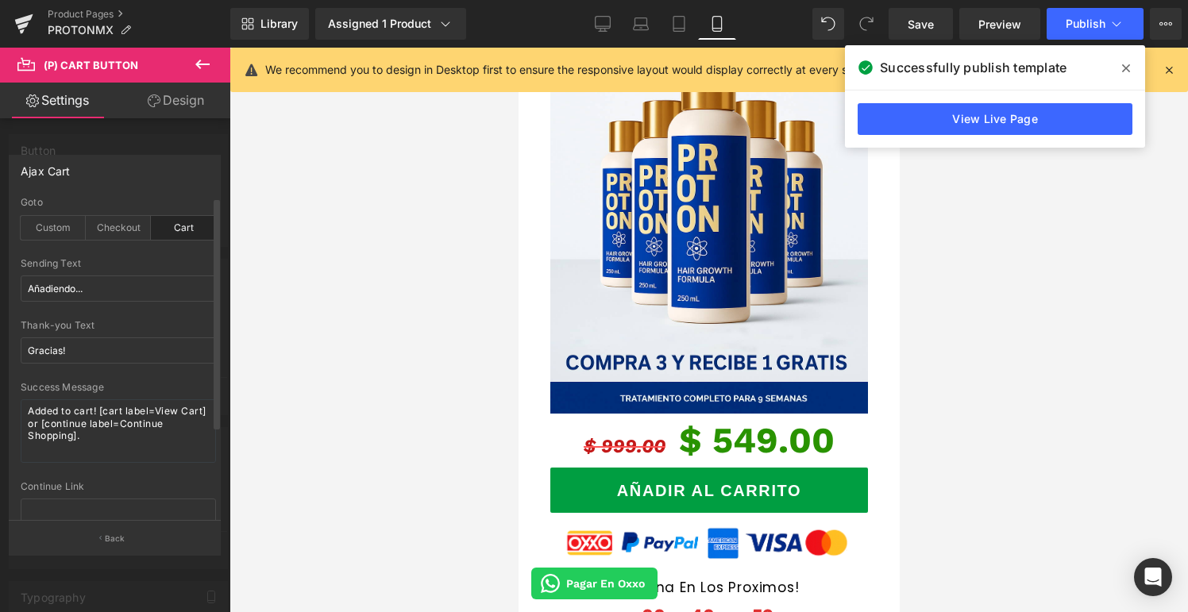
click at [171, 229] on div "Cart" at bounding box center [183, 228] width 65 height 24
click at [1068, 23] on span "Publish" at bounding box center [1086, 23] width 40 height 13
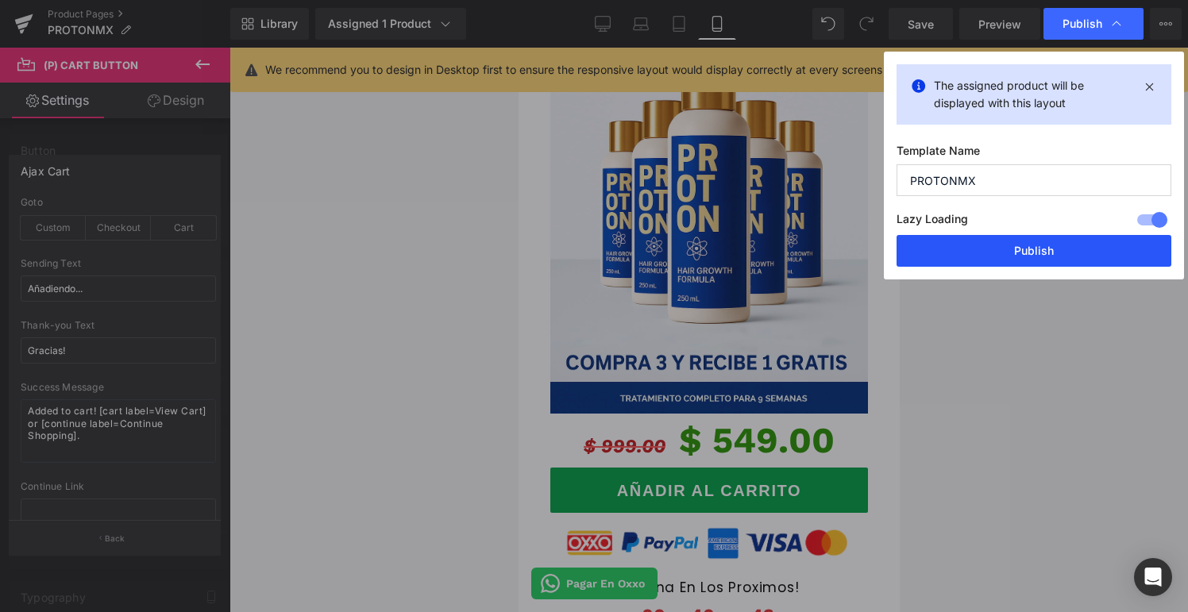
click at [991, 251] on button "Publish" at bounding box center [1034, 251] width 275 height 32
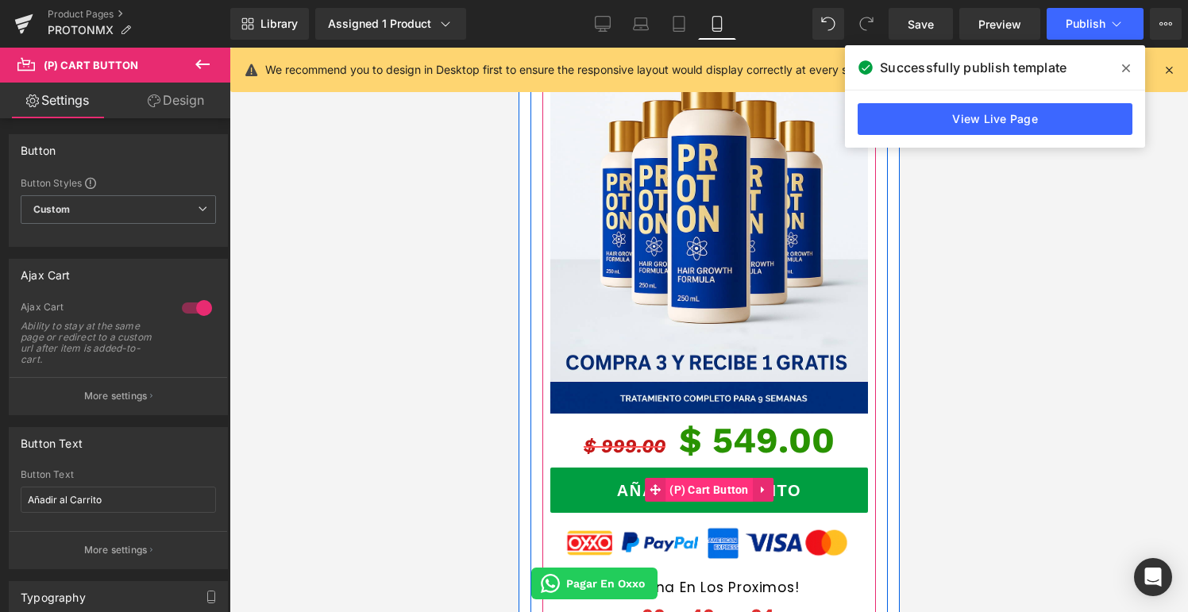
click at [716, 478] on span "(P) Cart Button" at bounding box center [708, 490] width 87 height 24
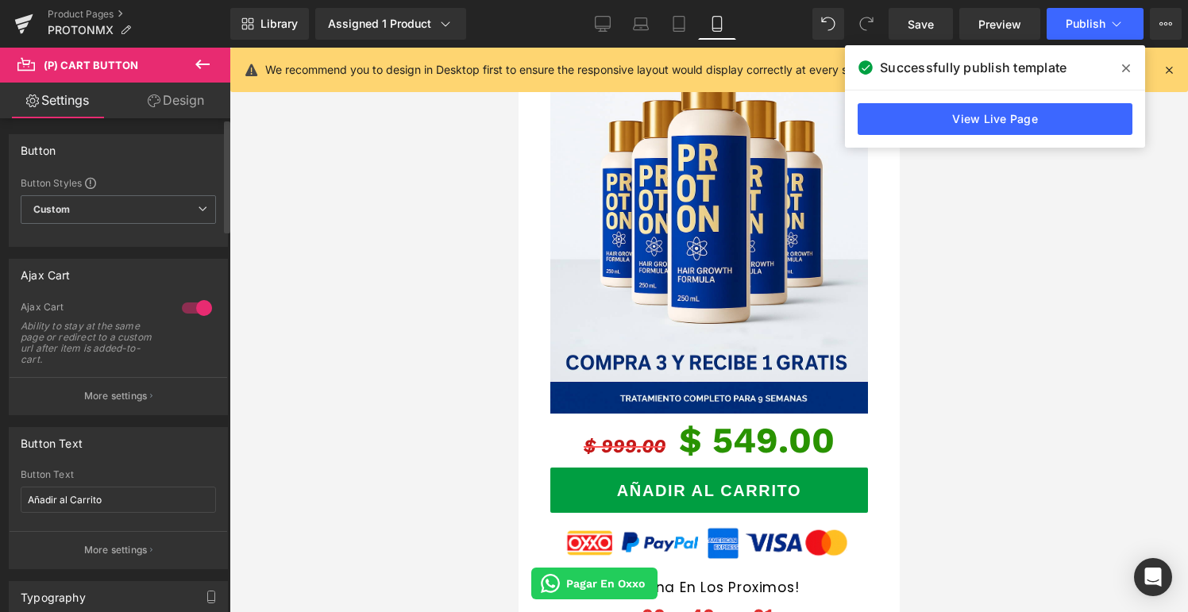
click at [194, 310] on div at bounding box center [197, 307] width 38 height 25
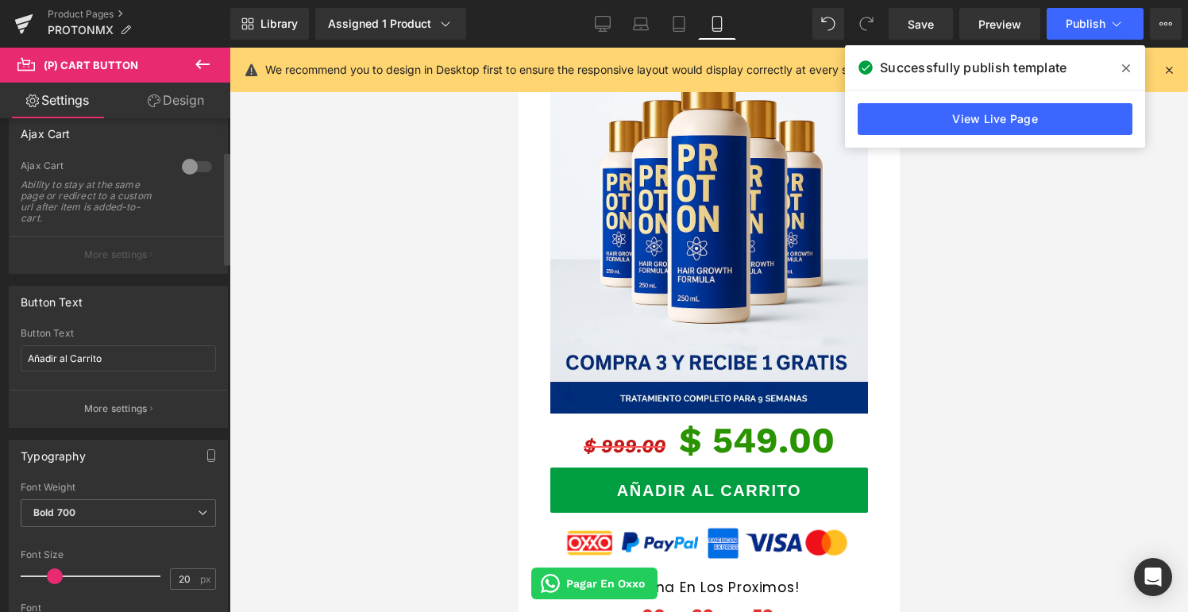
scroll to position [140, 0]
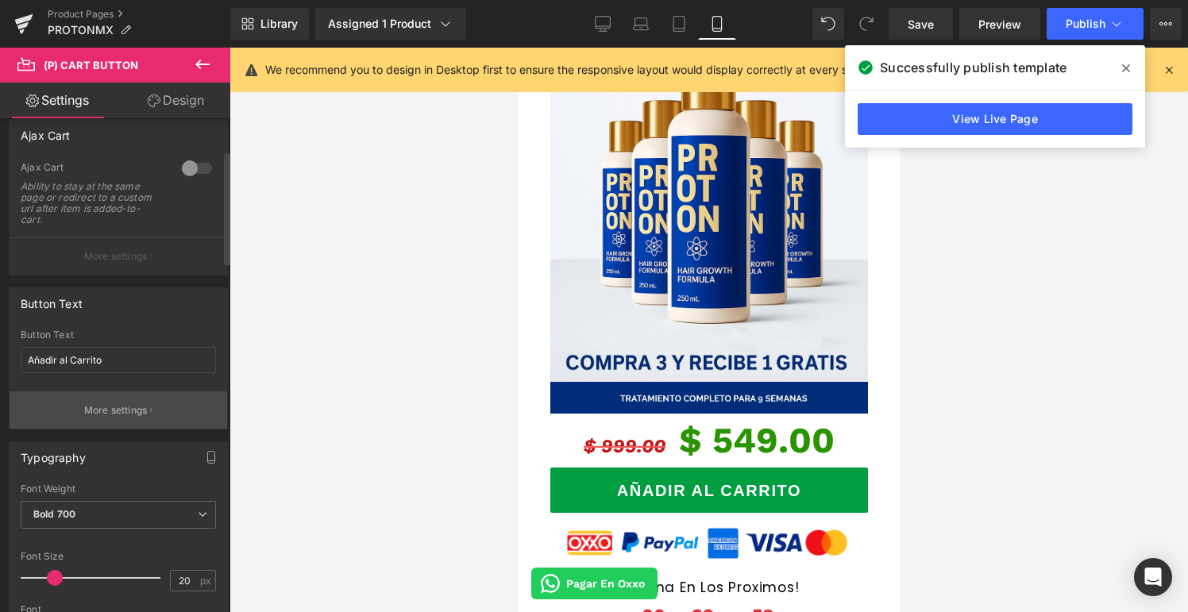
click at [108, 414] on p "More settings" at bounding box center [116, 410] width 64 height 14
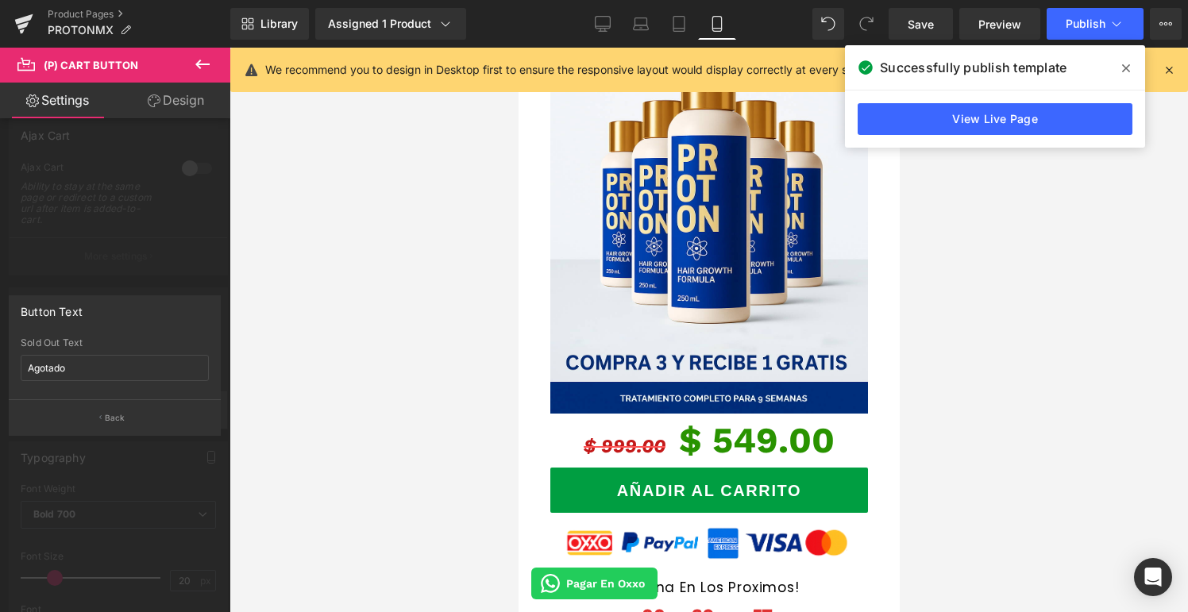
click at [108, 414] on p "Back" at bounding box center [115, 418] width 21 height 12
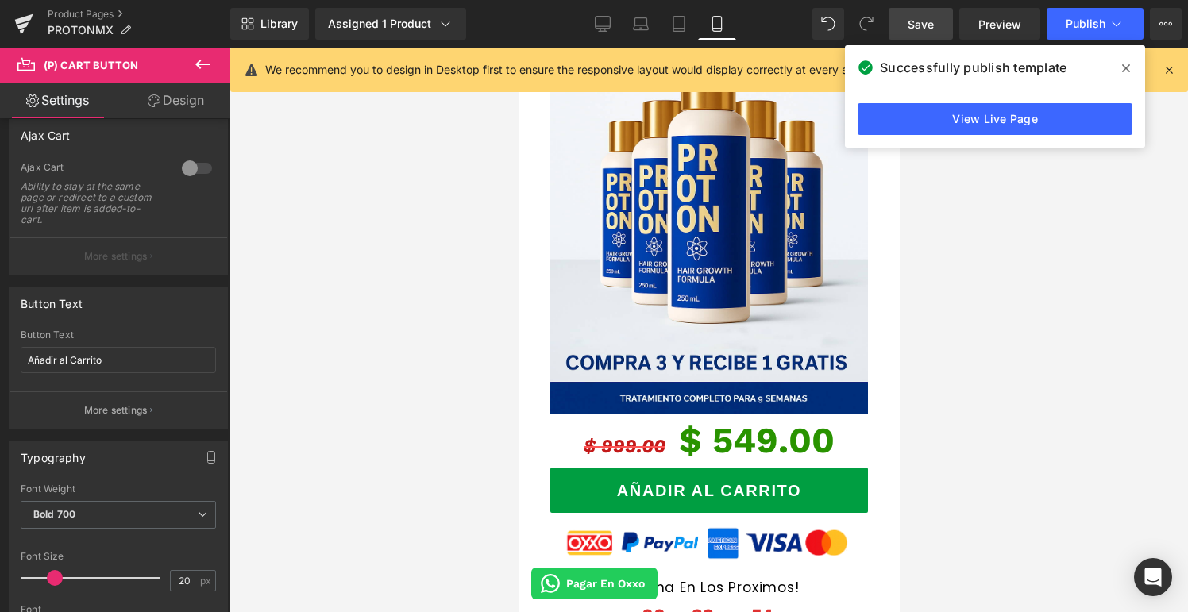
click at [930, 32] on link "Save" at bounding box center [921, 24] width 64 height 32
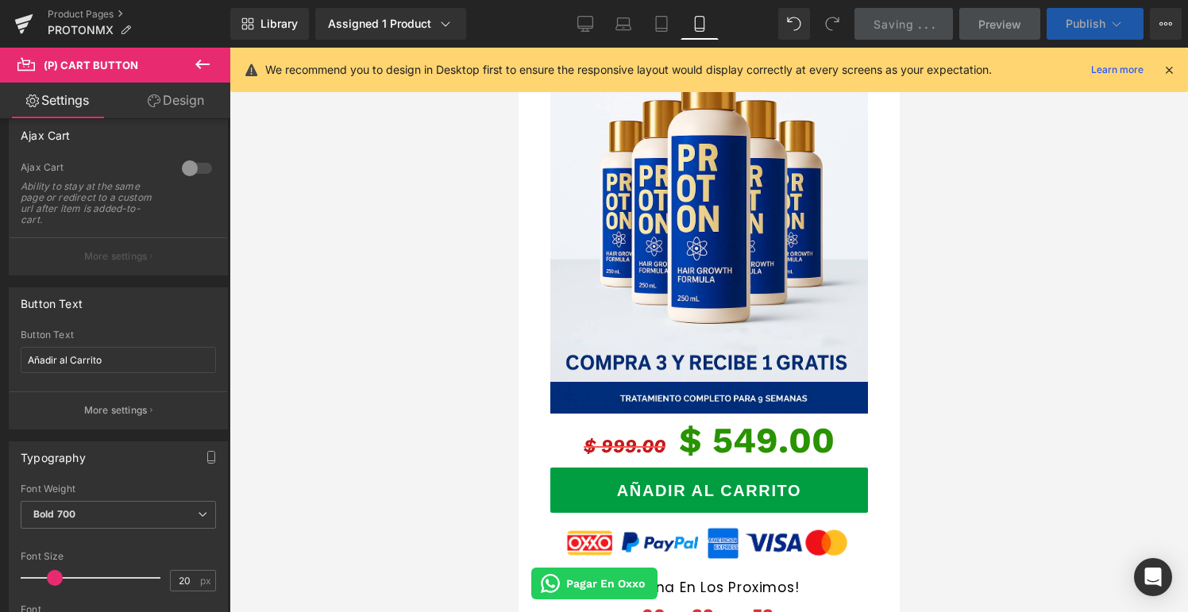
click at [1090, 25] on span "Publish" at bounding box center [1086, 23] width 40 height 13
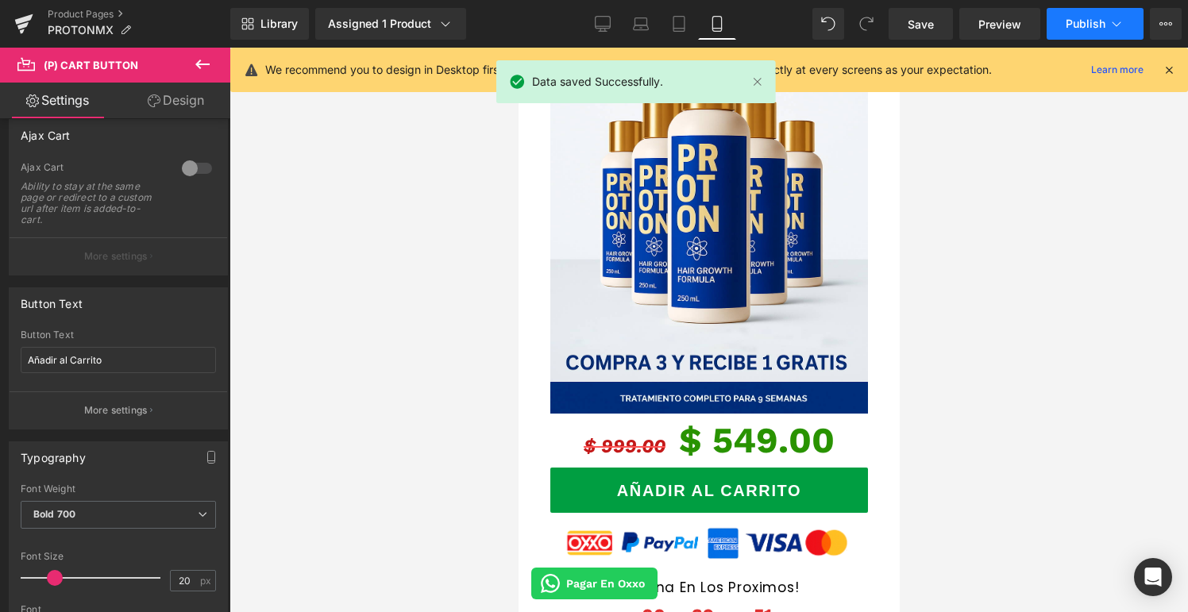
click at [1090, 25] on span "Publish" at bounding box center [1086, 23] width 40 height 13
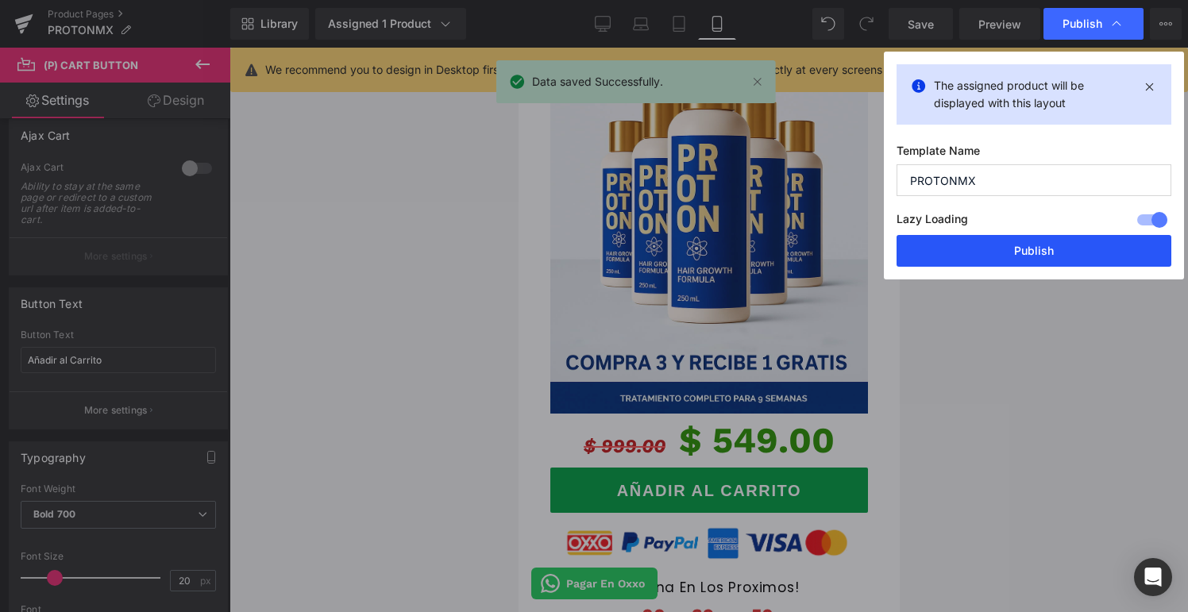
click at [1010, 240] on button "Publish" at bounding box center [1034, 251] width 275 height 32
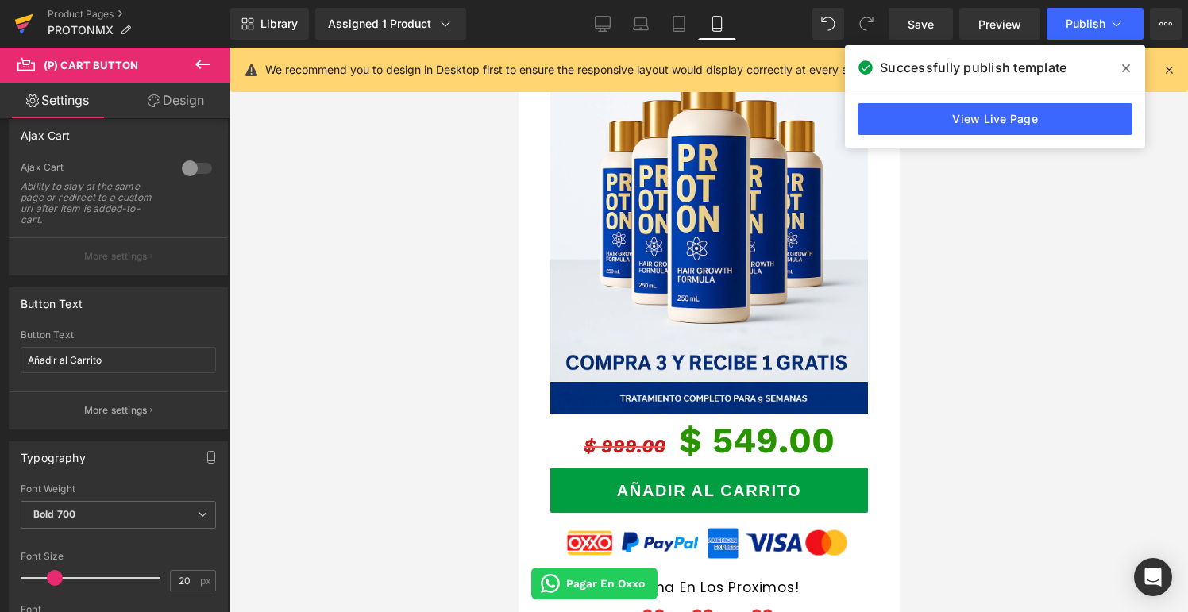
click at [22, 30] on icon at bounding box center [22, 31] width 5 height 5
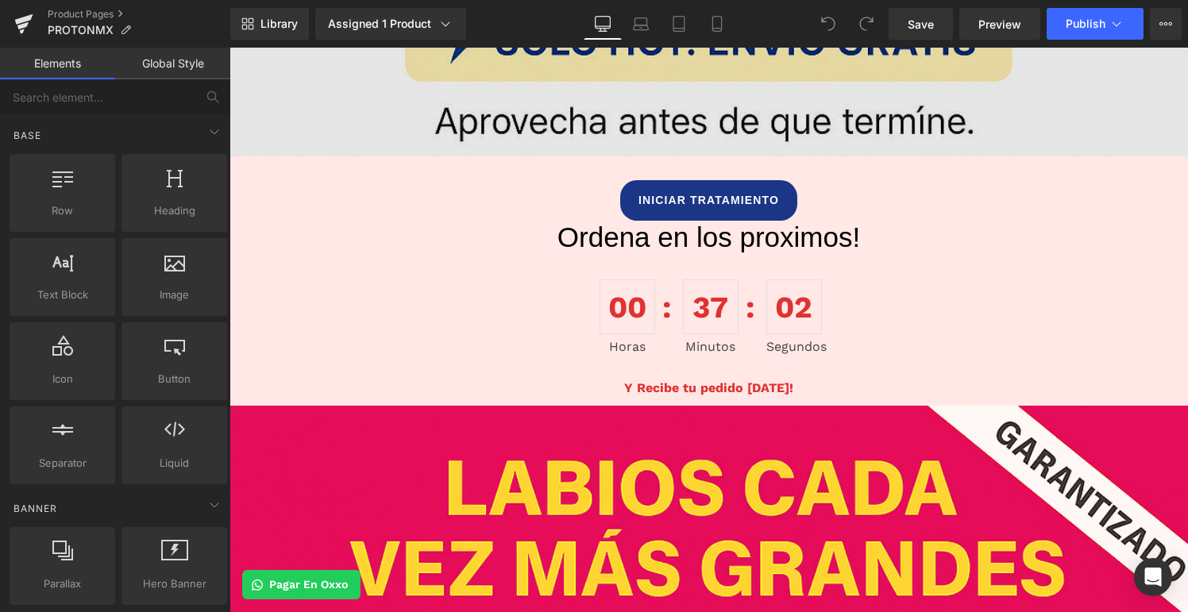
scroll to position [1375, 0]
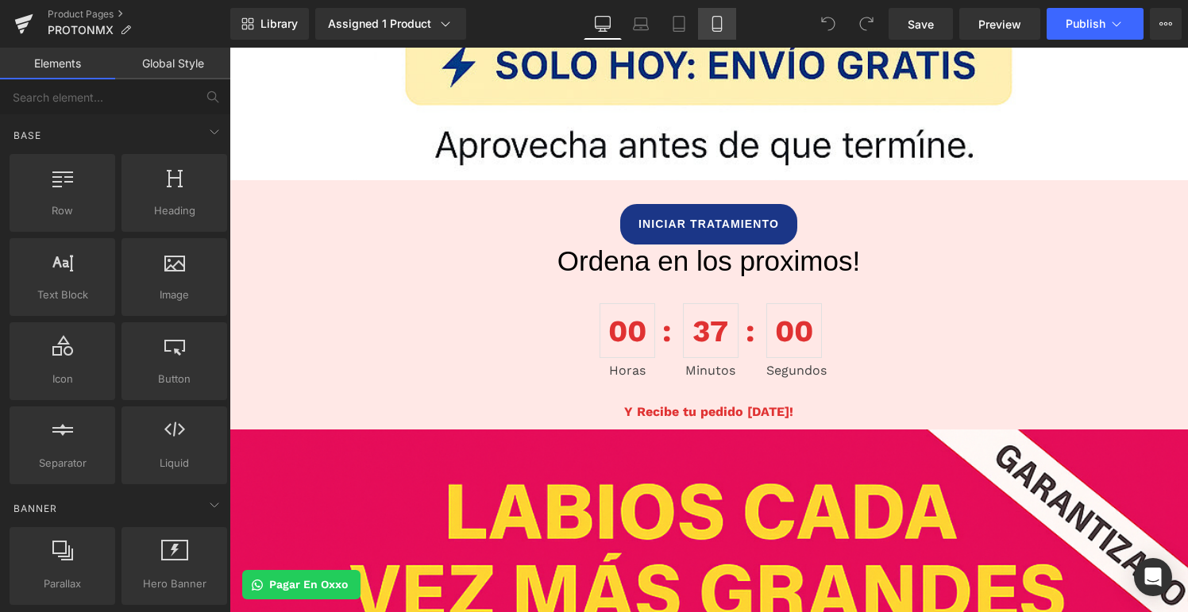
click at [722, 13] on link "Mobile" at bounding box center [717, 24] width 38 height 32
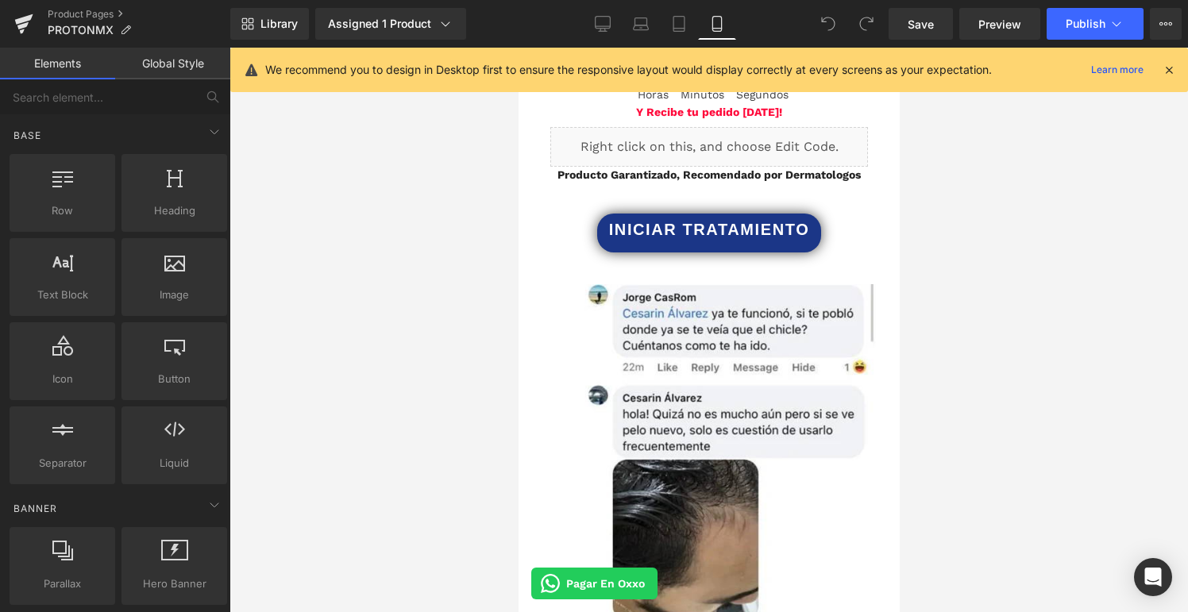
scroll to position [2669, 0]
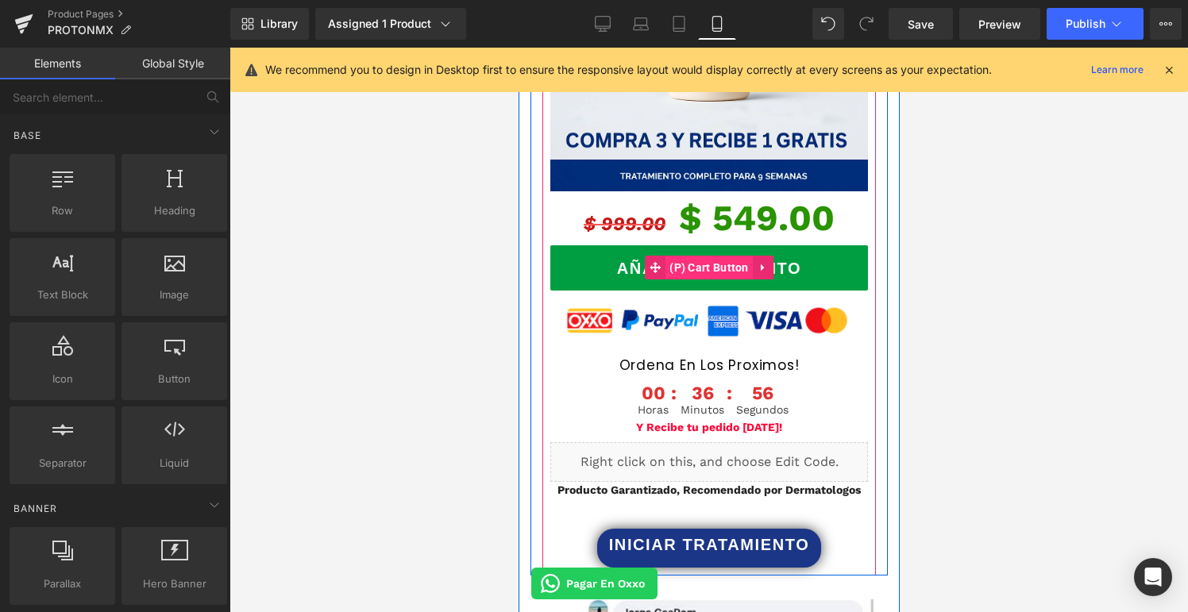
click at [723, 256] on span "(P) Cart Button" at bounding box center [708, 268] width 87 height 24
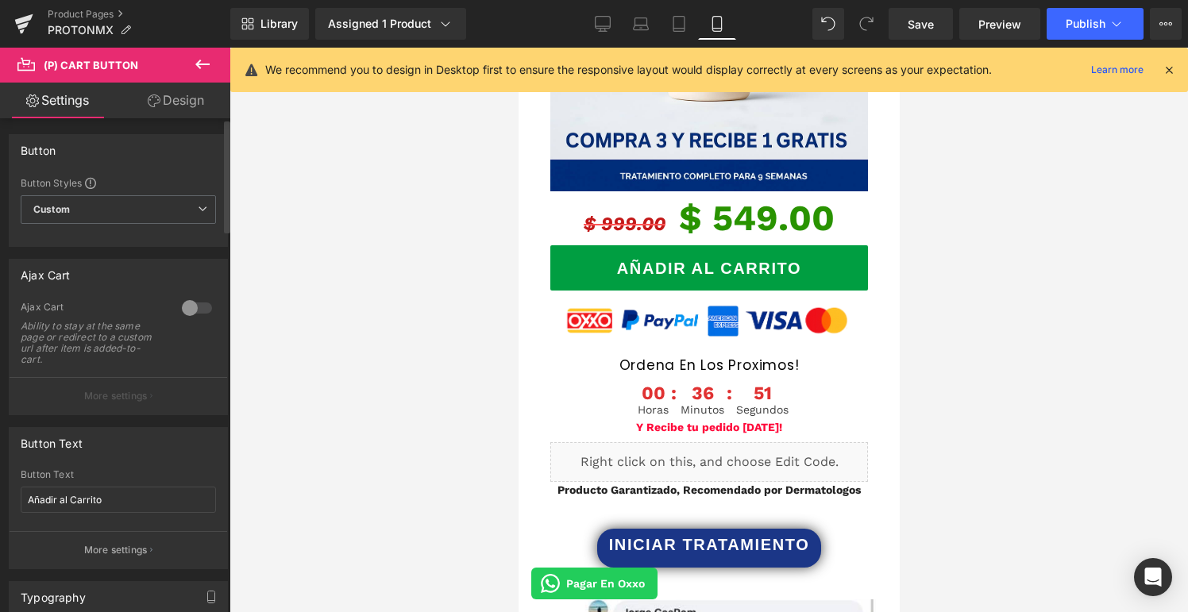
click at [127, 387] on button "More settings" at bounding box center [119, 395] width 218 height 37
click at [166, 202] on span "Custom Setup Global Style" at bounding box center [118, 209] width 195 height 29
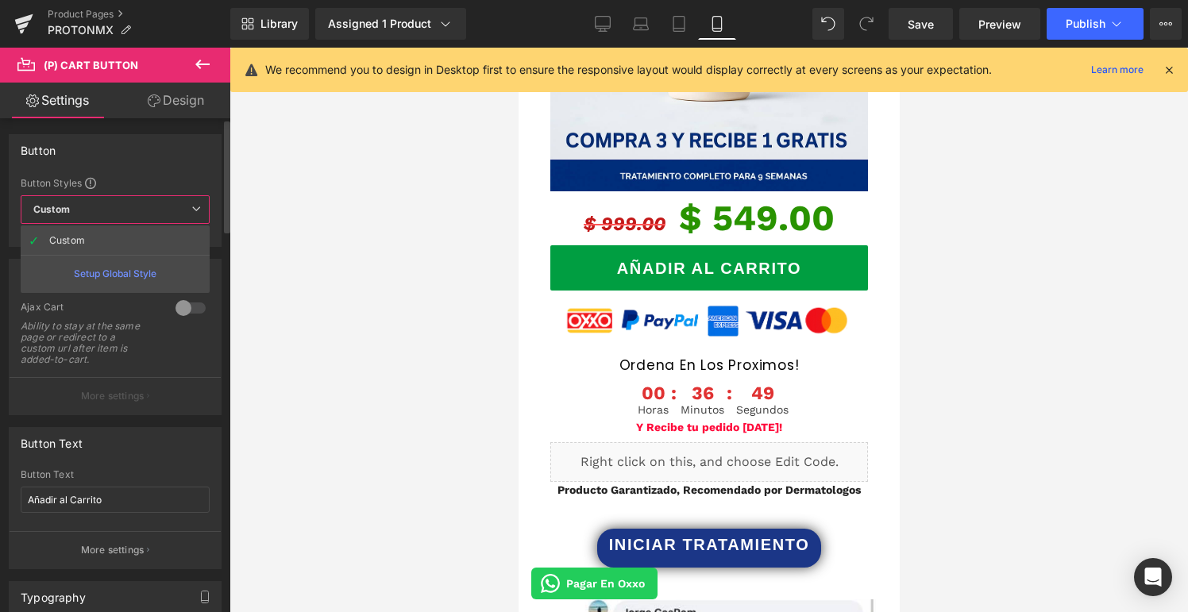
click at [166, 202] on span "Custom Setup Global Style" at bounding box center [115, 209] width 189 height 29
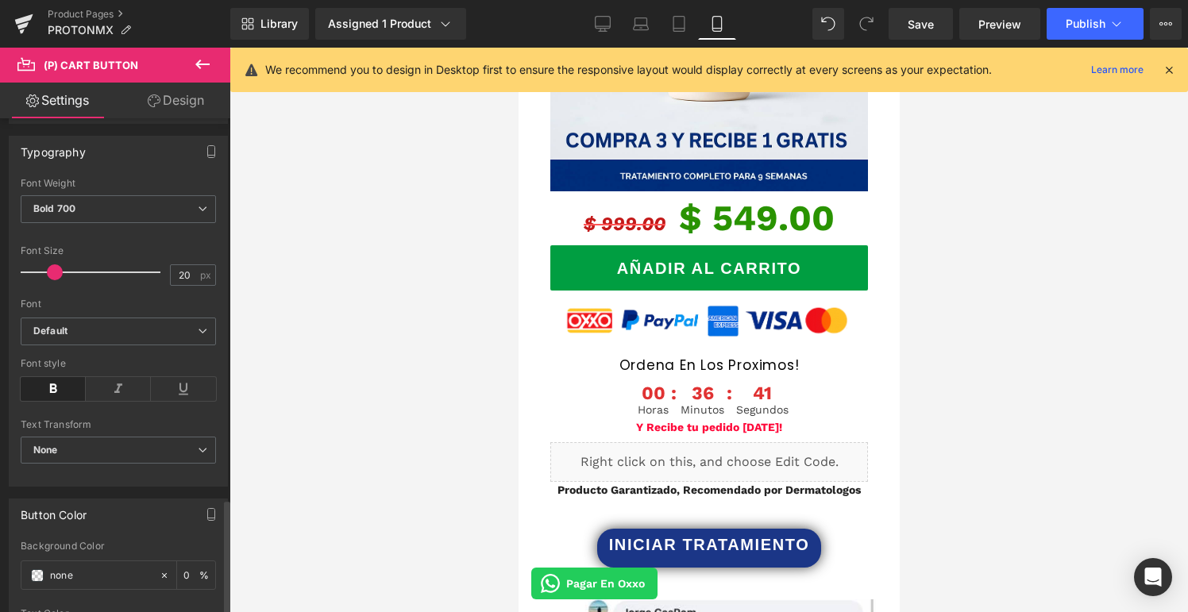
scroll to position [0, 0]
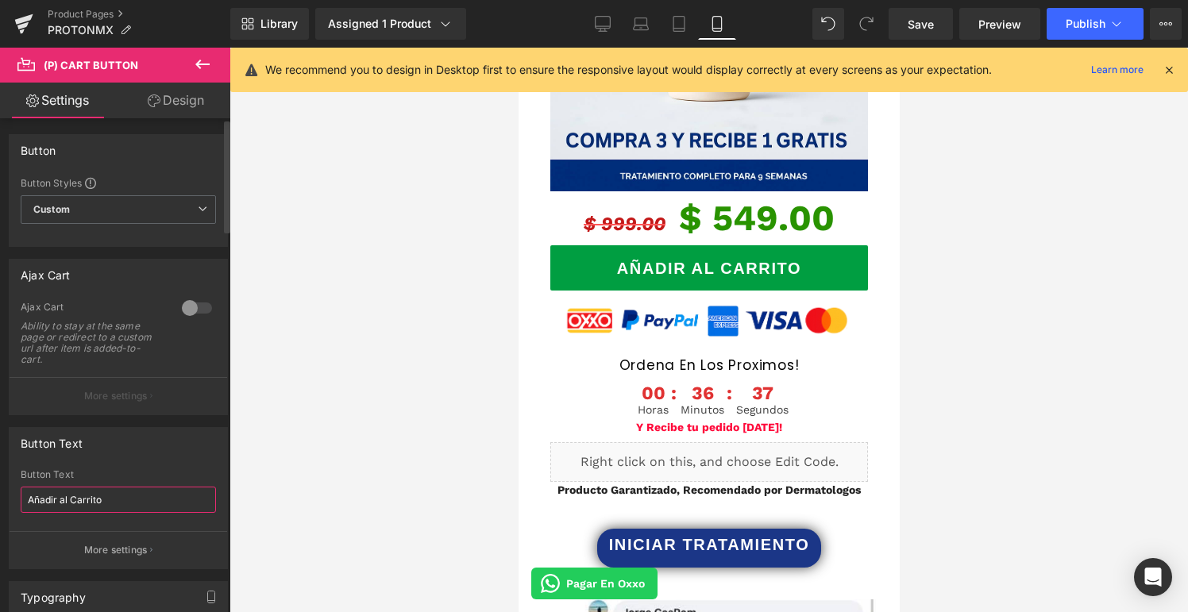
click at [129, 494] on input "Añadir al Carrito" at bounding box center [118, 500] width 195 height 26
type input "Añadir al Carrito"
click at [186, 312] on div at bounding box center [197, 307] width 38 height 25
click at [718, 25] on icon at bounding box center [717, 24] width 16 height 16
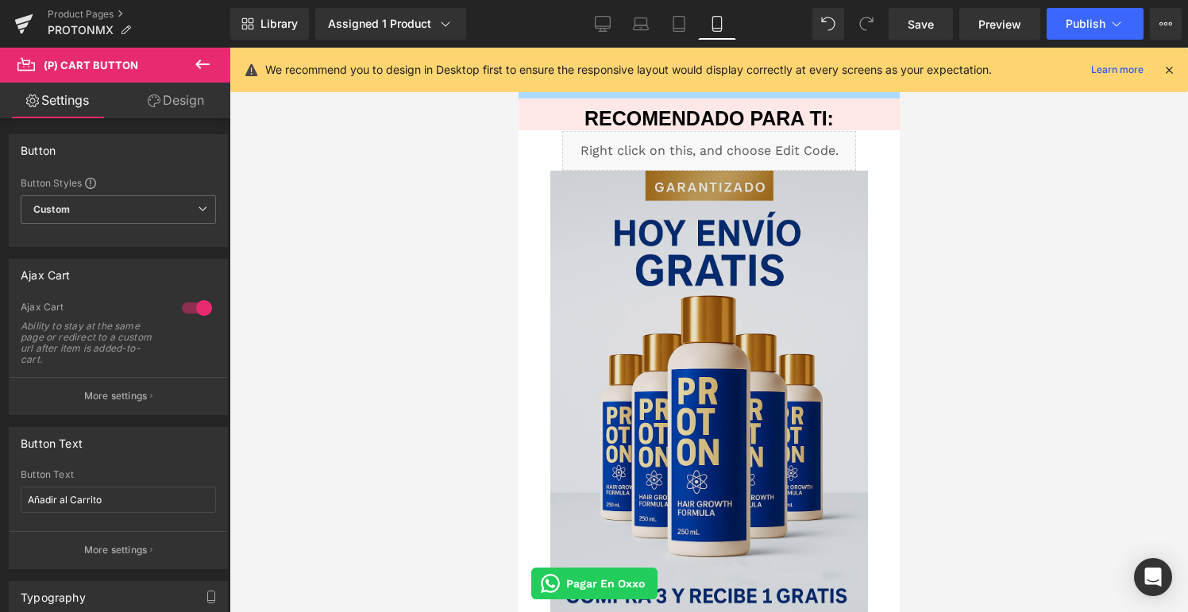
scroll to position [2216, 0]
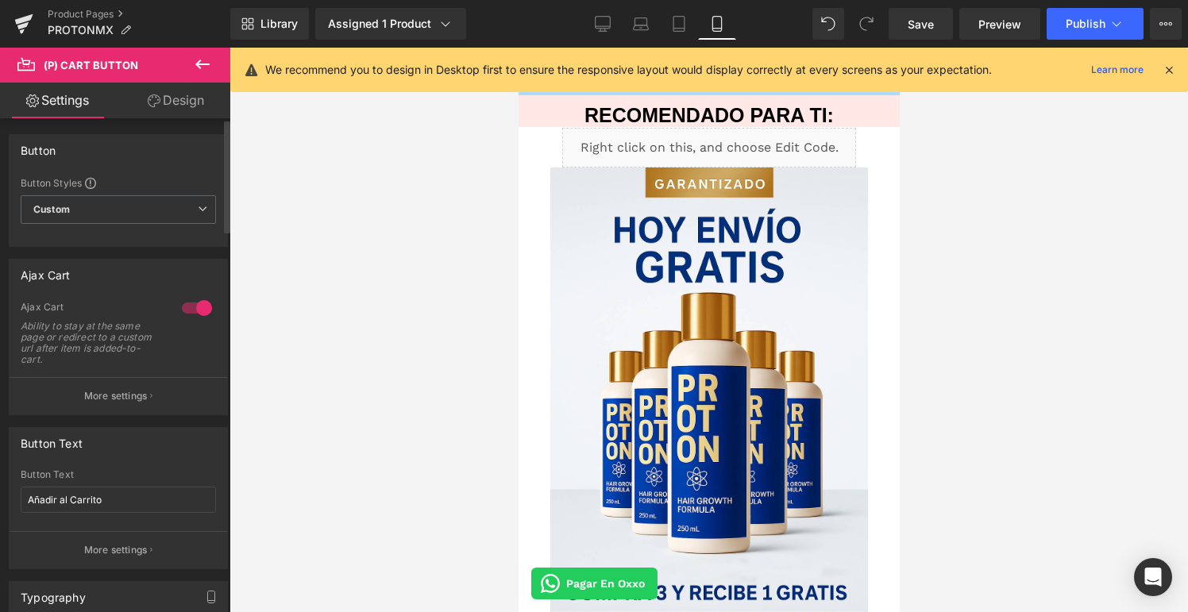
click at [190, 310] on div at bounding box center [197, 307] width 38 height 25
click at [1084, 17] on span "Publish" at bounding box center [1086, 23] width 40 height 13
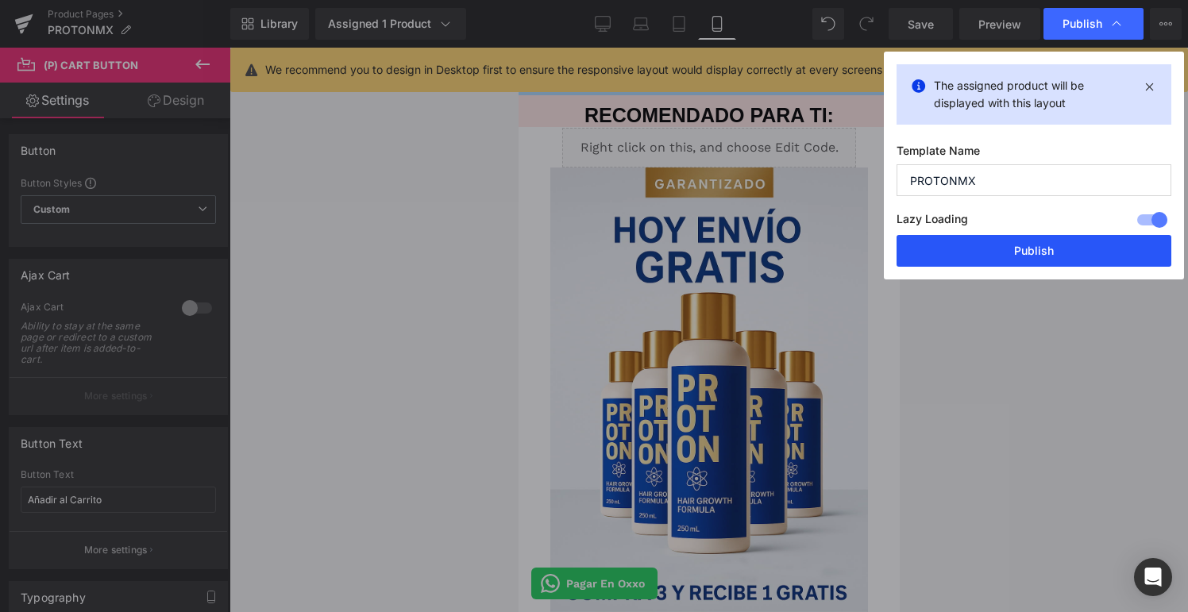
click at [1088, 245] on button "Publish" at bounding box center [1034, 251] width 275 height 32
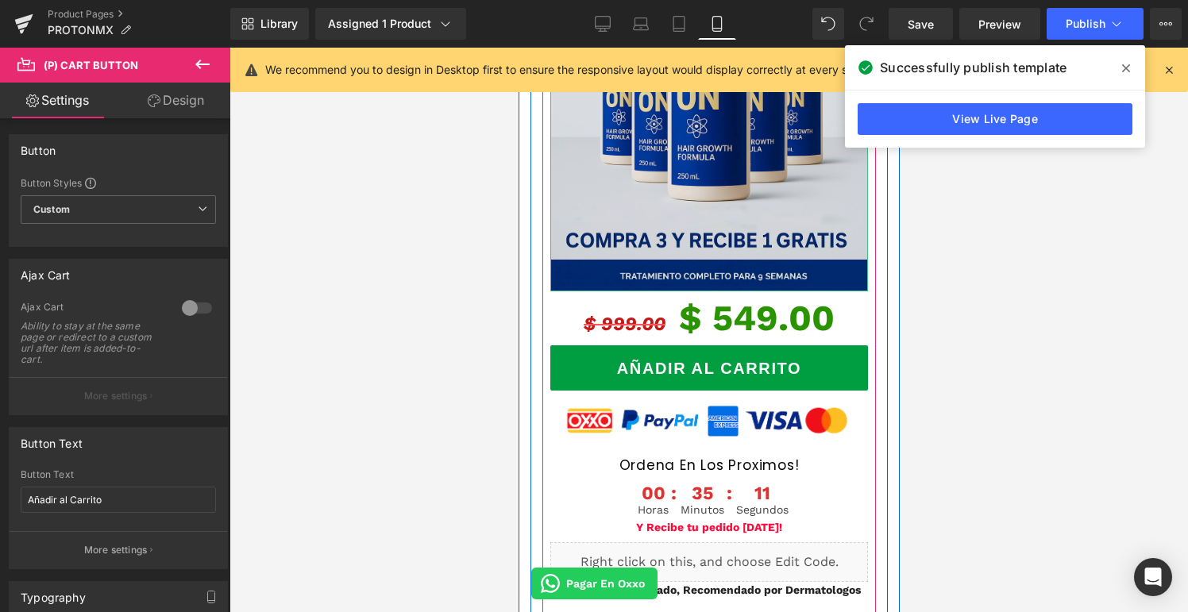
scroll to position [2647, 0]
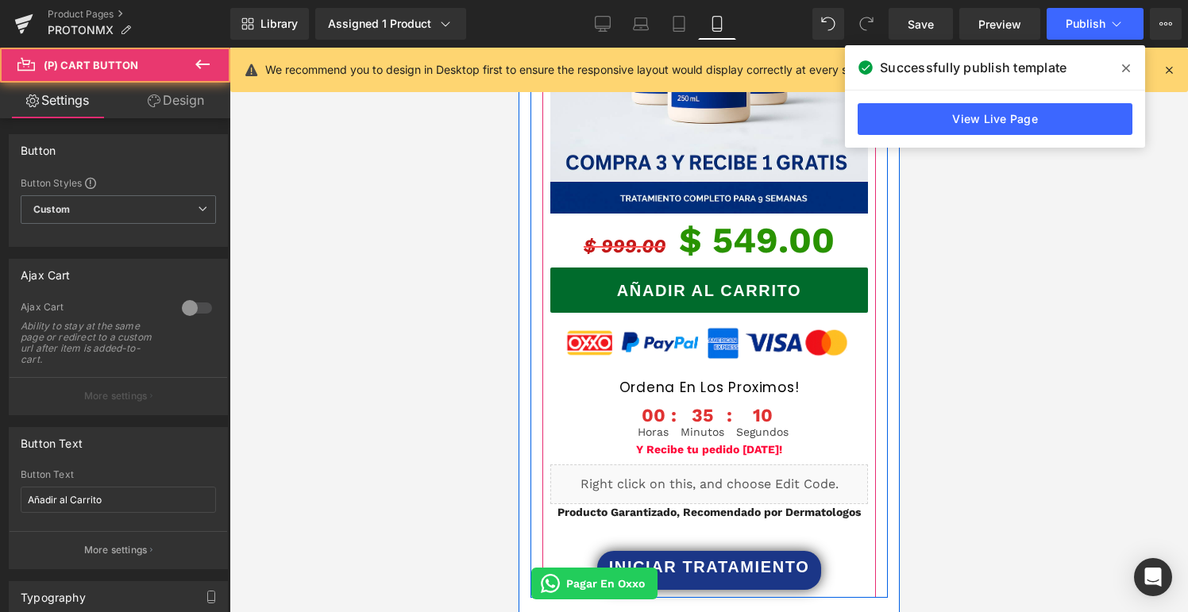
click at [714, 268] on div "Añadir al Carrito (P) Cart Button" at bounding box center [709, 290] width 318 height 45
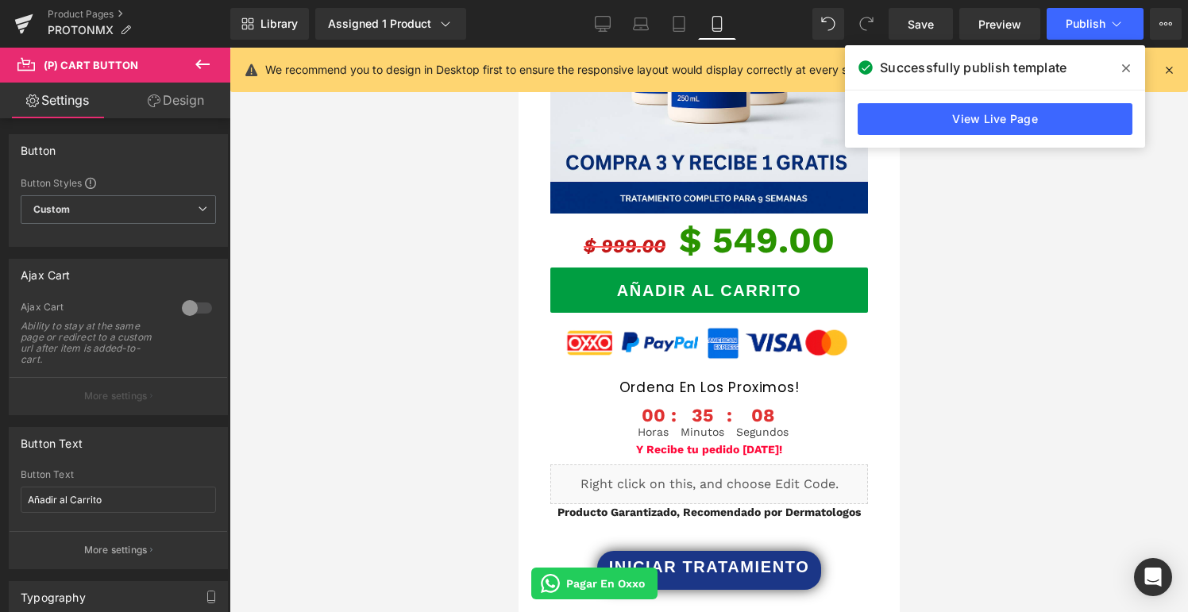
click at [199, 67] on icon at bounding box center [202, 64] width 19 height 19
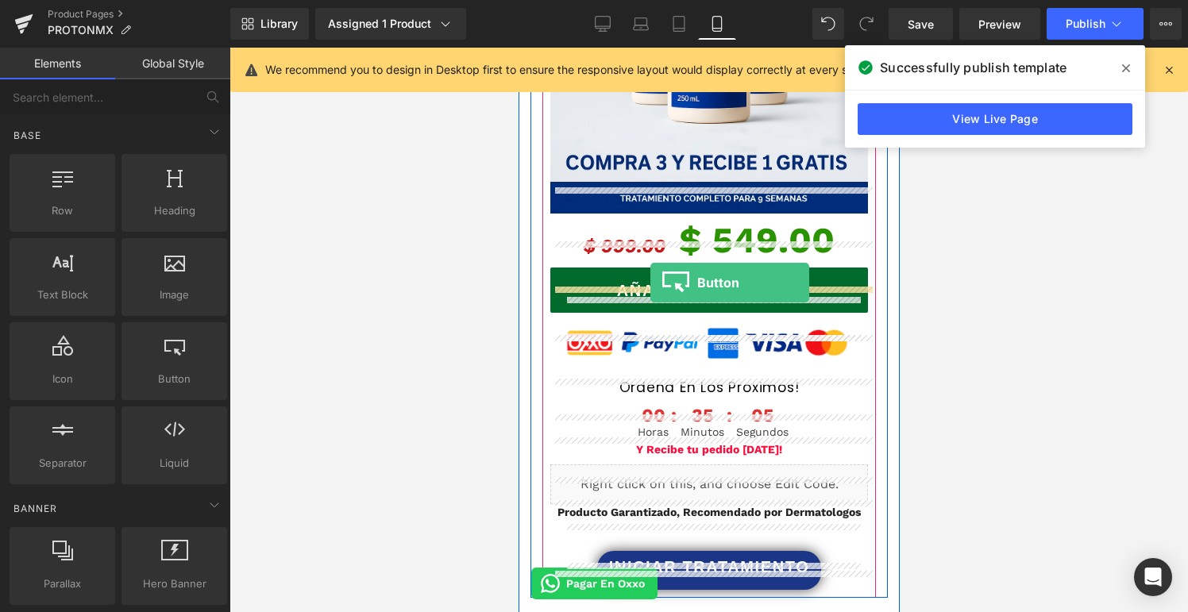
drag, startPoint x: 696, startPoint y: 377, endPoint x: 650, endPoint y: 283, distance: 105.5
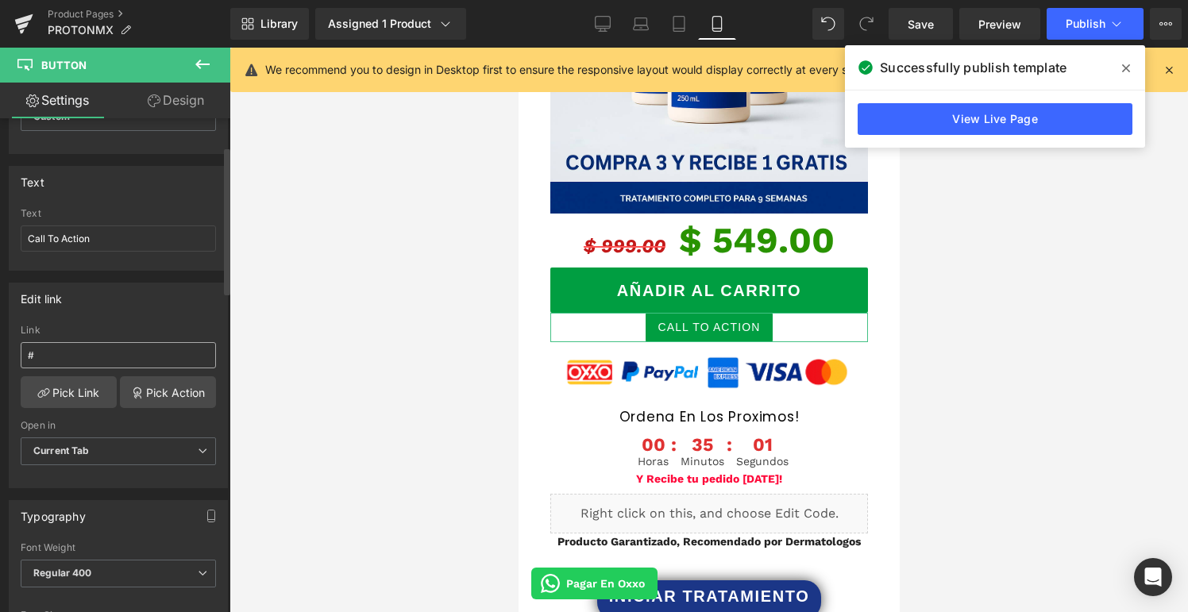
scroll to position [0, 0]
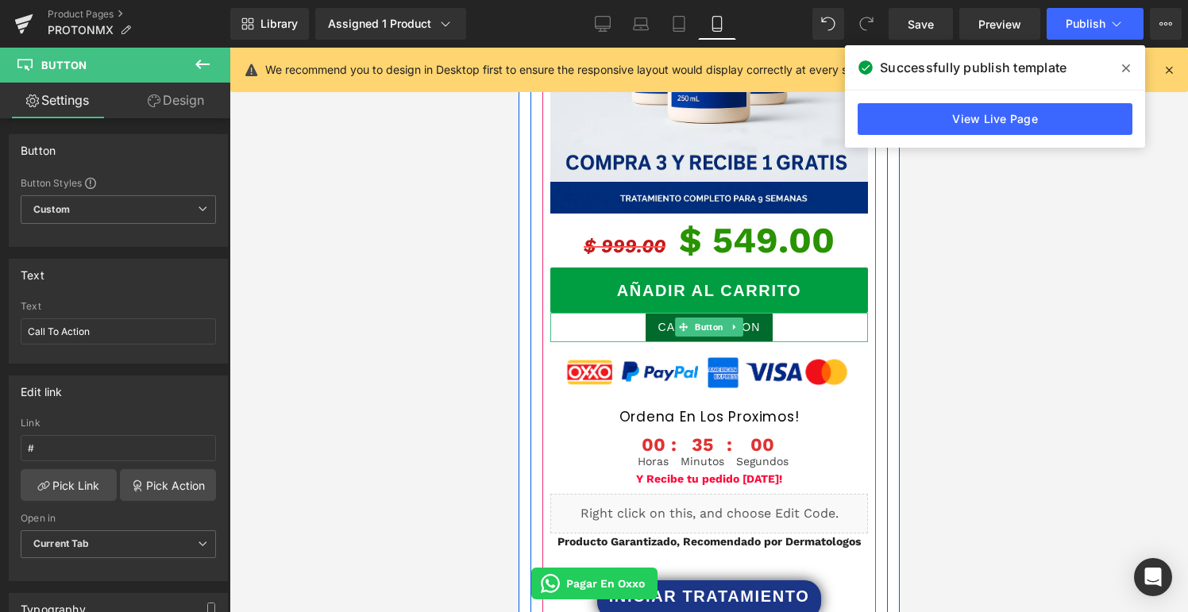
click at [681, 318] on span at bounding box center [682, 327] width 17 height 19
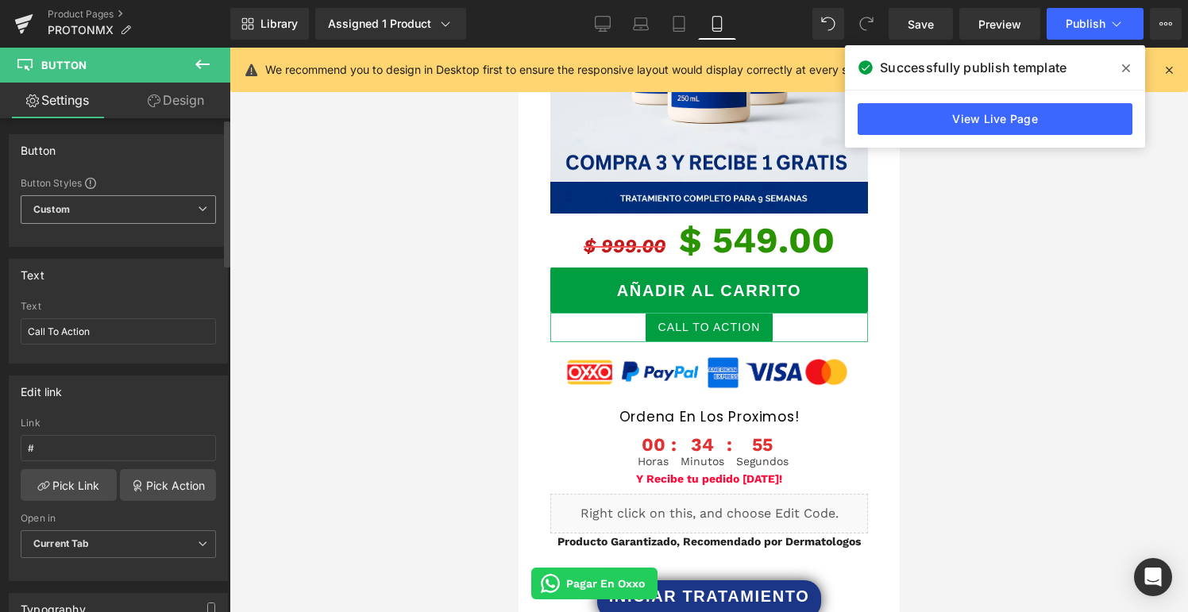
click at [118, 222] on span "Custom Setup Global Style" at bounding box center [118, 209] width 195 height 29
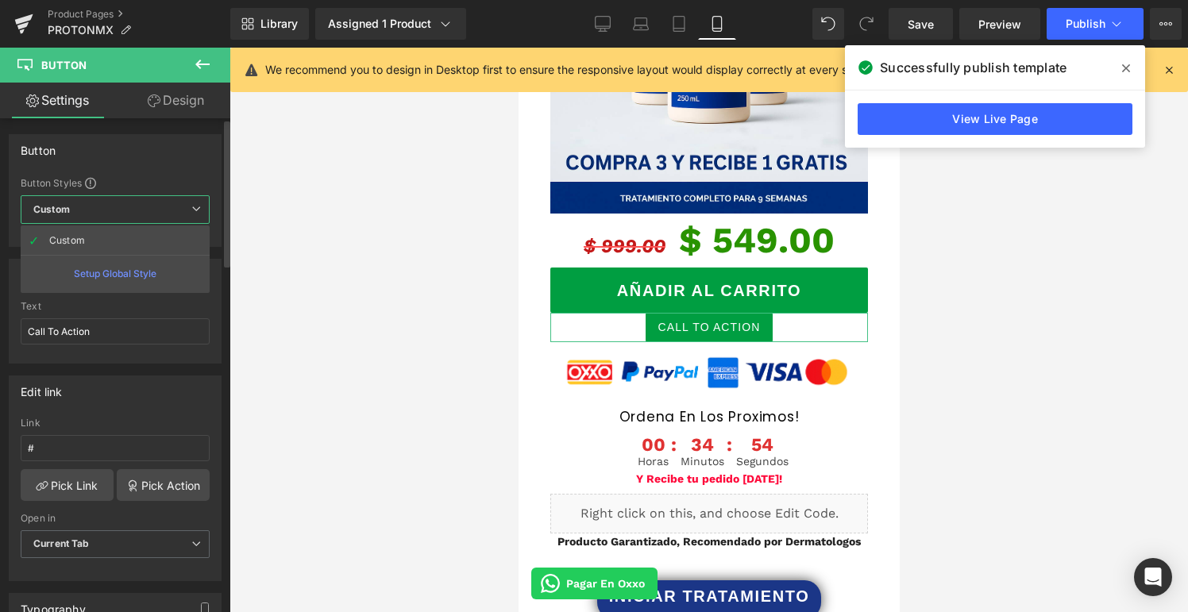
click at [118, 222] on span "Custom Setup Global Style" at bounding box center [115, 209] width 189 height 29
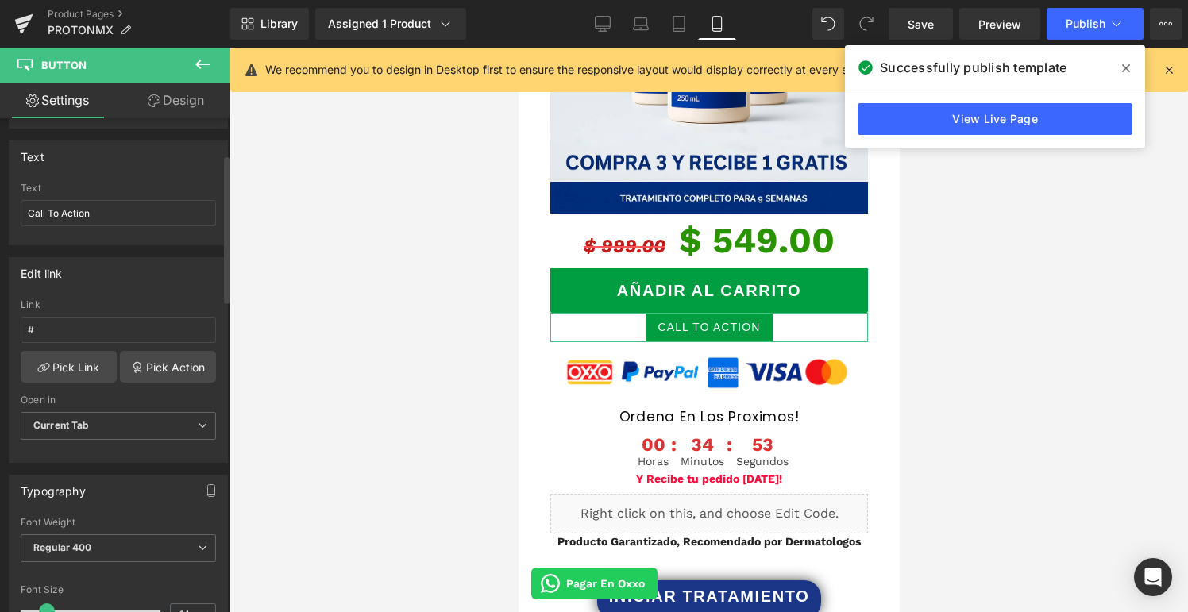
scroll to position [148, 0]
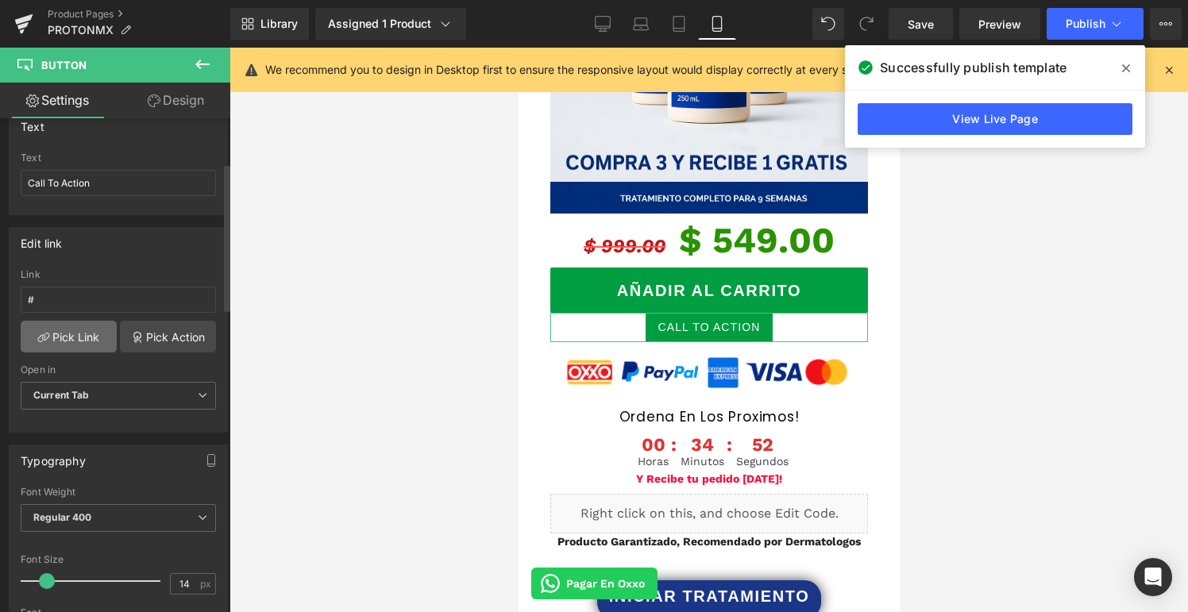
click at [91, 337] on link "Pick Link" at bounding box center [69, 337] width 96 height 32
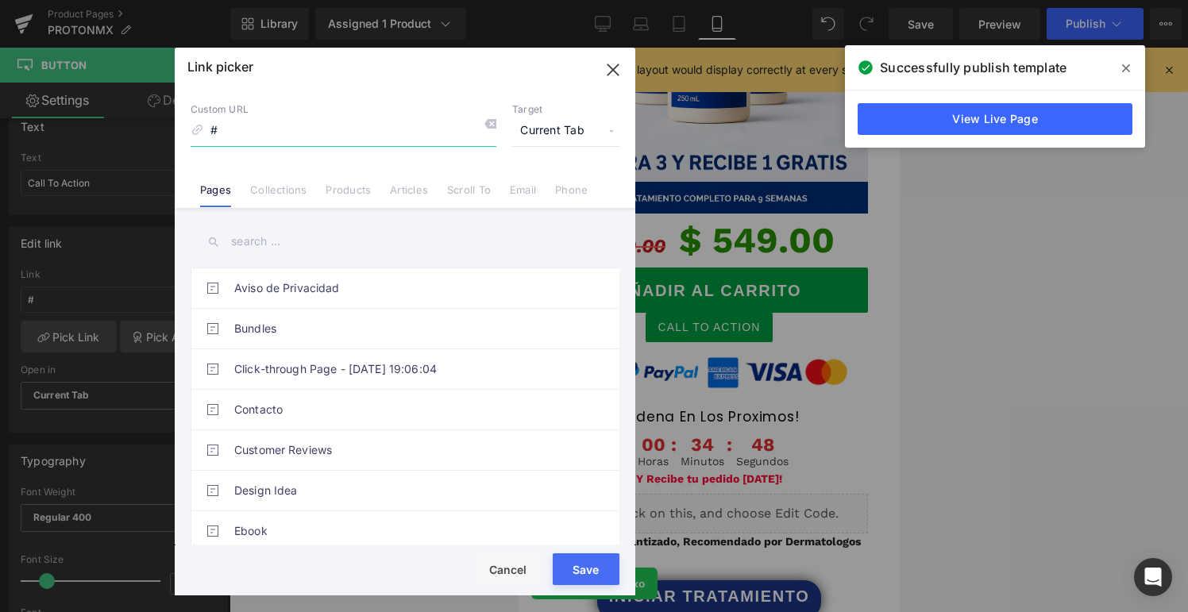
click at [608, 67] on icon "button" at bounding box center [612, 69] width 25 height 25
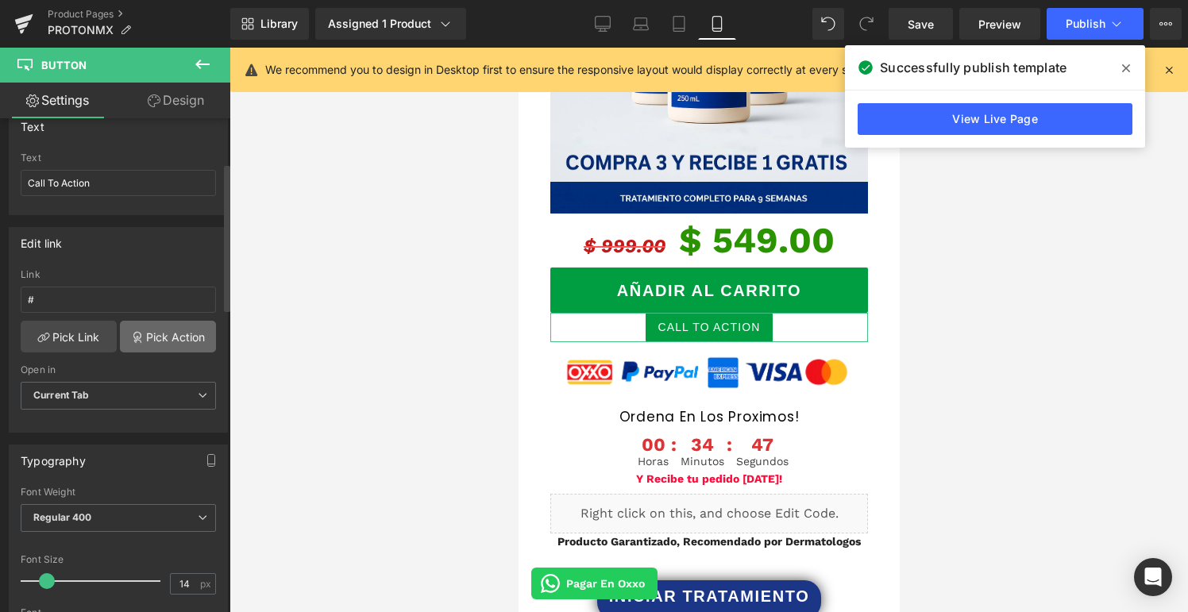
click at [169, 330] on link "Pick Action" at bounding box center [168, 337] width 96 height 32
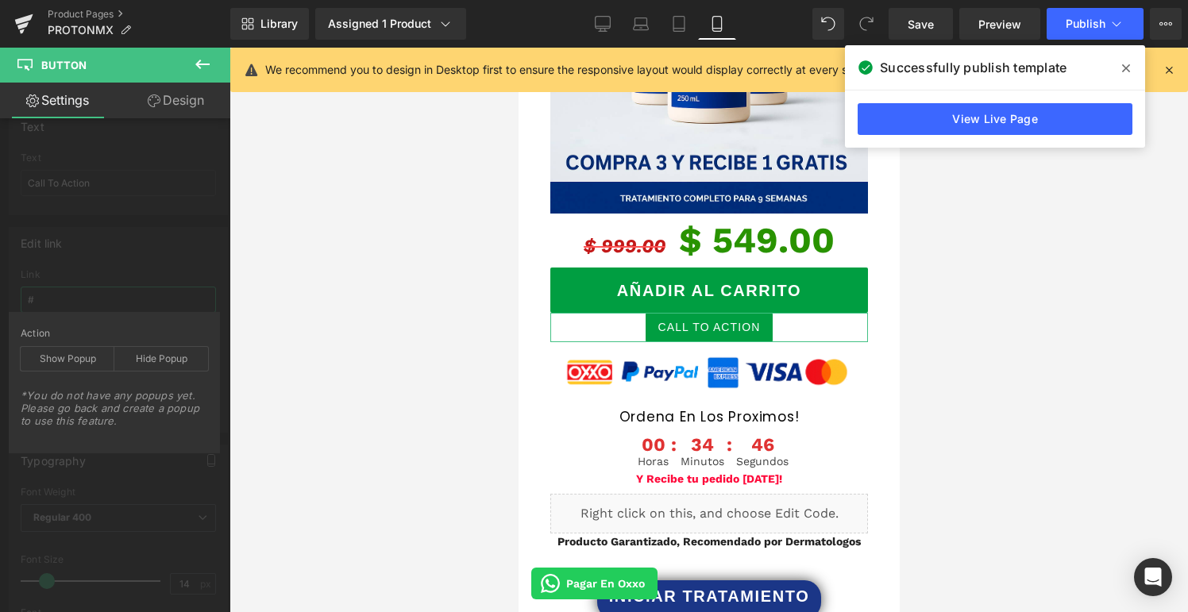
click at [164, 288] on div "Edit link # Link # Pick Link Pick Action Current Tab New Tab Open in Current Ta…" at bounding box center [118, 324] width 237 height 218
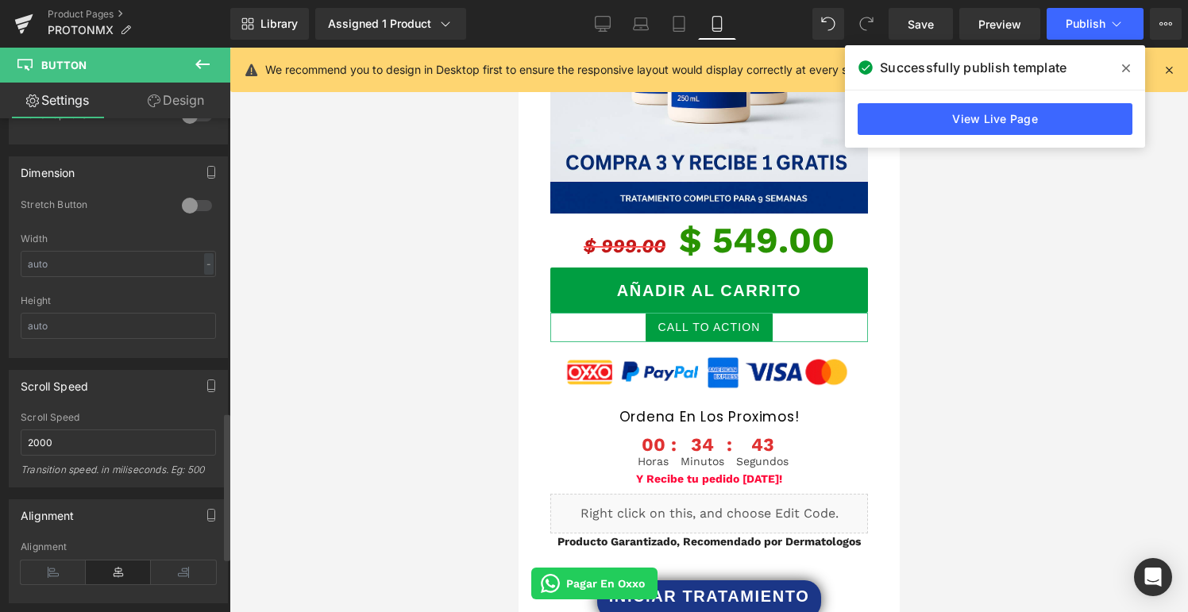
scroll to position [955, 0]
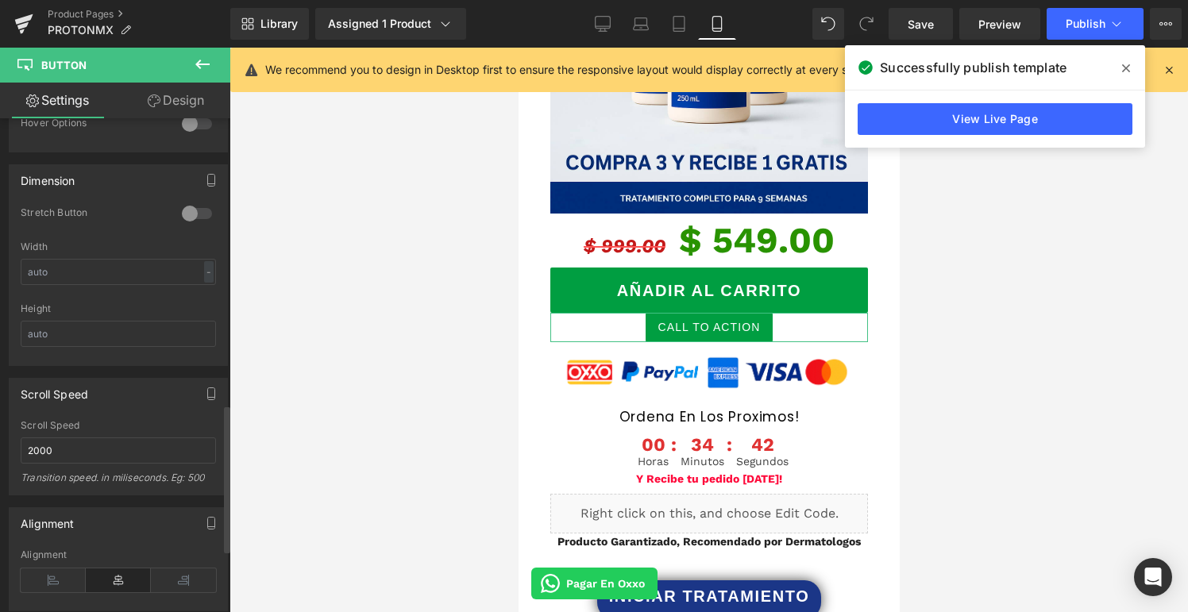
click at [195, 211] on div at bounding box center [197, 213] width 38 height 25
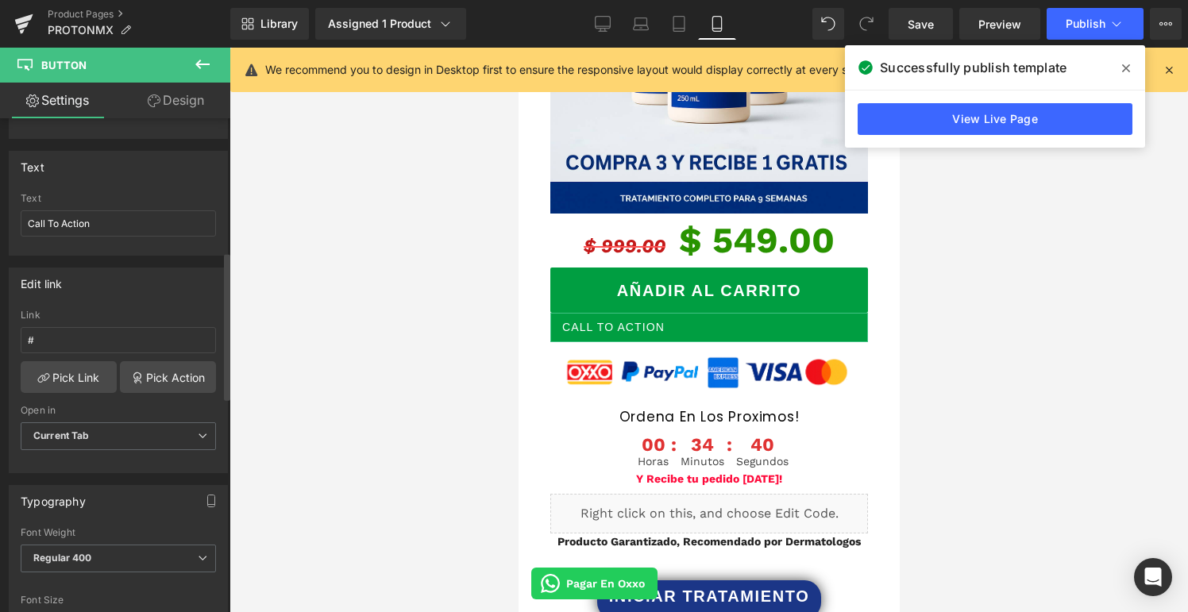
scroll to position [0, 0]
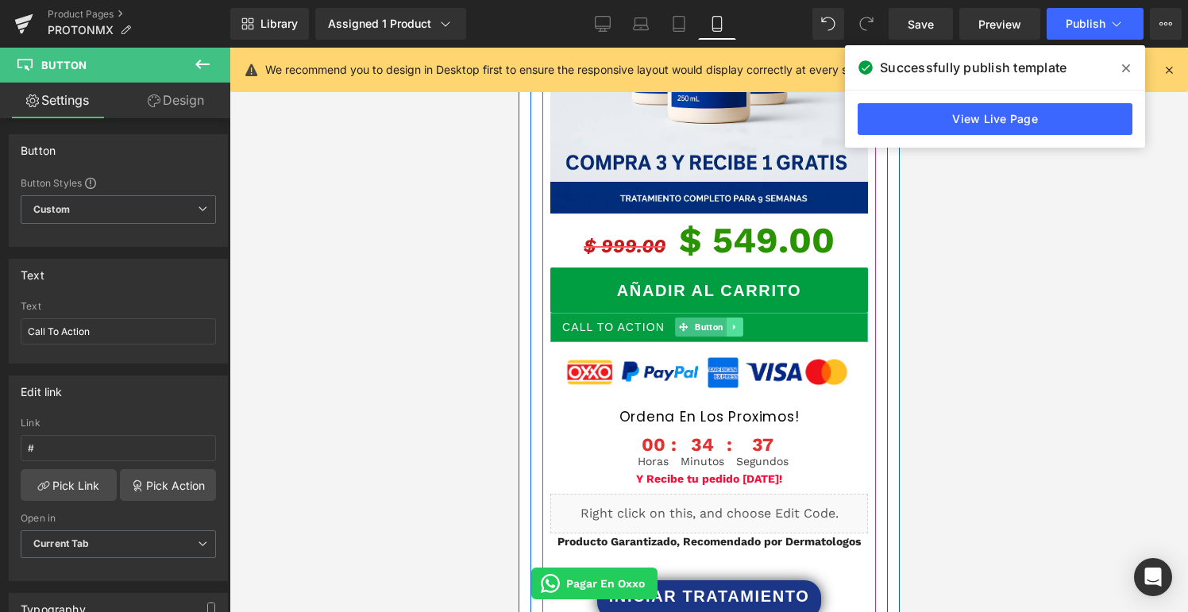
click at [735, 322] on icon at bounding box center [734, 327] width 9 height 10
click at [735, 318] on link at bounding box center [742, 327] width 17 height 19
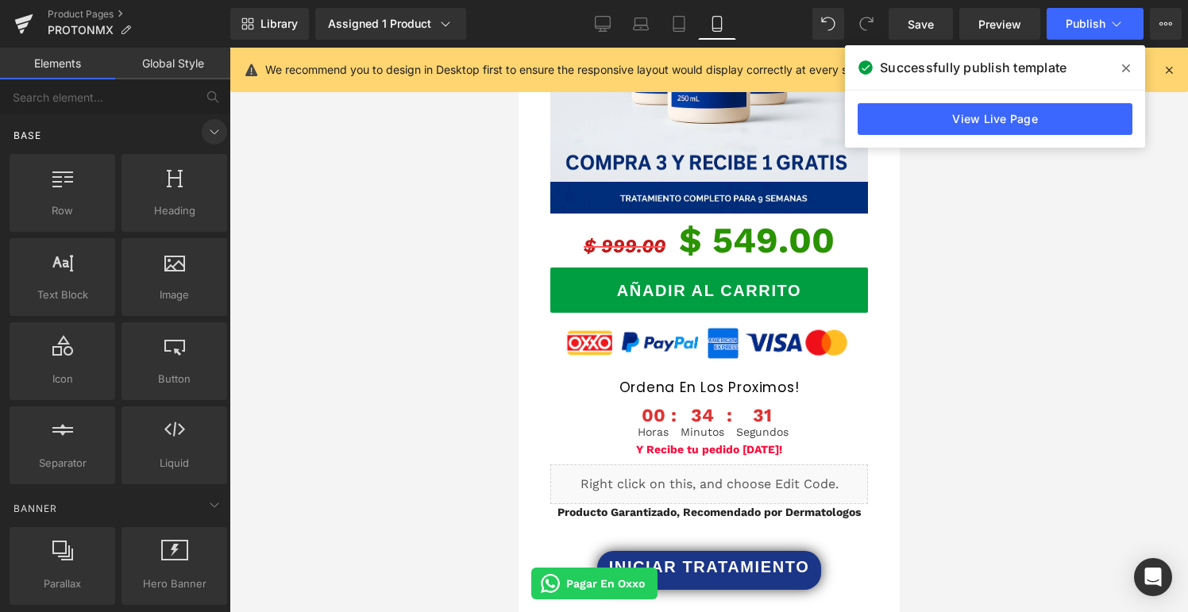
click at [208, 137] on icon at bounding box center [214, 131] width 19 height 19
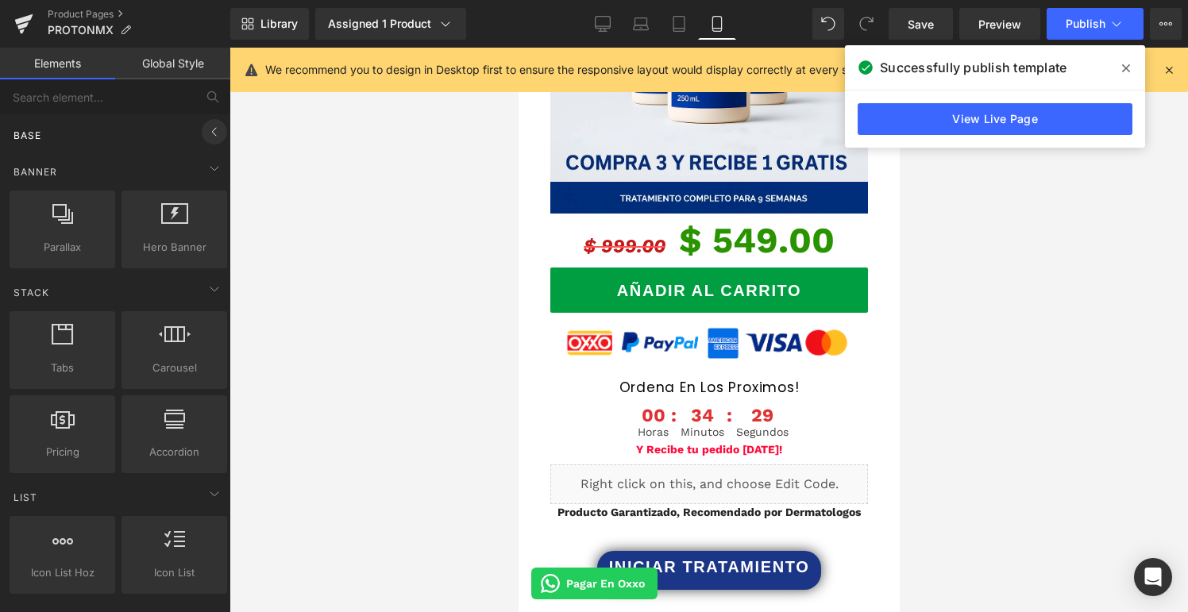
click at [208, 137] on icon at bounding box center [214, 131] width 19 height 19
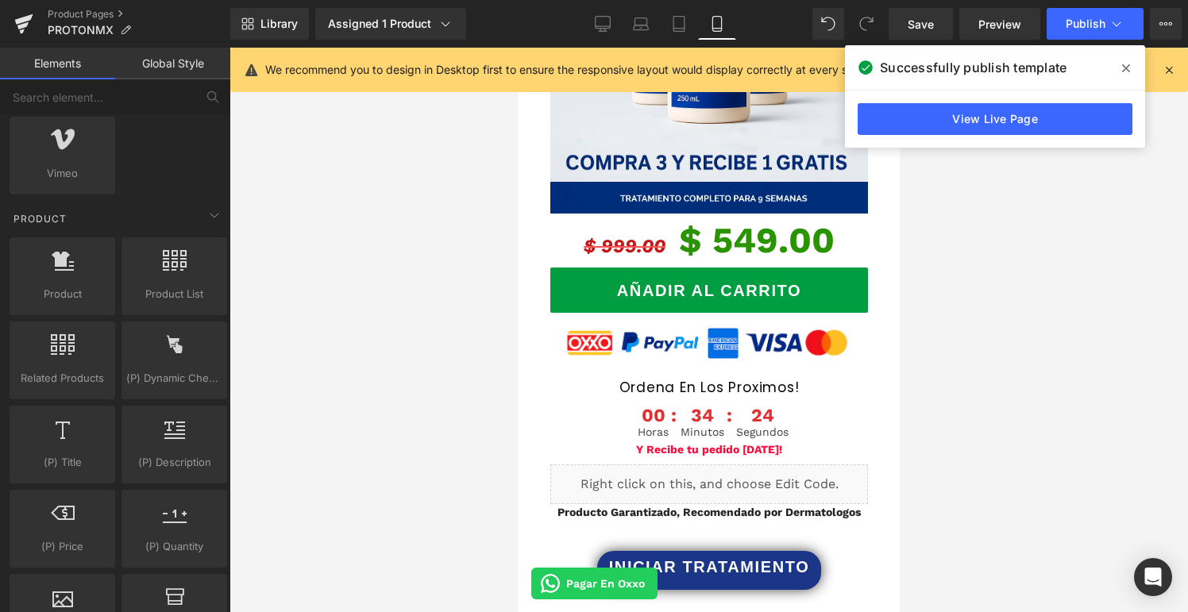
scroll to position [1182, 0]
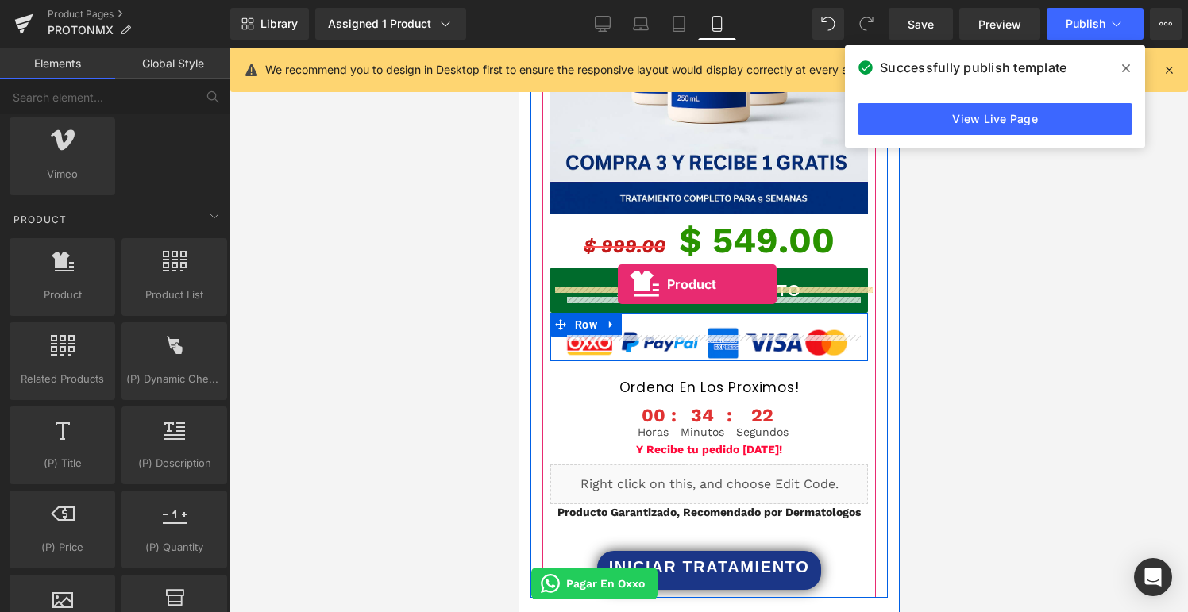
drag, startPoint x: 603, startPoint y: 349, endPoint x: 616, endPoint y: 284, distance: 66.5
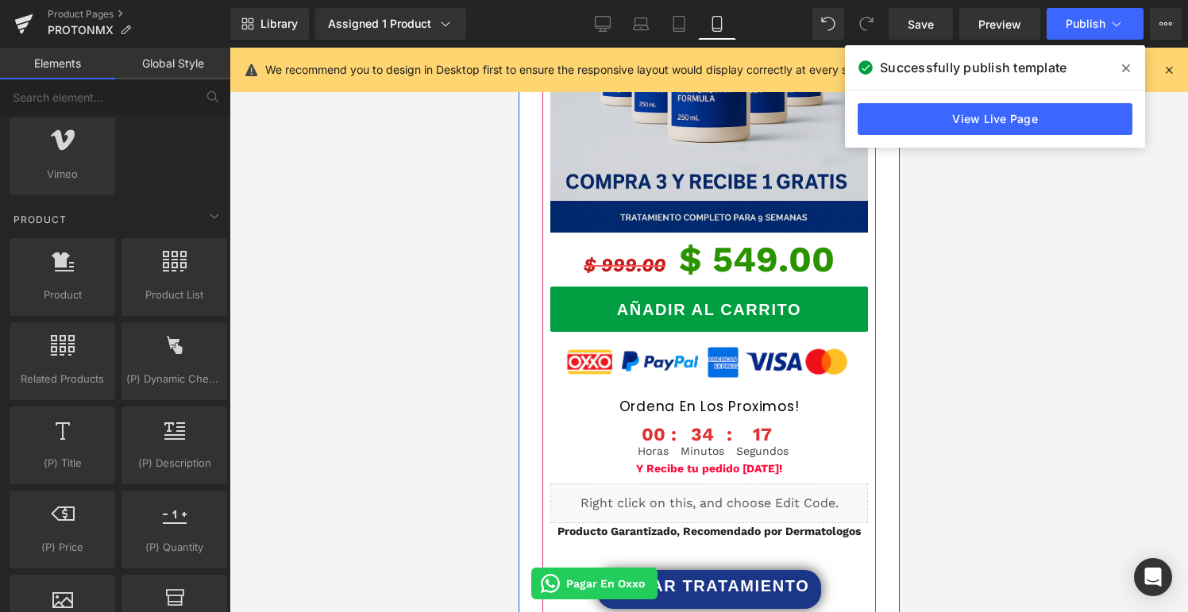
scroll to position [2679, 0]
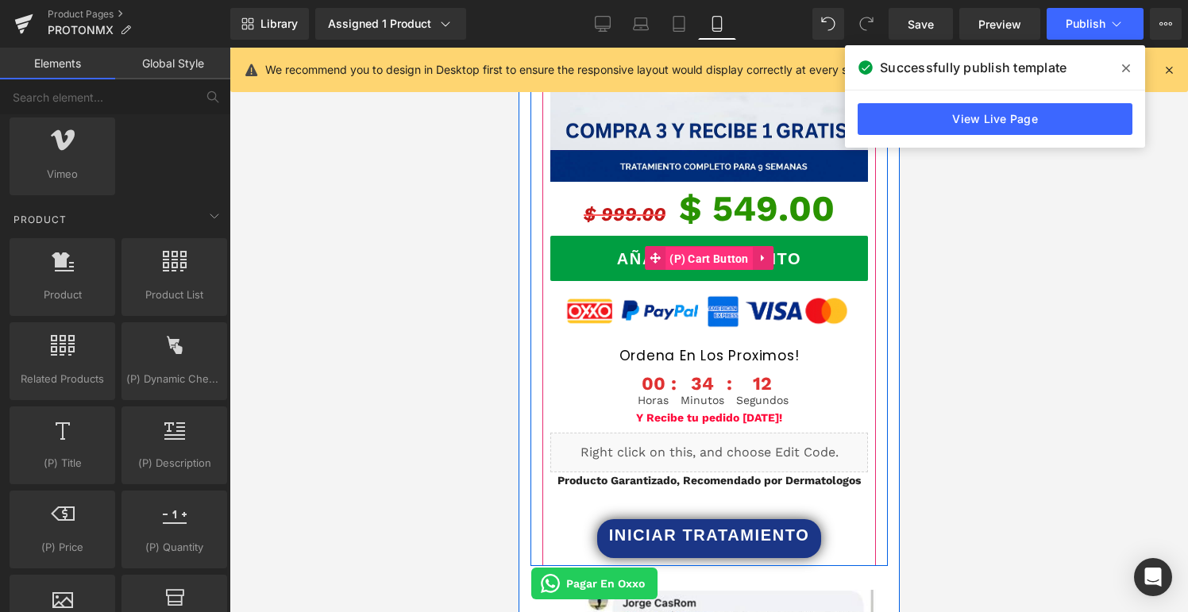
click at [728, 247] on span "(P) Cart Button" at bounding box center [708, 259] width 87 height 24
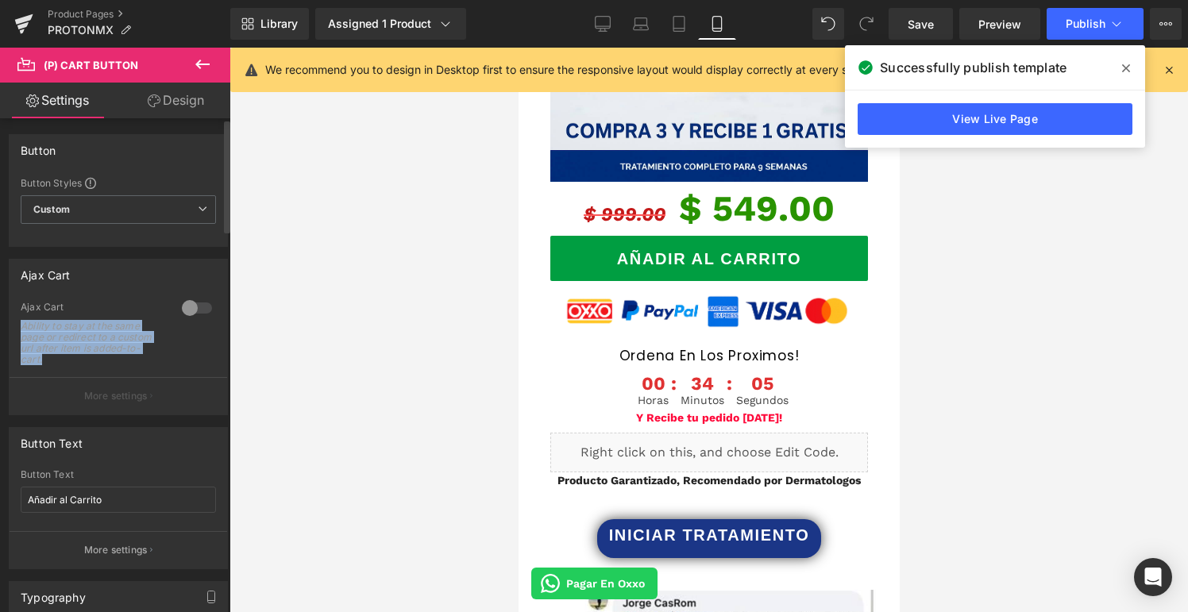
drag, startPoint x: 123, startPoint y: 361, endPoint x: 21, endPoint y: 326, distance: 107.2
click at [21, 326] on div "Ability to stay at the same page or redirect to a custom url after item is adde…" at bounding box center [92, 343] width 143 height 44
copy div "Ability to stay at the same page or redirect to a custom url after item is adde…"
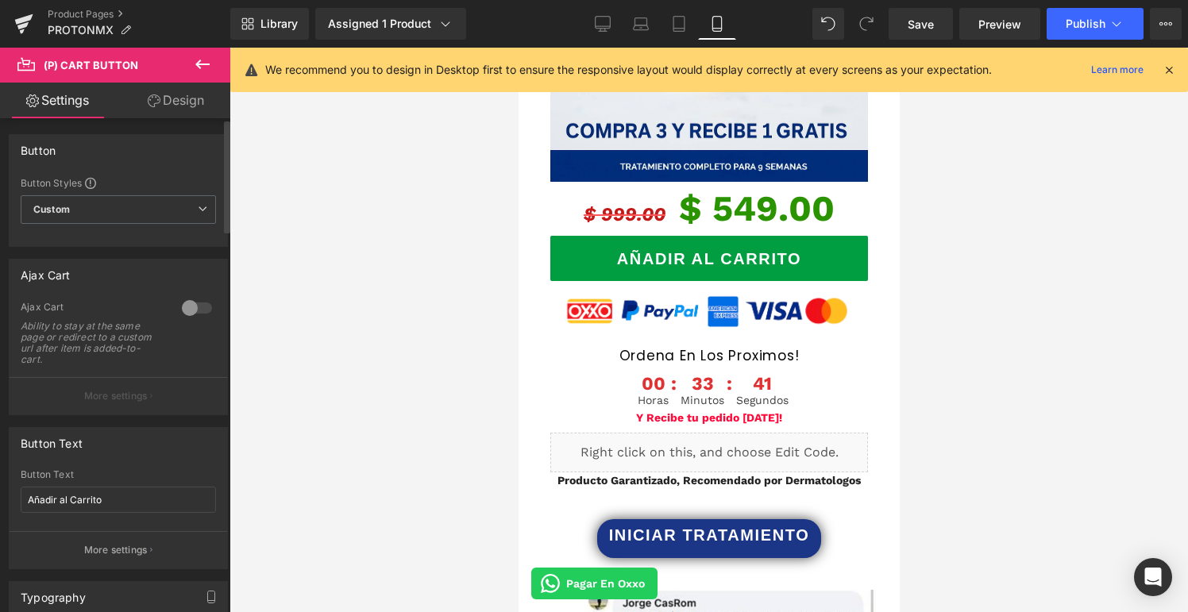
click at [155, 323] on div "Ability to stay at the same page or redirect to a custom url after item is adde…" at bounding box center [92, 343] width 143 height 44
drag, startPoint x: 77, startPoint y: 309, endPoint x: 9, endPoint y: 307, distance: 68.3
click at [9, 307] on div "Ajax Cart 0 Ajax Cart Ability to stay at the same page or redirect to a custom …" at bounding box center [118, 337] width 219 height 156
click at [37, 269] on div "Ajax Cart" at bounding box center [46, 271] width 50 height 22
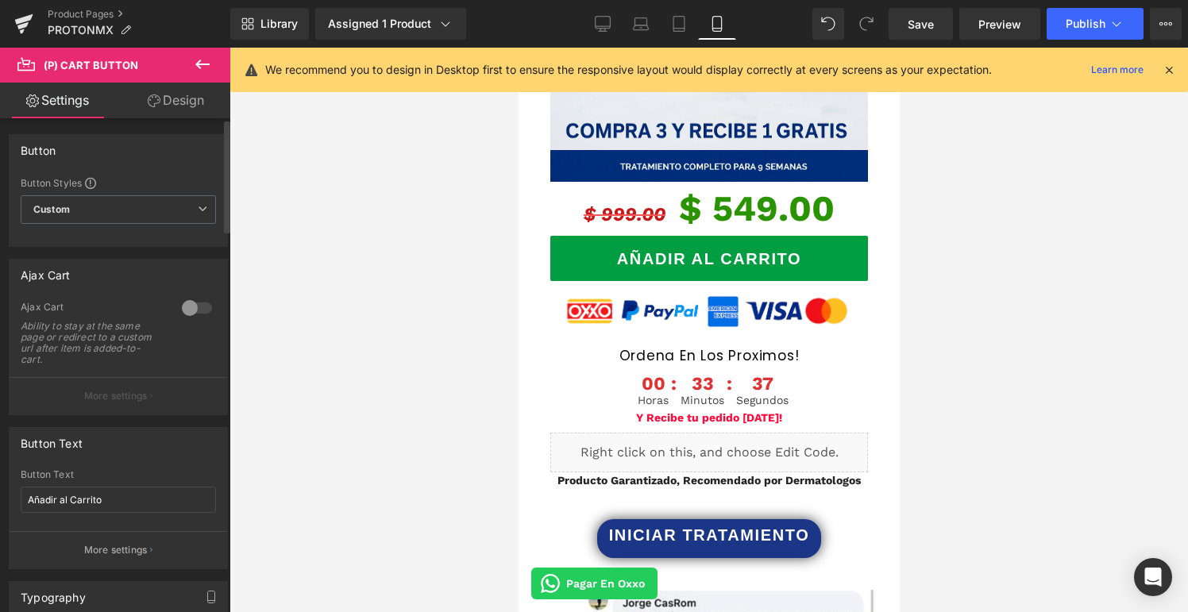
click at [37, 269] on div "Ajax Cart" at bounding box center [46, 271] width 50 height 22
click at [38, 315] on div "Ajax Cart" at bounding box center [93, 309] width 145 height 17
click at [38, 310] on div "Ajax Cart" at bounding box center [93, 309] width 145 height 17
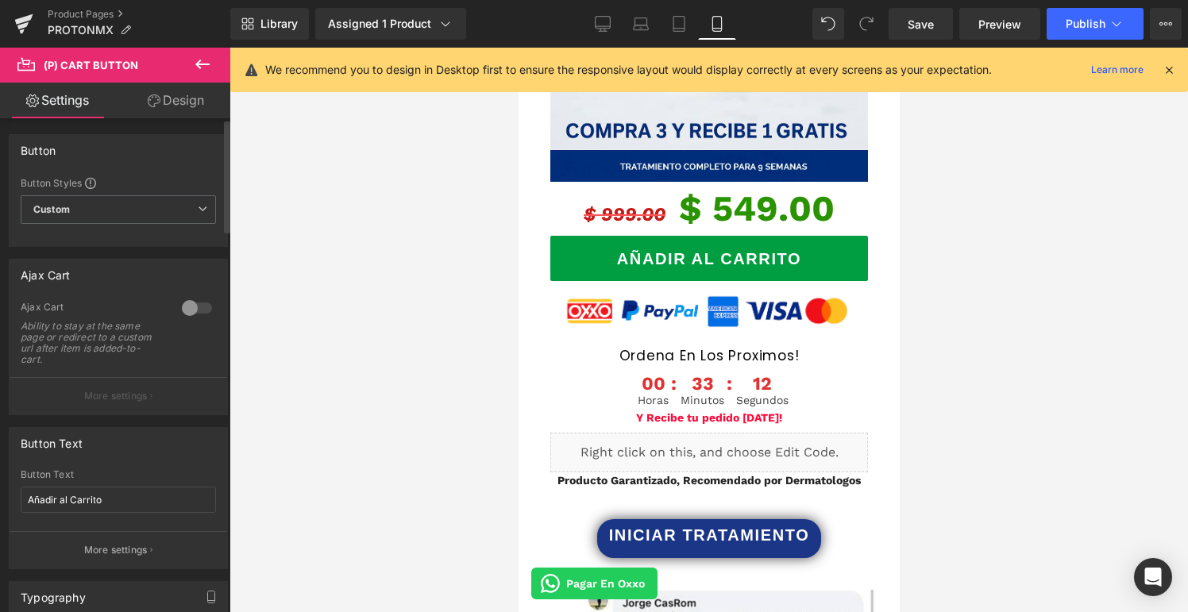
click at [188, 312] on div at bounding box center [197, 307] width 38 height 25
click at [194, 312] on div at bounding box center [197, 307] width 38 height 25
click at [37, 26] on link at bounding box center [24, 24] width 48 height 48
